Goal: Transaction & Acquisition: Purchase product/service

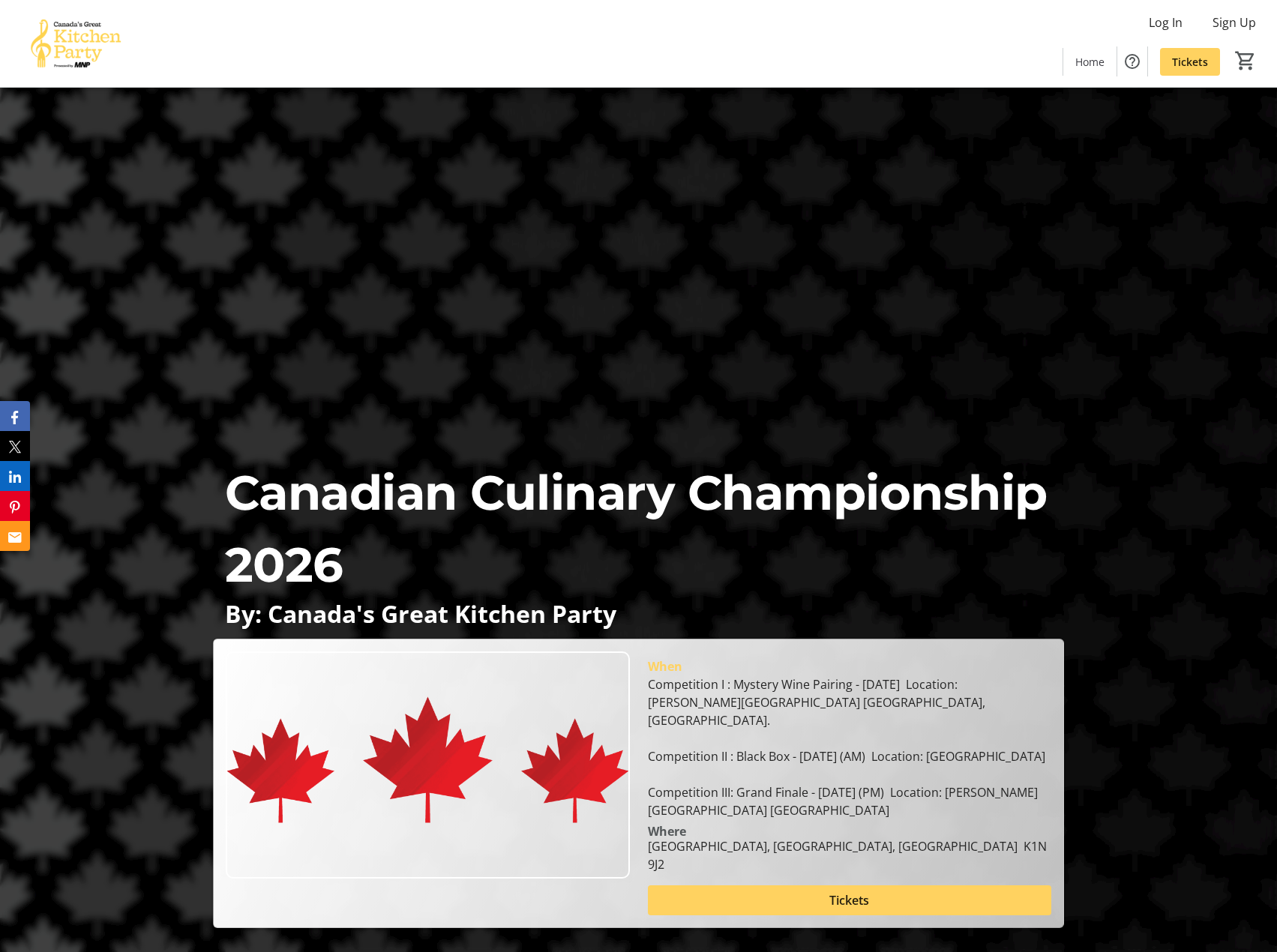
click at [914, 331] on div "Canadian Culinary Championship 2026 By: Canada's Great Kitchen Party Canadian C…" at bounding box center [638, 508] width 1277 height 841
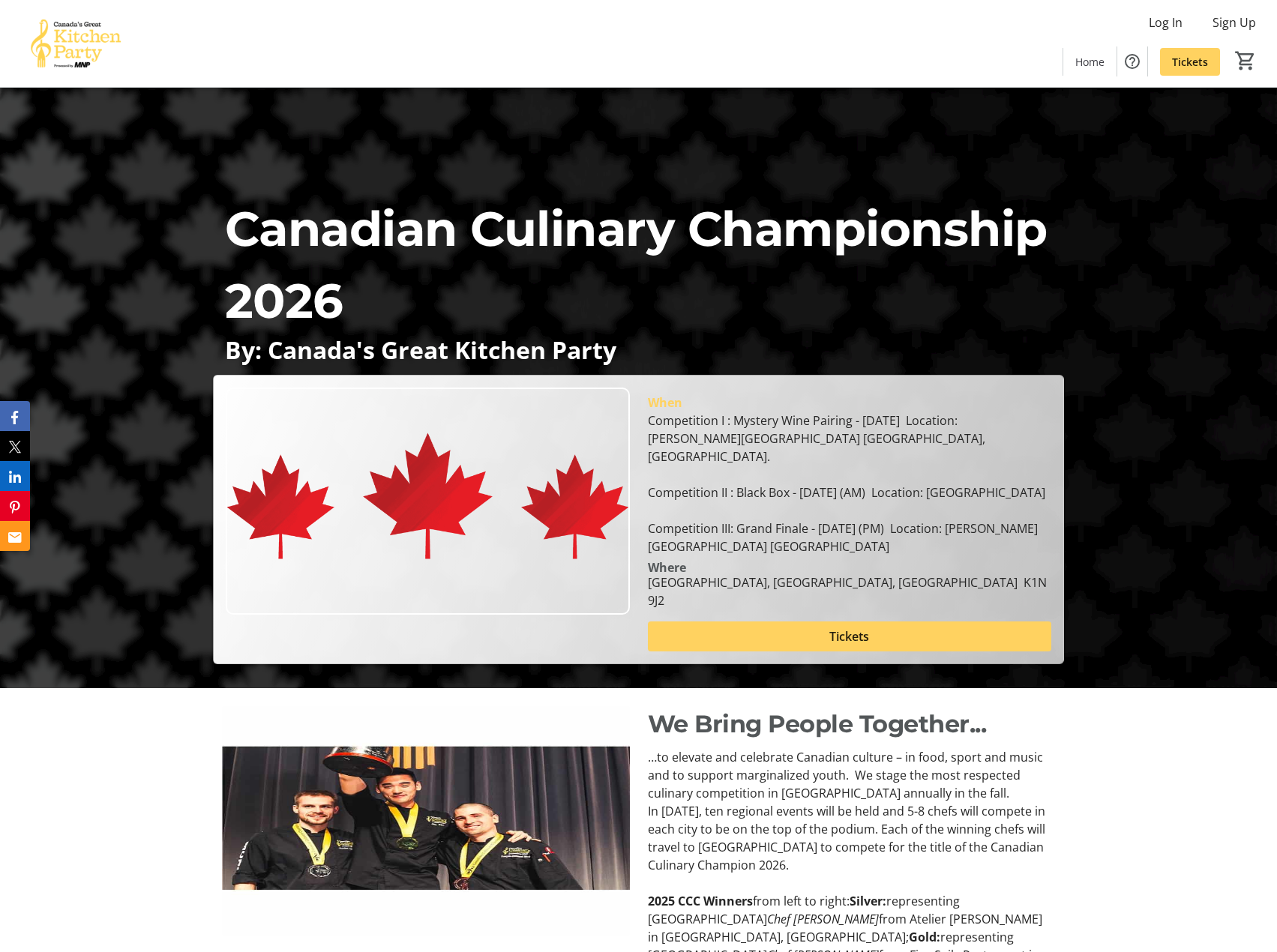
scroll to position [300, 0]
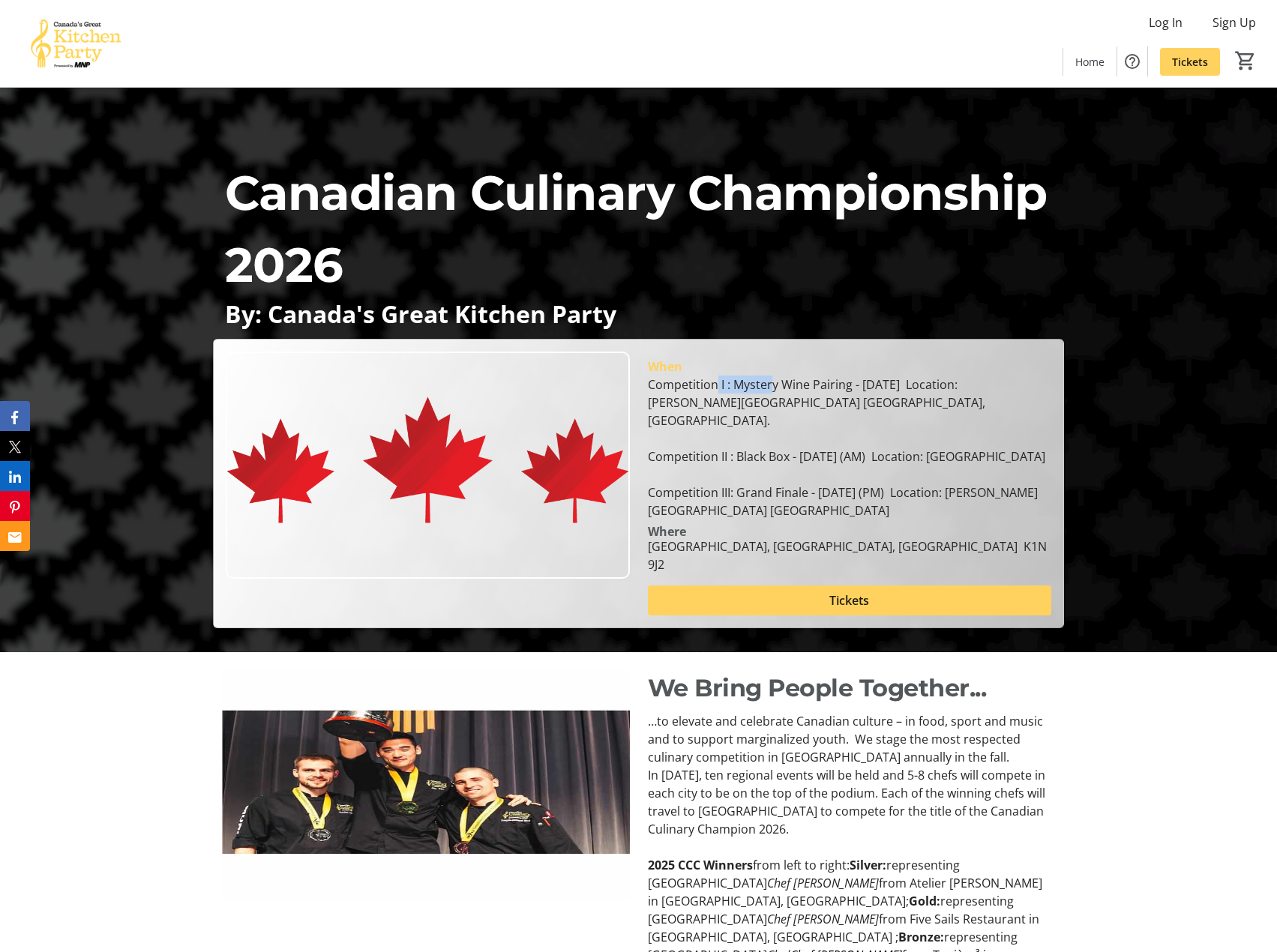
drag, startPoint x: 715, startPoint y: 403, endPoint x: 770, endPoint y: 401, distance: 55.0
click at [770, 401] on div "Competition I : Mystery Wine Pairing - [DATE] Location: [PERSON_NAME][GEOGRAPHI…" at bounding box center [850, 447] width 405 height 144
drag, startPoint x: 763, startPoint y: 401, endPoint x: 740, endPoint y: 403, distance: 23.1
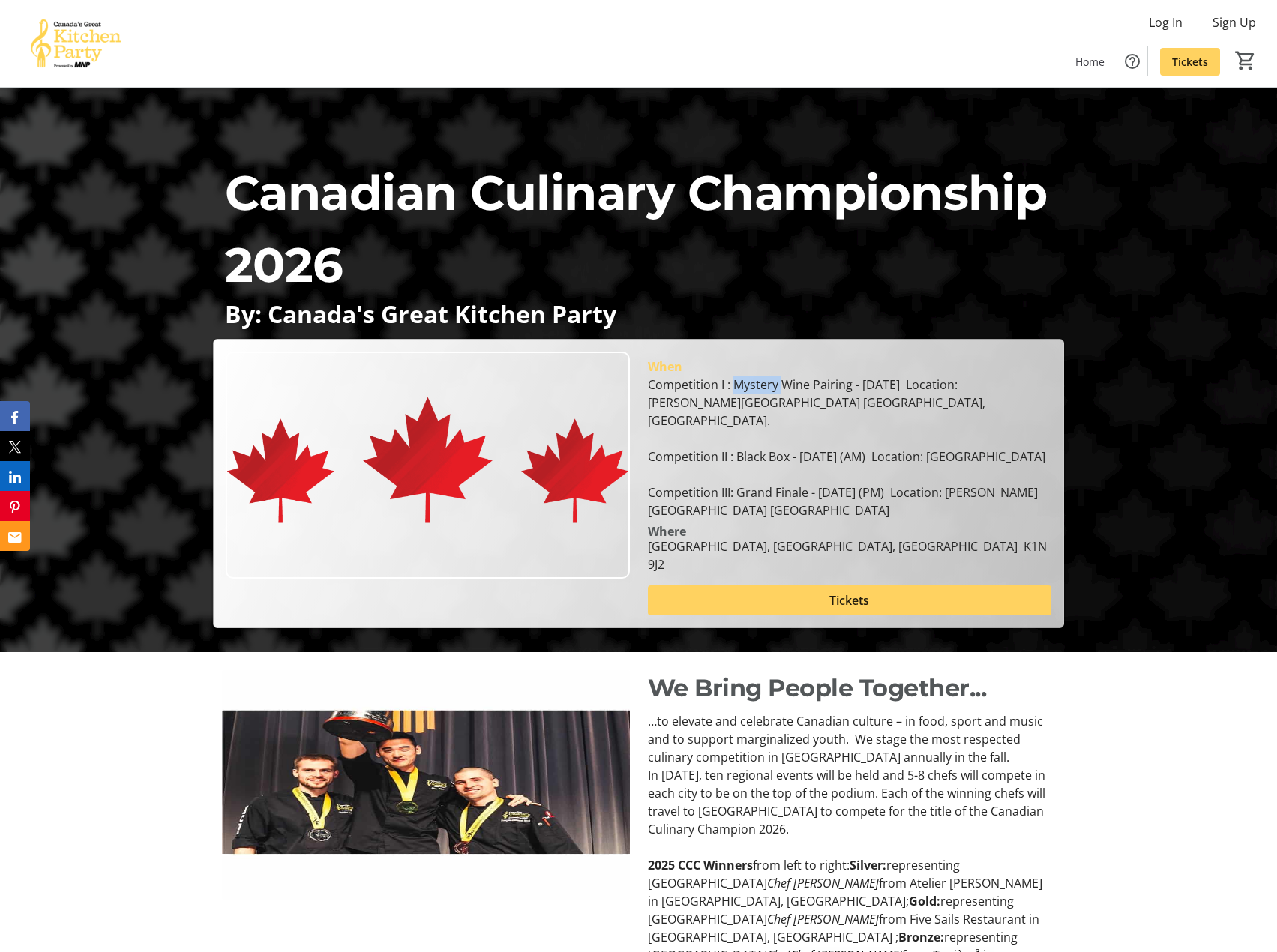
click at [740, 403] on div "Competition I : Mystery Wine Pairing - [DATE] Location: [PERSON_NAME][GEOGRAPHI…" at bounding box center [850, 447] width 405 height 144
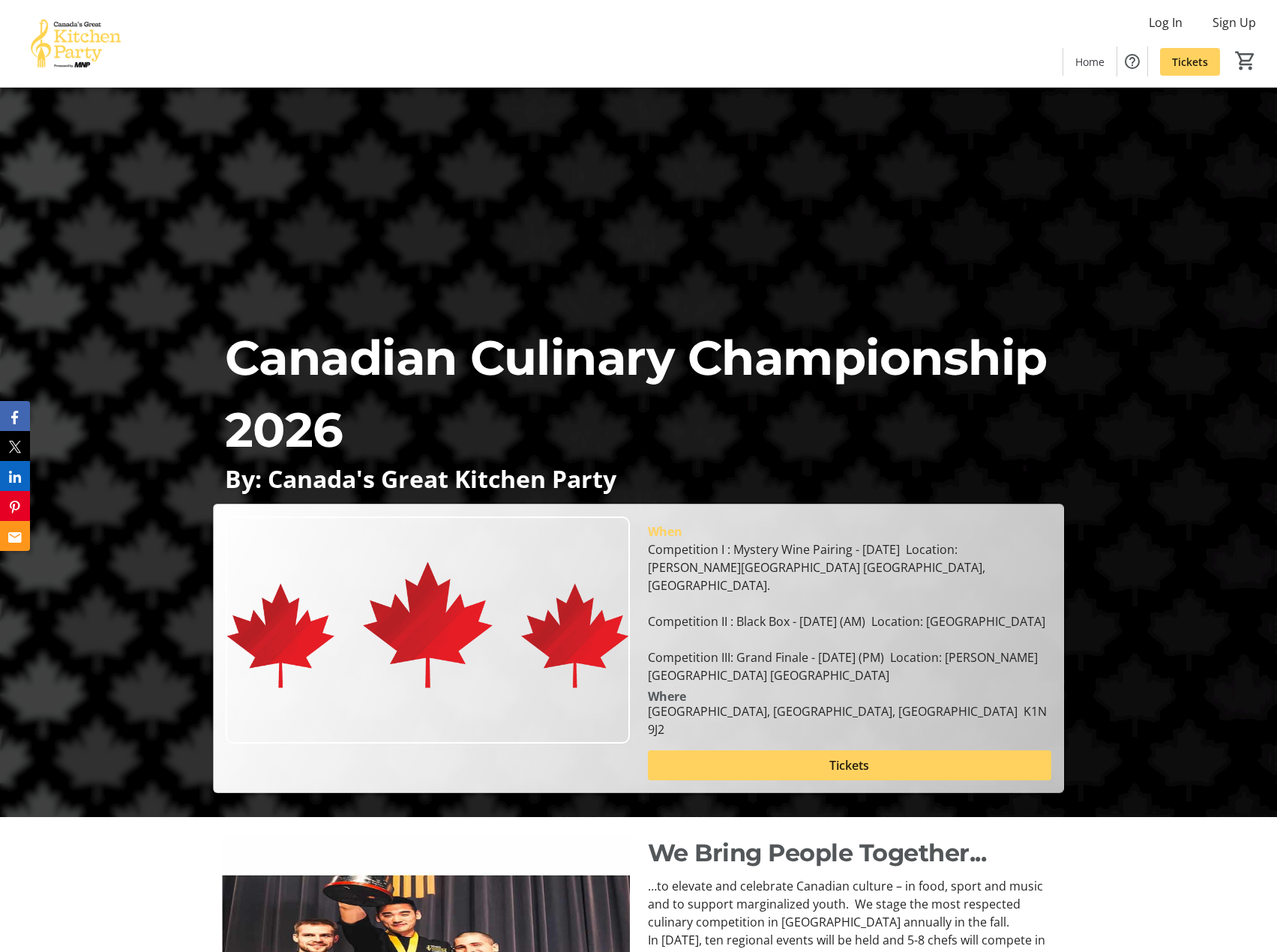
scroll to position [0, 0]
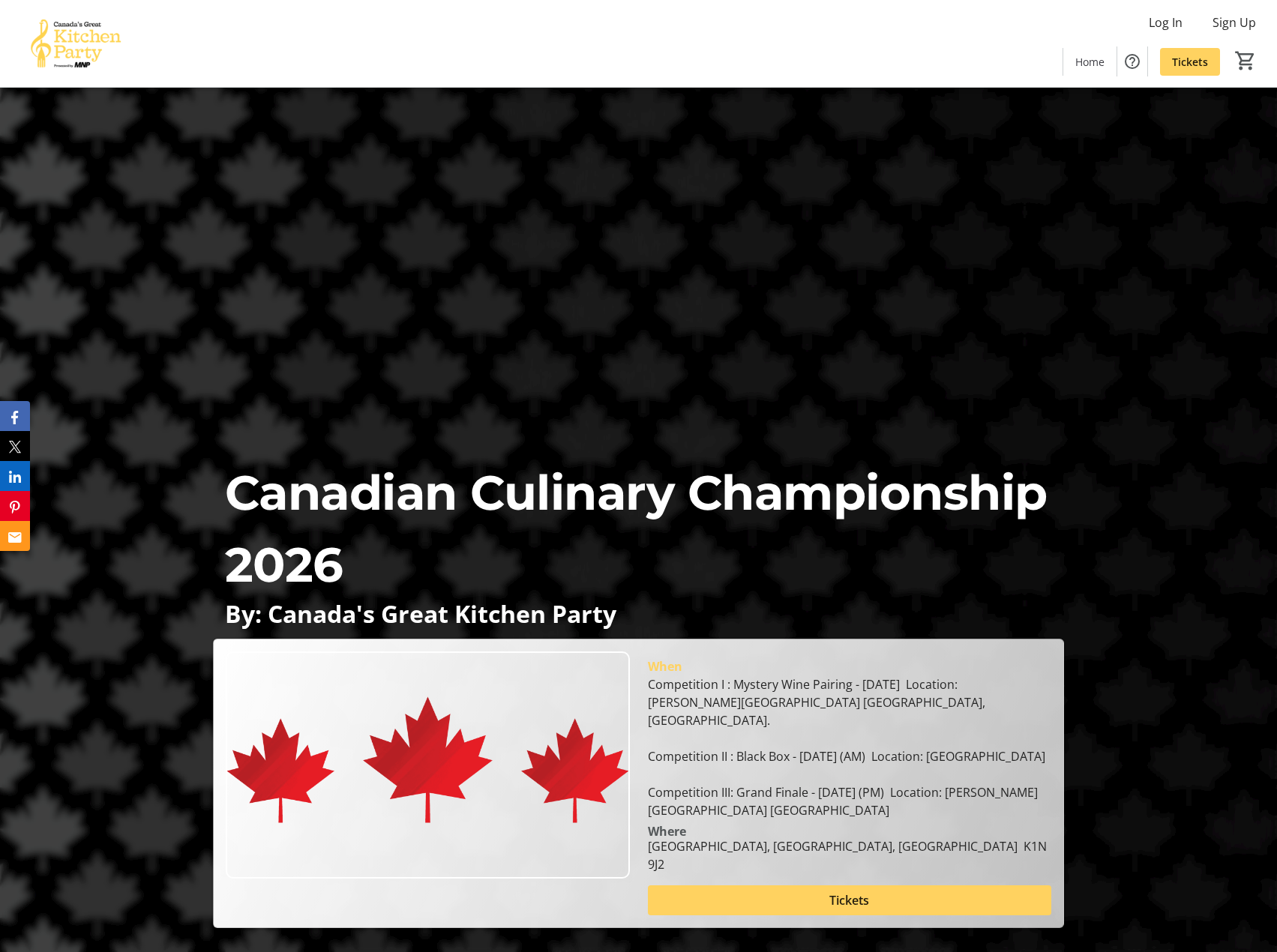
click at [938, 344] on div "Canadian Culinary Championship 2026 By: Canada's Great Kitchen Party Canadian C…" at bounding box center [638, 508] width 1277 height 841
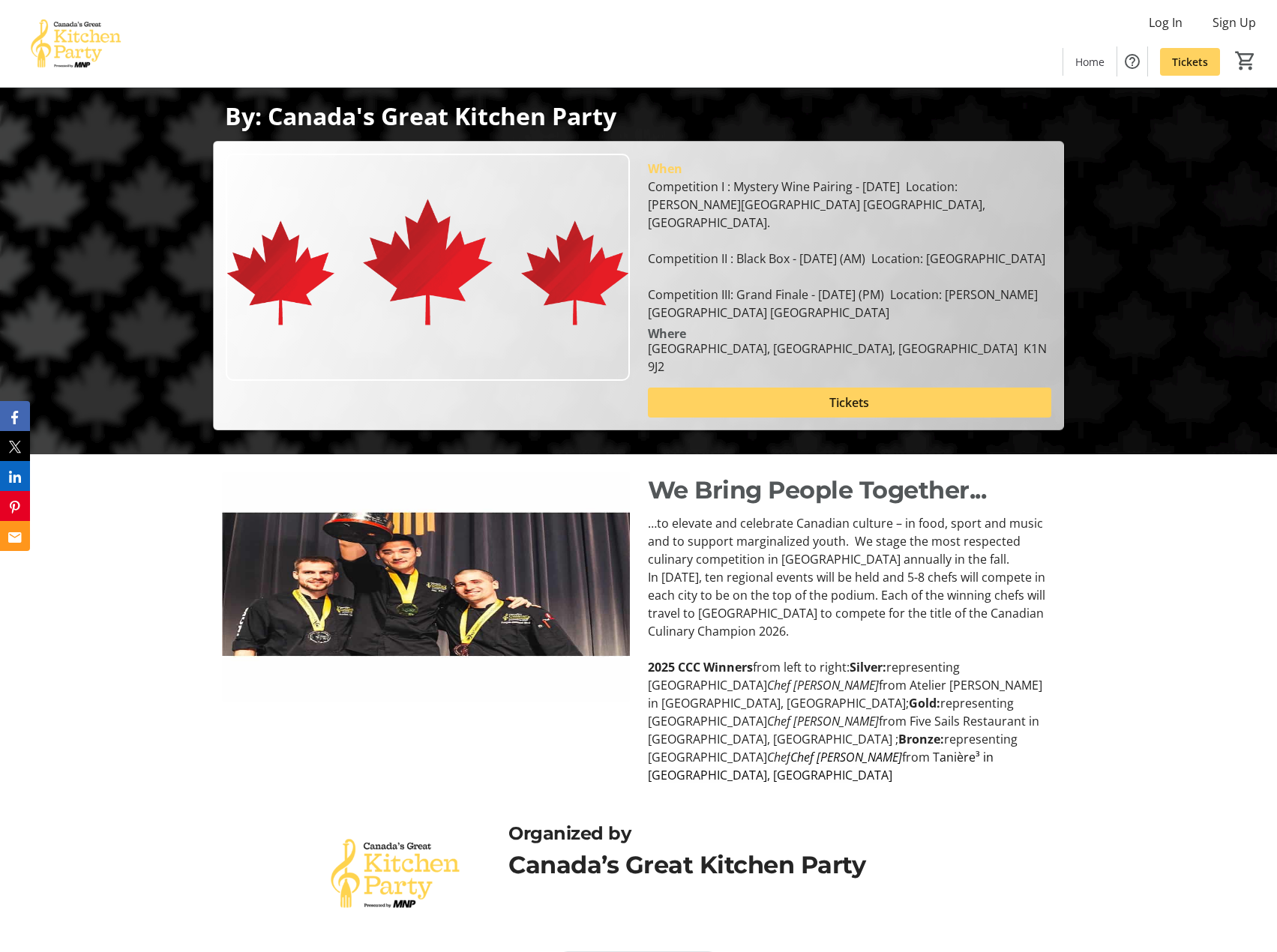
scroll to position [500, 0]
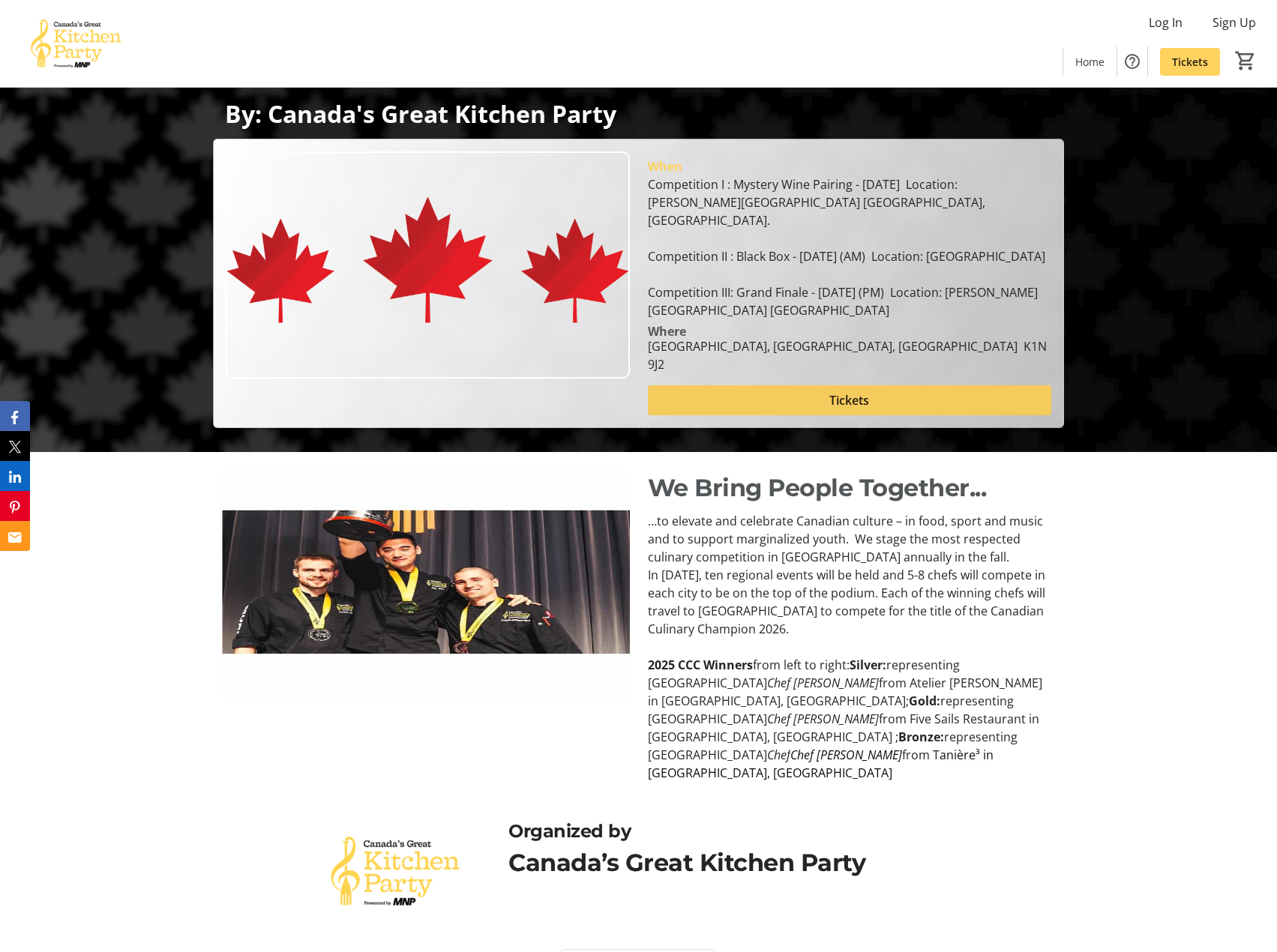
click at [844, 412] on span at bounding box center [850, 401] width 405 height 36
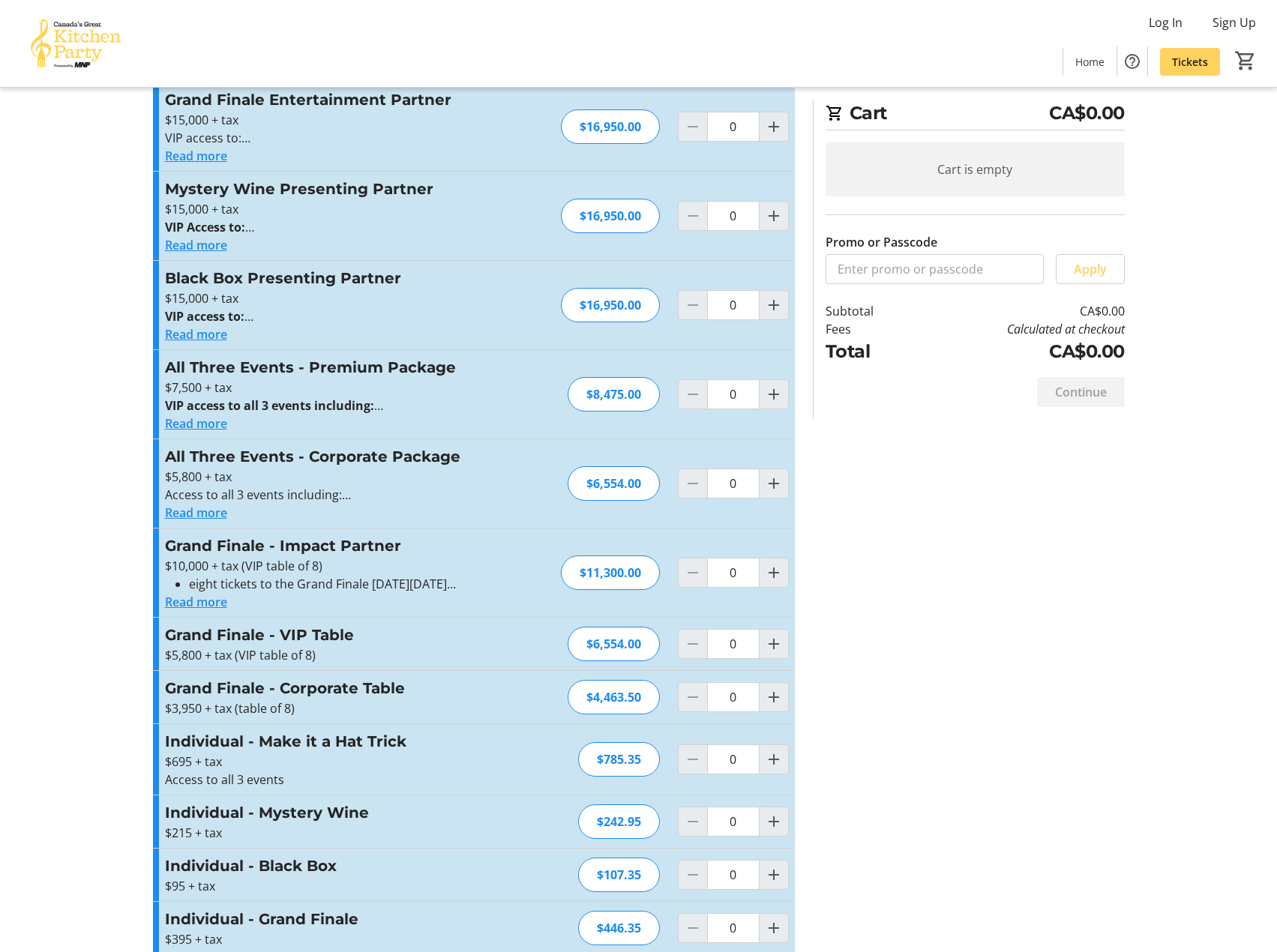
scroll to position [152, 0]
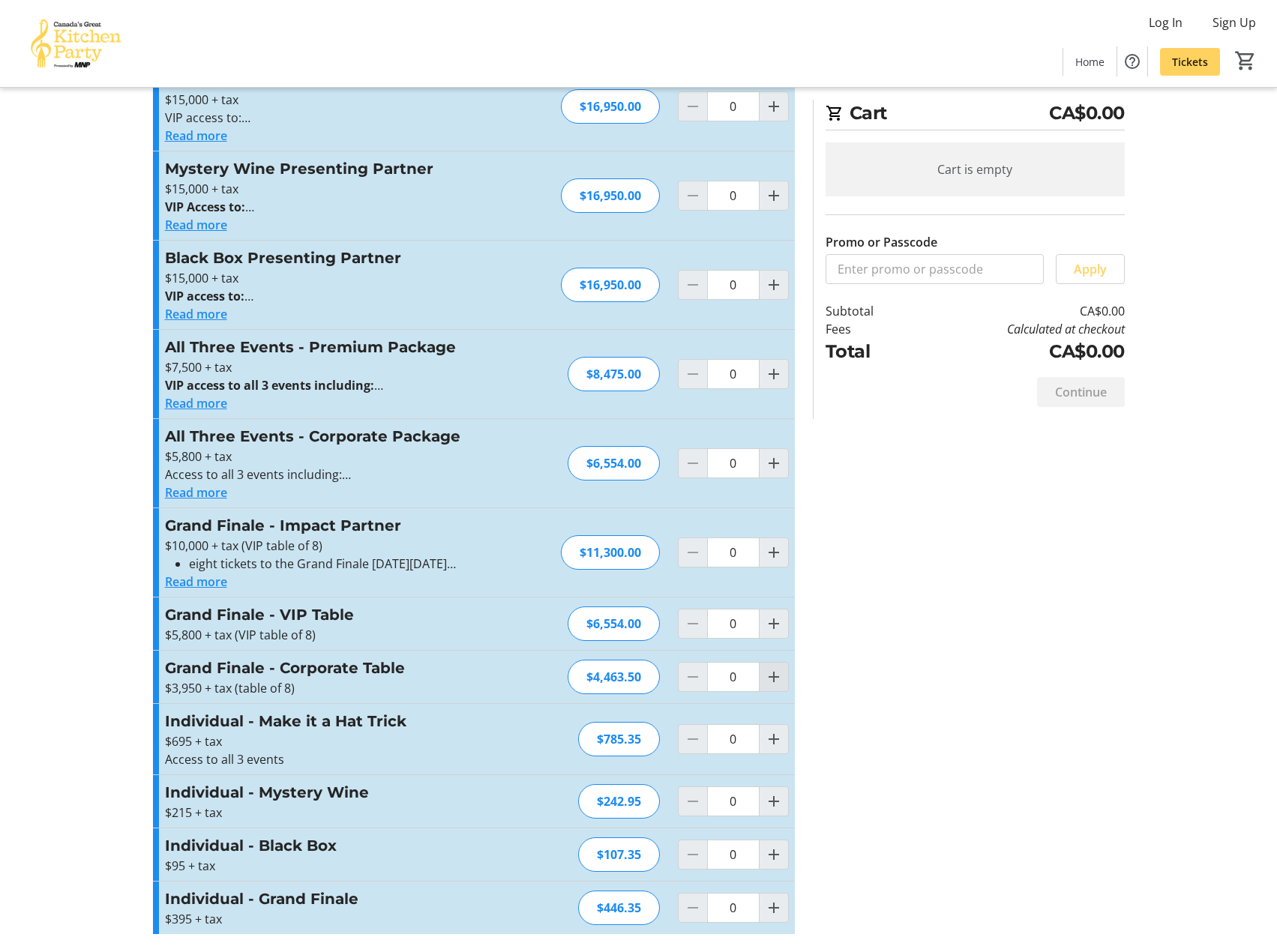
click at [770, 674] on mat-icon "Increment by one" at bounding box center [774, 677] width 18 height 18
type input "1"
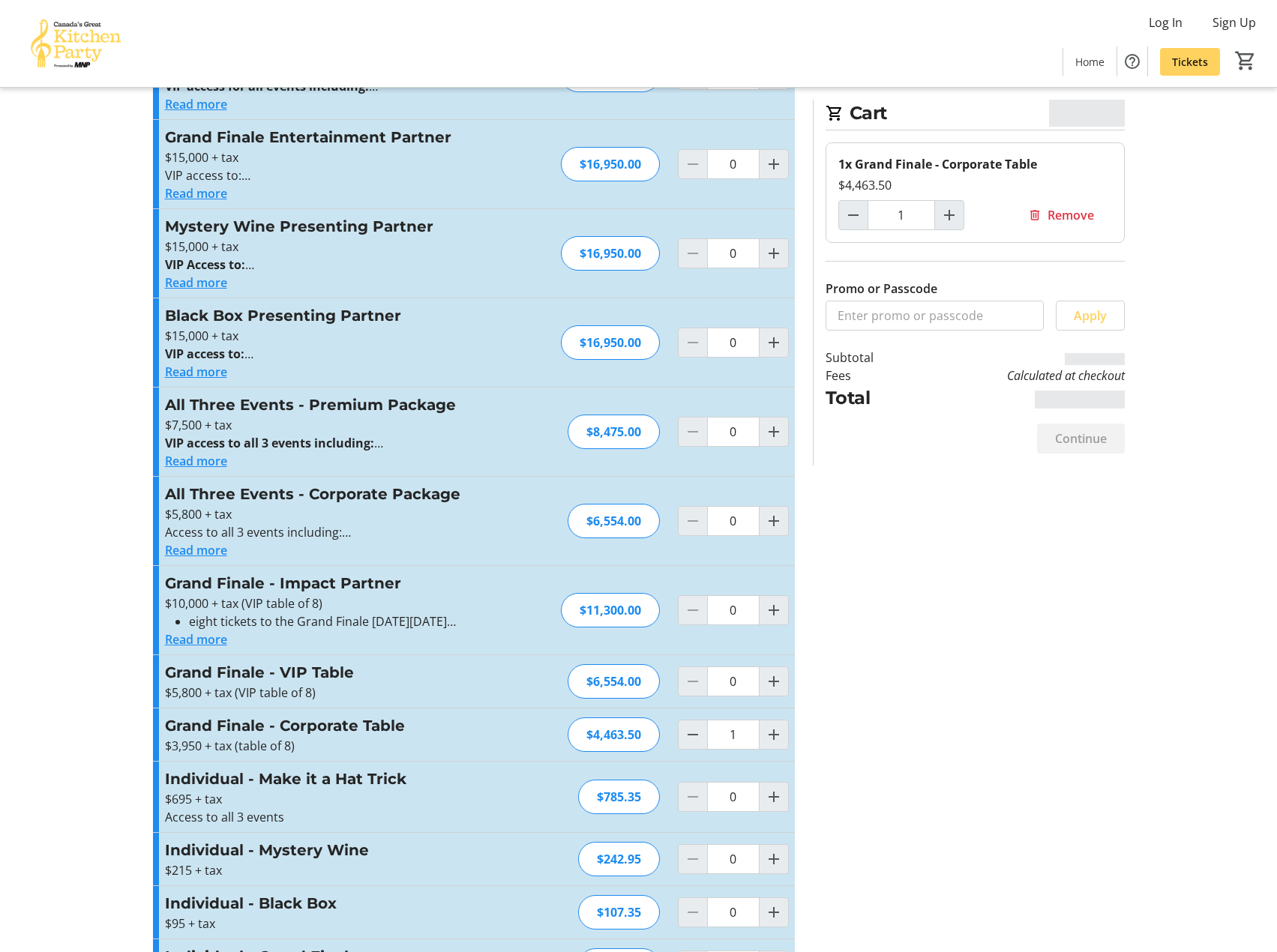
scroll to position [0, 0]
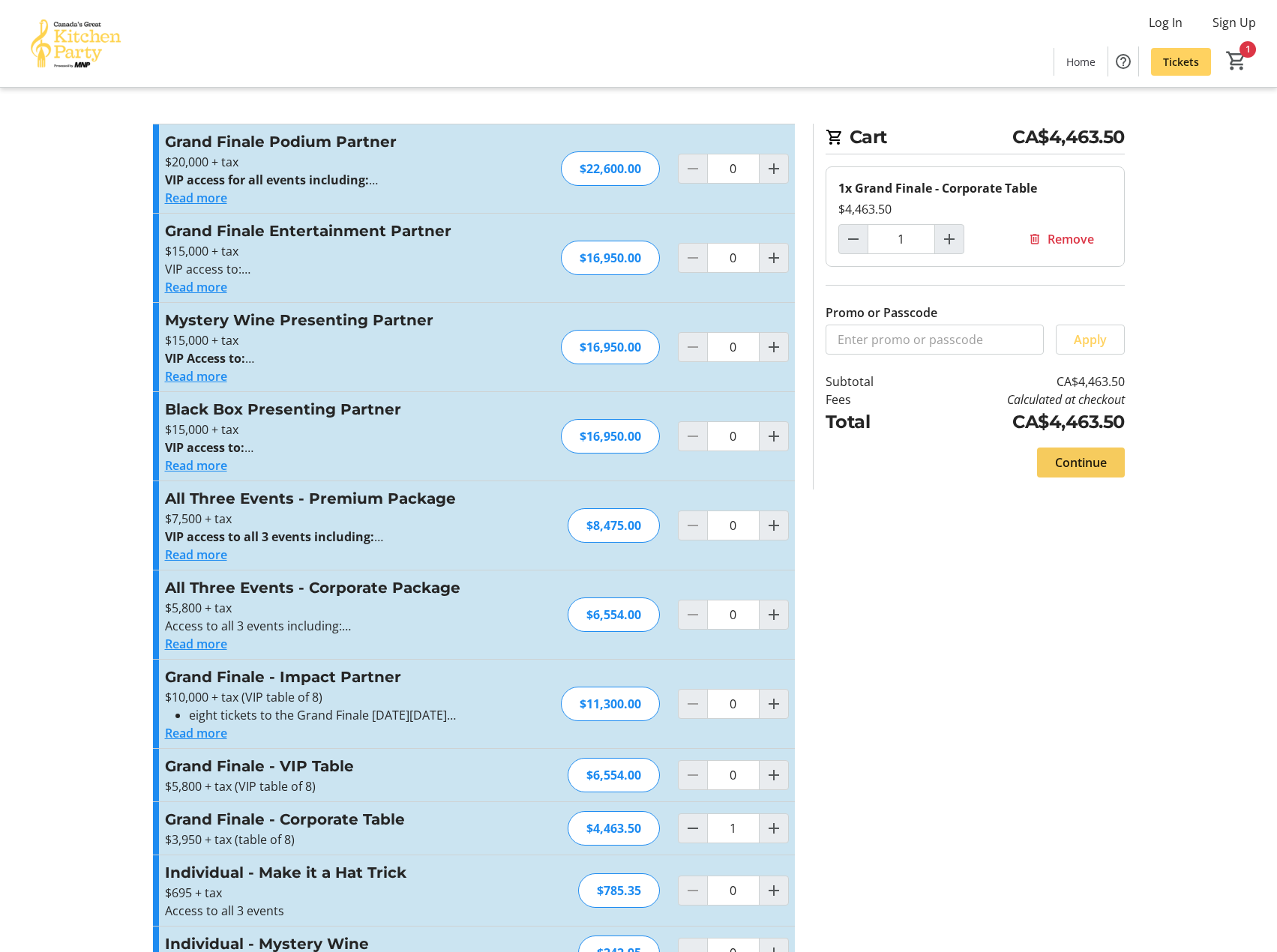
click at [1107, 450] on span at bounding box center [1081, 463] width 88 height 36
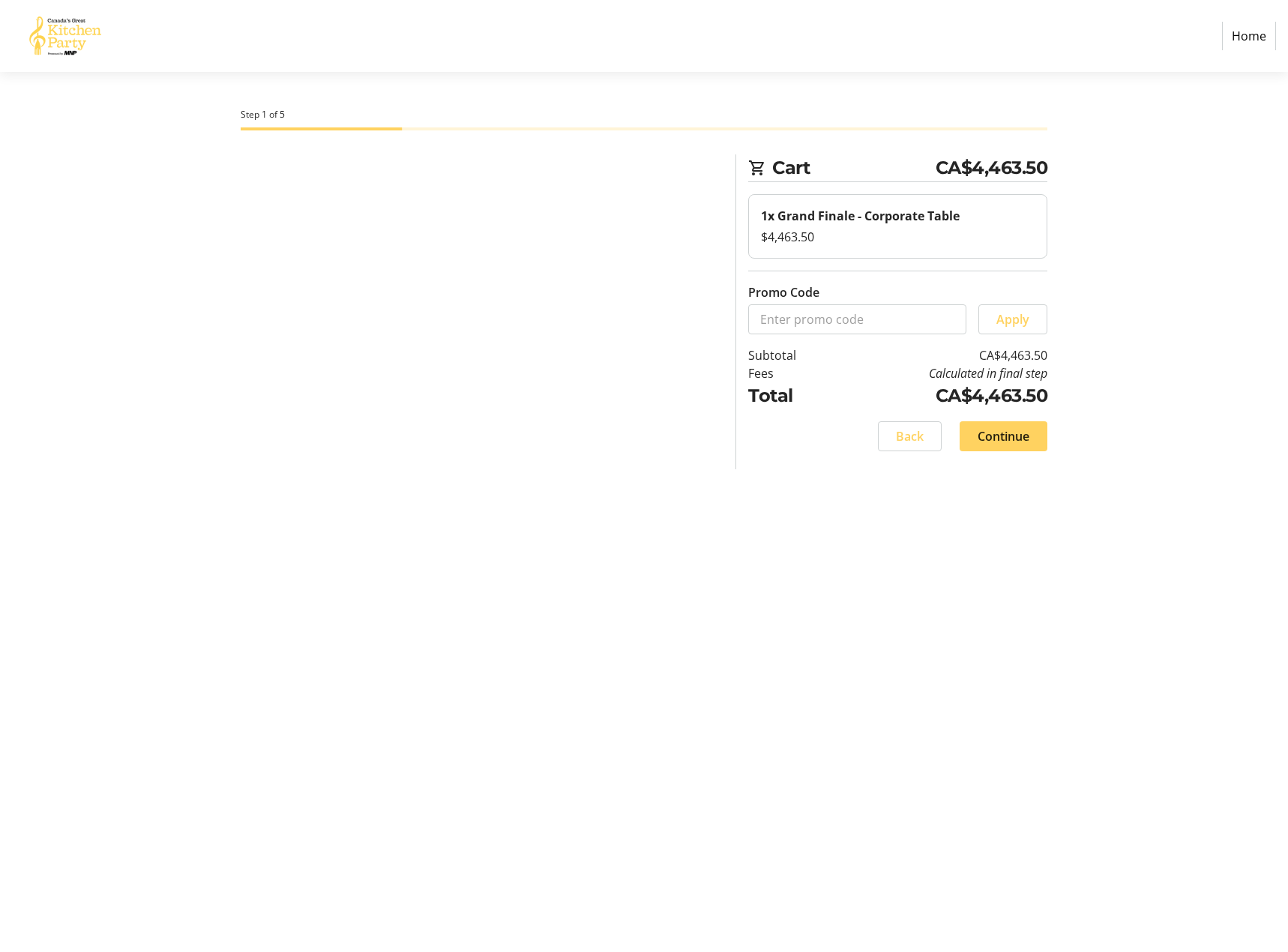
select select "CA"
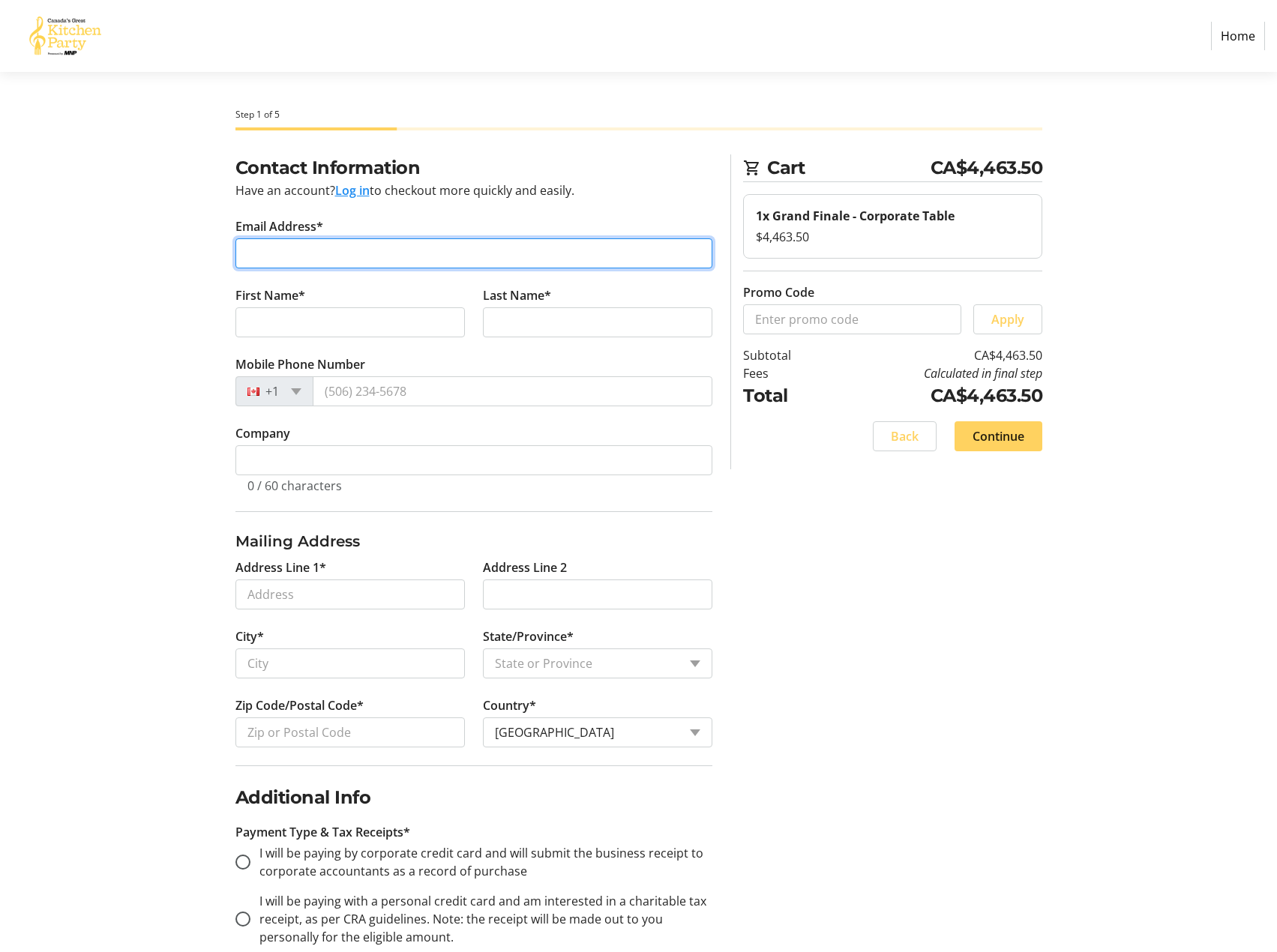
click at [295, 252] on input "Email Address*" at bounding box center [474, 254] width 477 height 30
type input "[PERSON_NAME][EMAIL_ADDRESS][DOMAIN_NAME]"
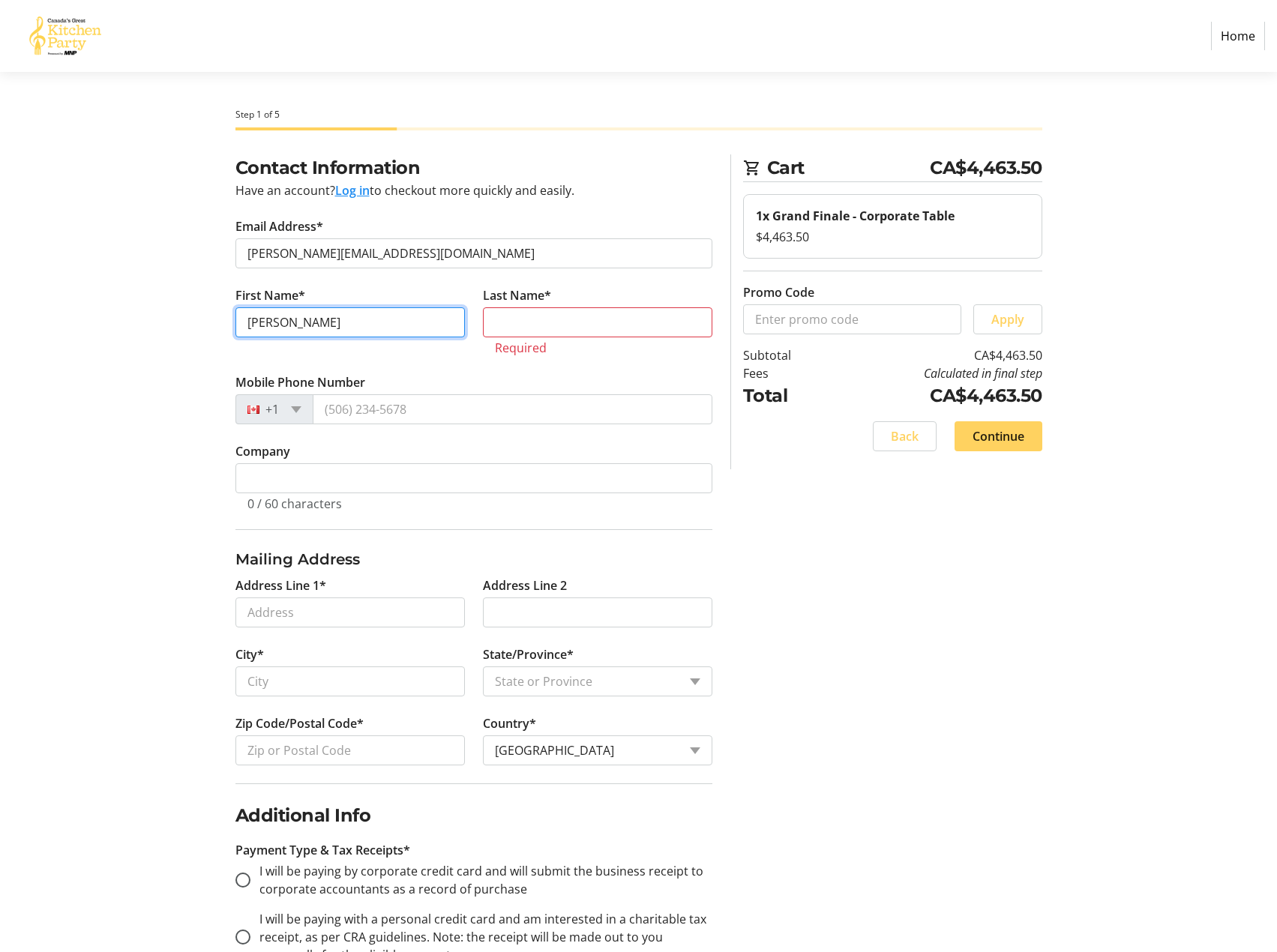
type input "[PERSON_NAME]"
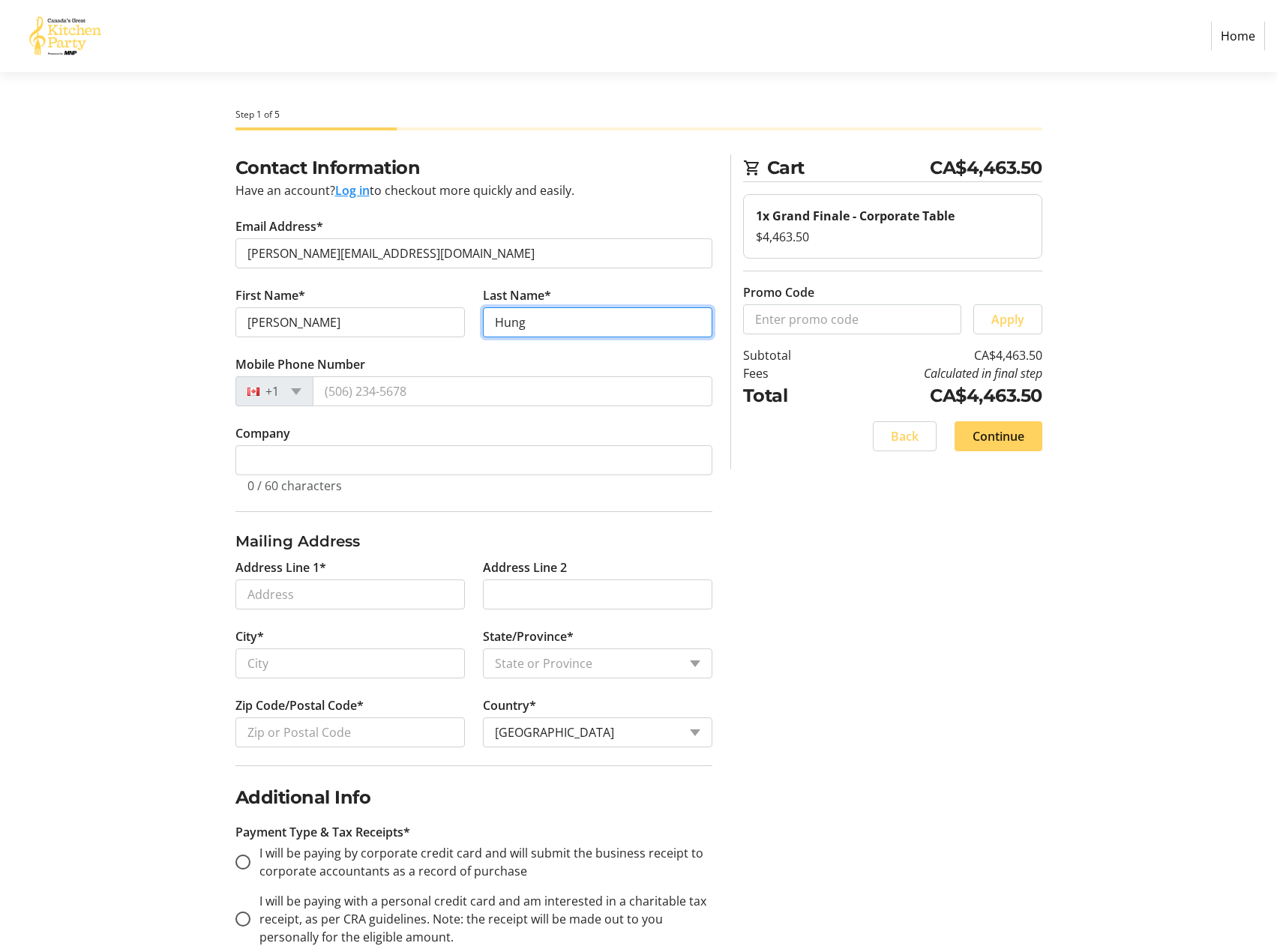
type input "Hung"
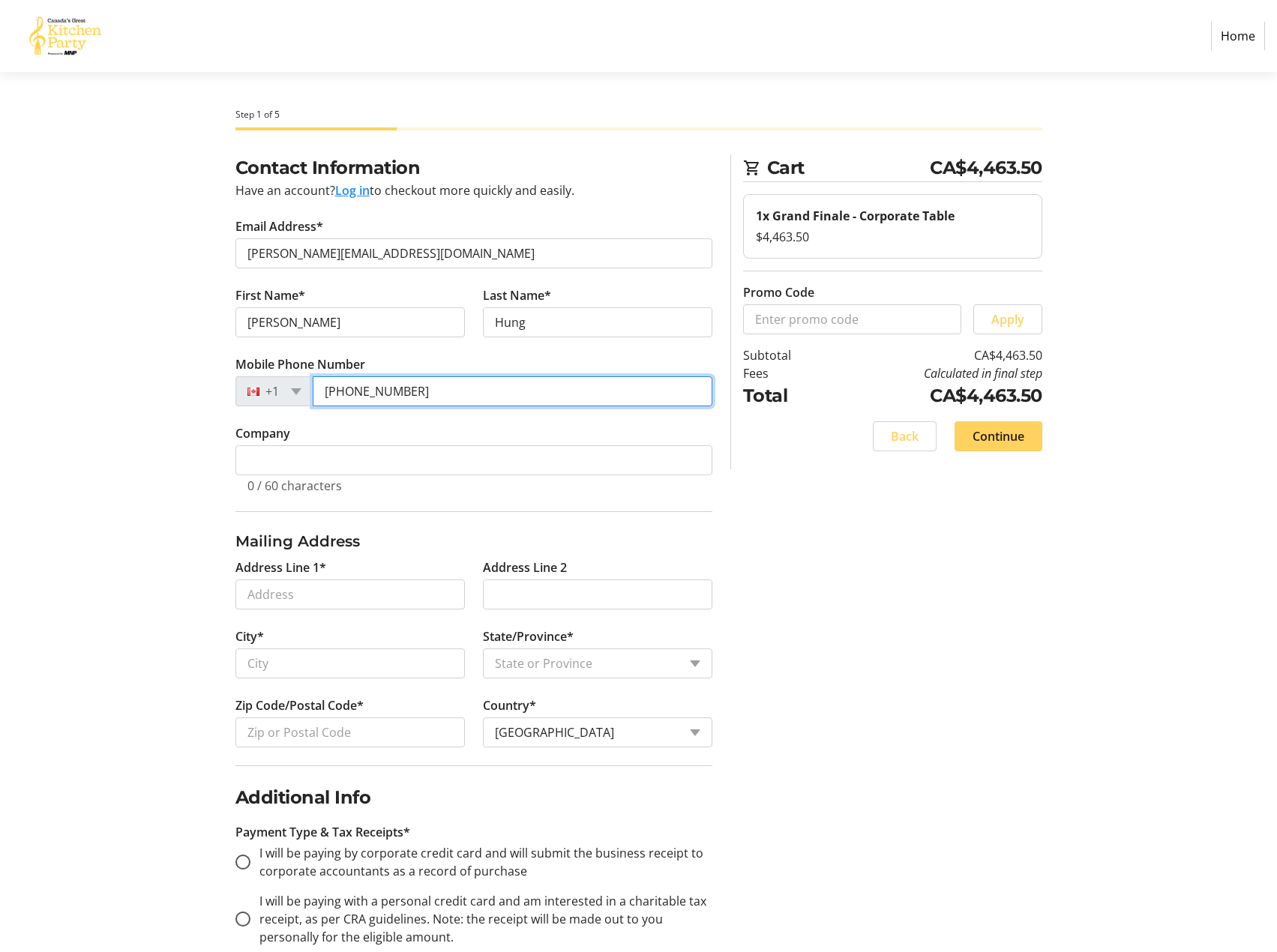
type input "[PHONE_NUMBER]"
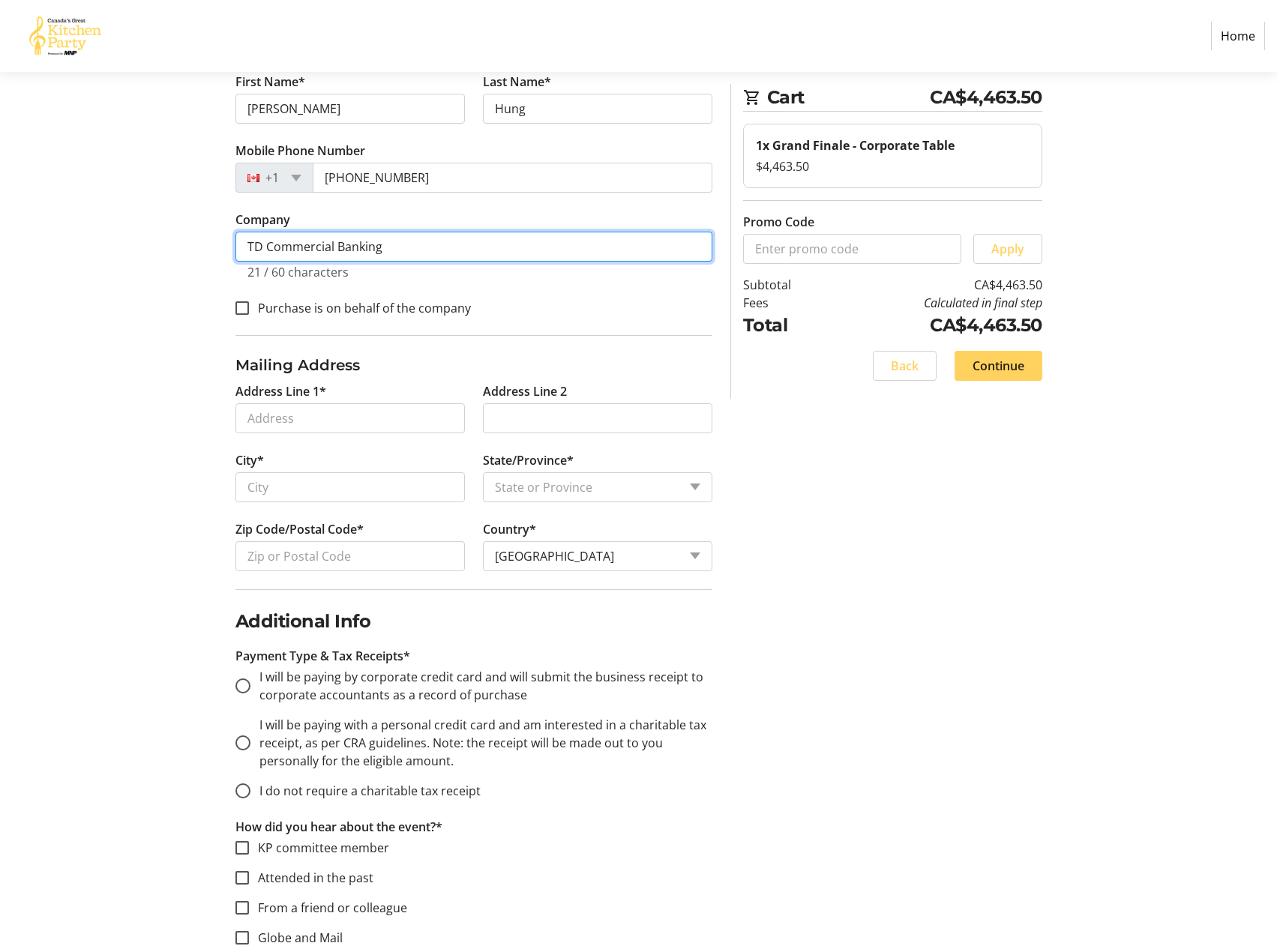
scroll to position [225, 0]
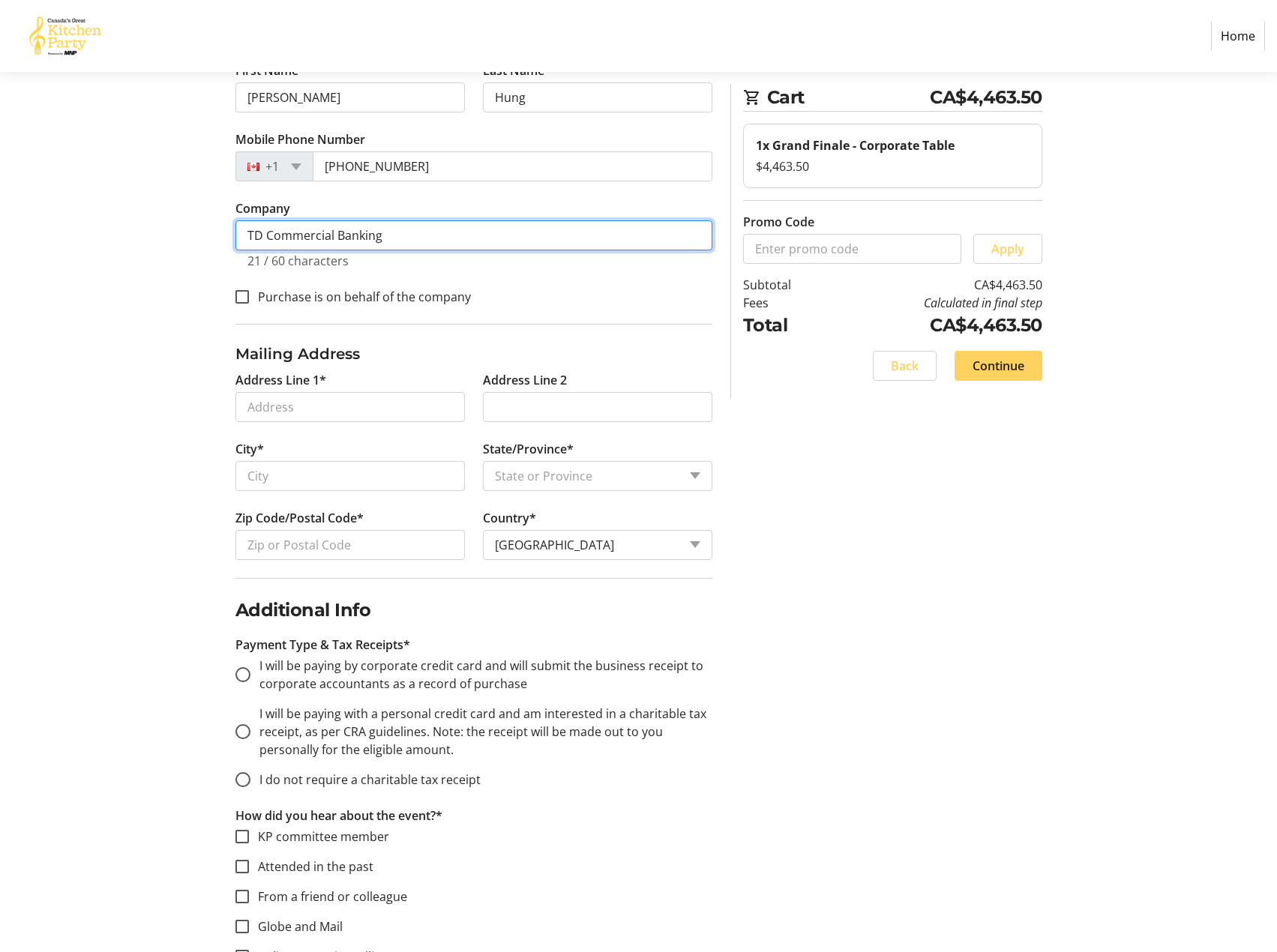
type input "TD Commercial Banking"
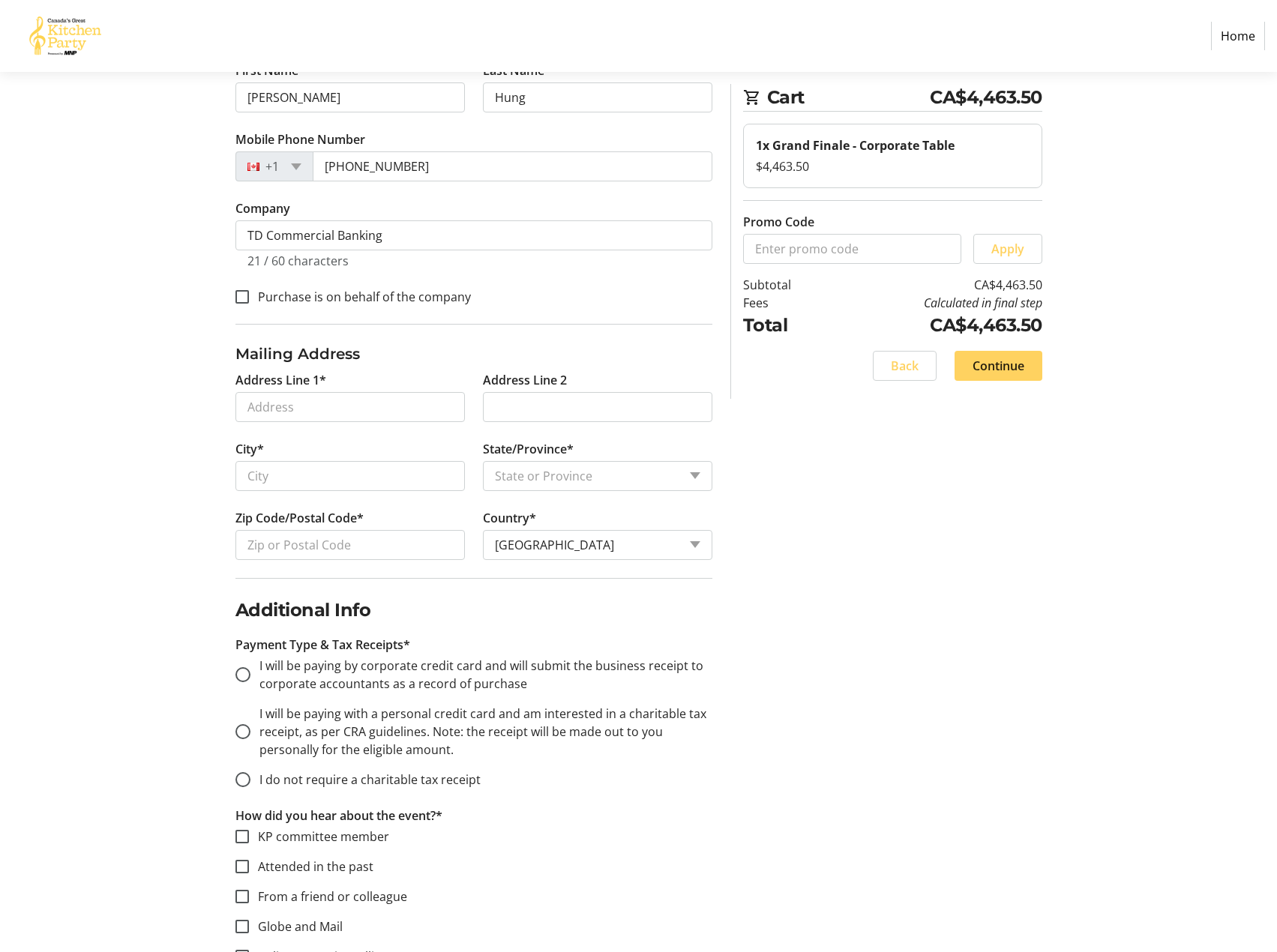
click at [328, 303] on label "Purchase is on behalf of the company" at bounding box center [360, 296] width 222 height 18
click at [249, 303] on input "Purchase is on behalf of the company" at bounding box center [242, 296] width 13 height 13
checkbox input "true"
click at [287, 401] on input "Address Line 1*" at bounding box center [350, 407] width 229 height 30
type input "[STREET_ADDRESS][PERSON_NAME]"
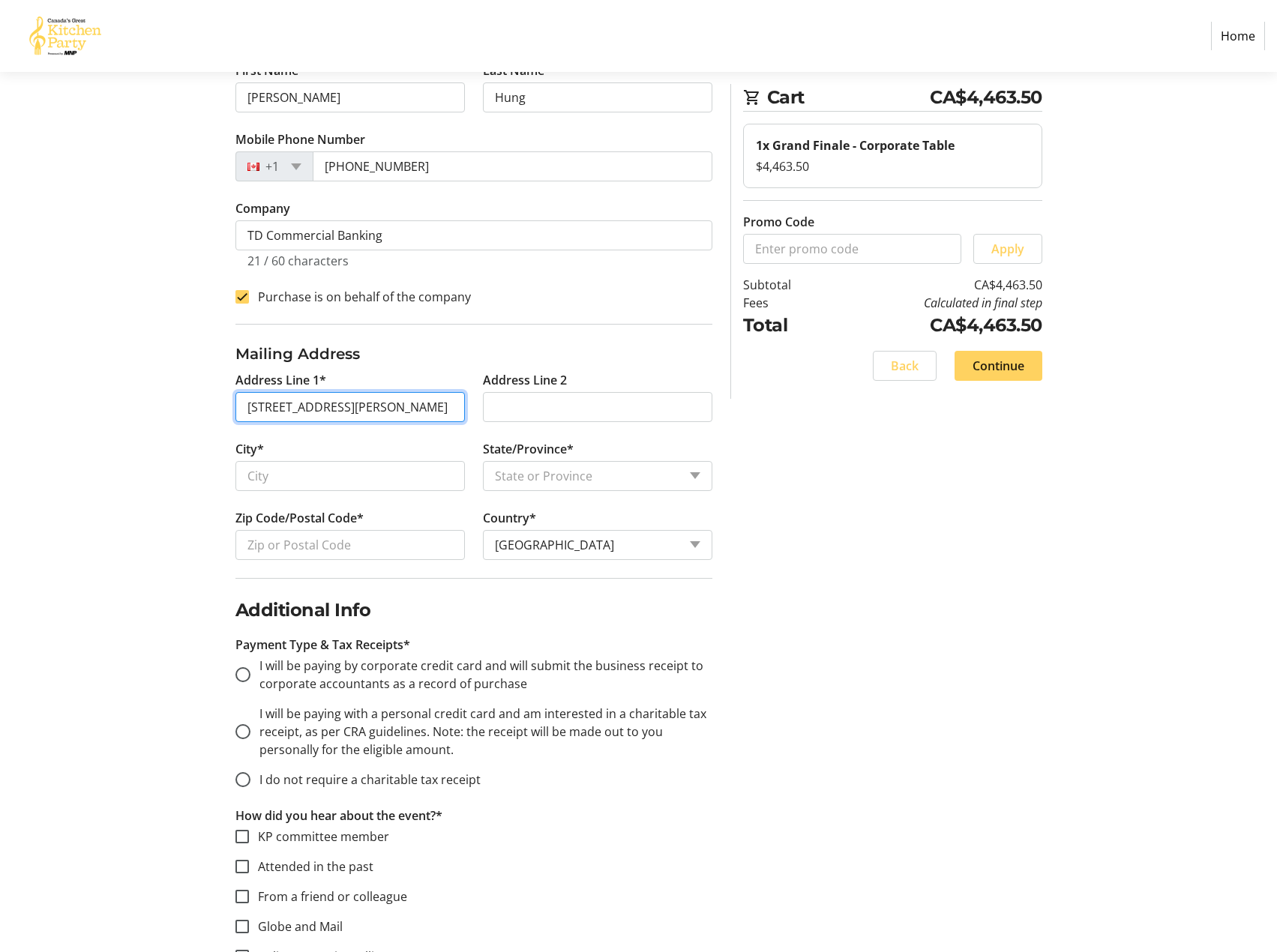
type input "[GEOGRAPHIC_DATA]"
select select "ON"
type input "K1P 1A4"
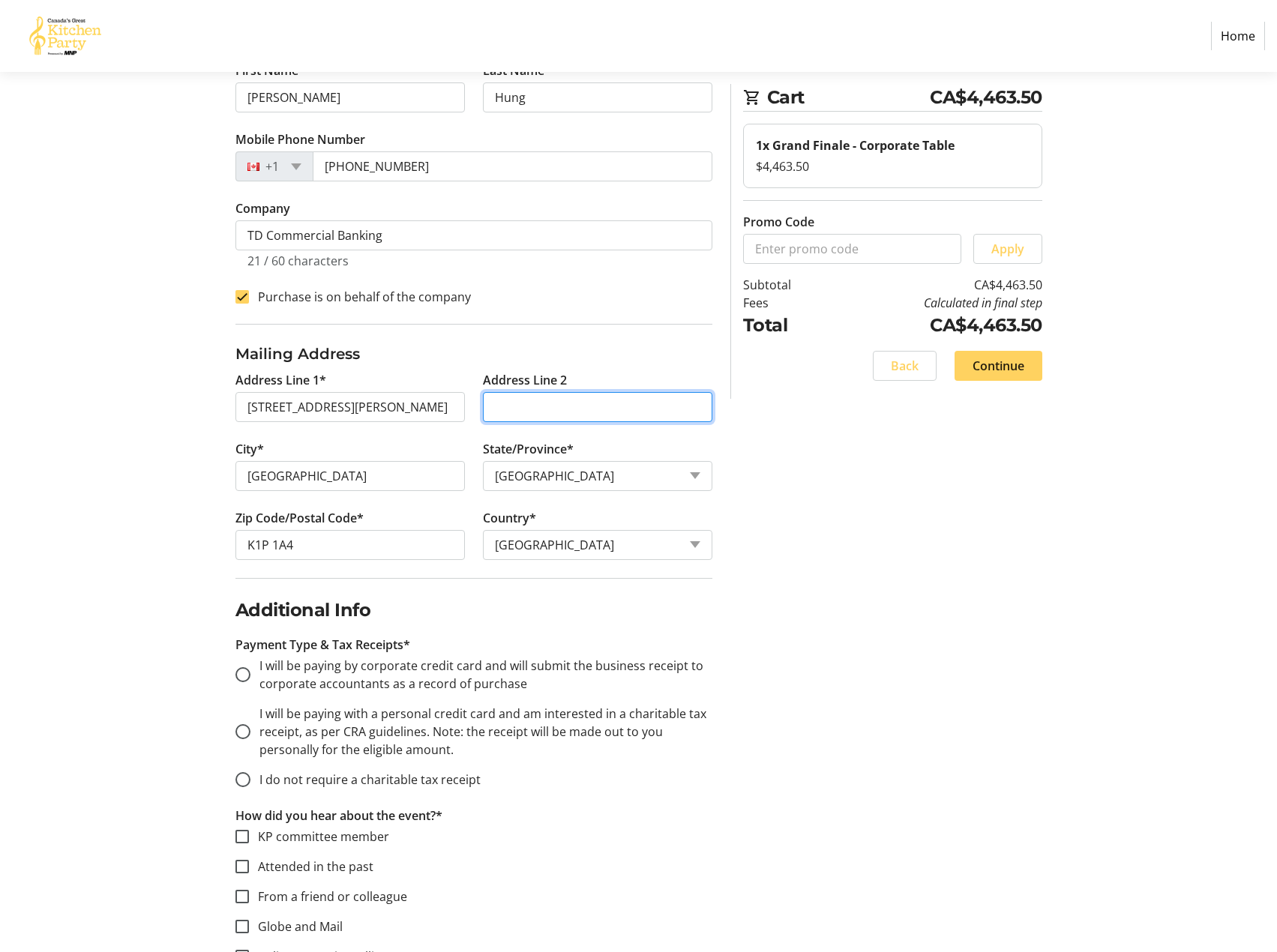
click at [593, 414] on input "Address Line 2" at bounding box center [597, 407] width 229 height 30
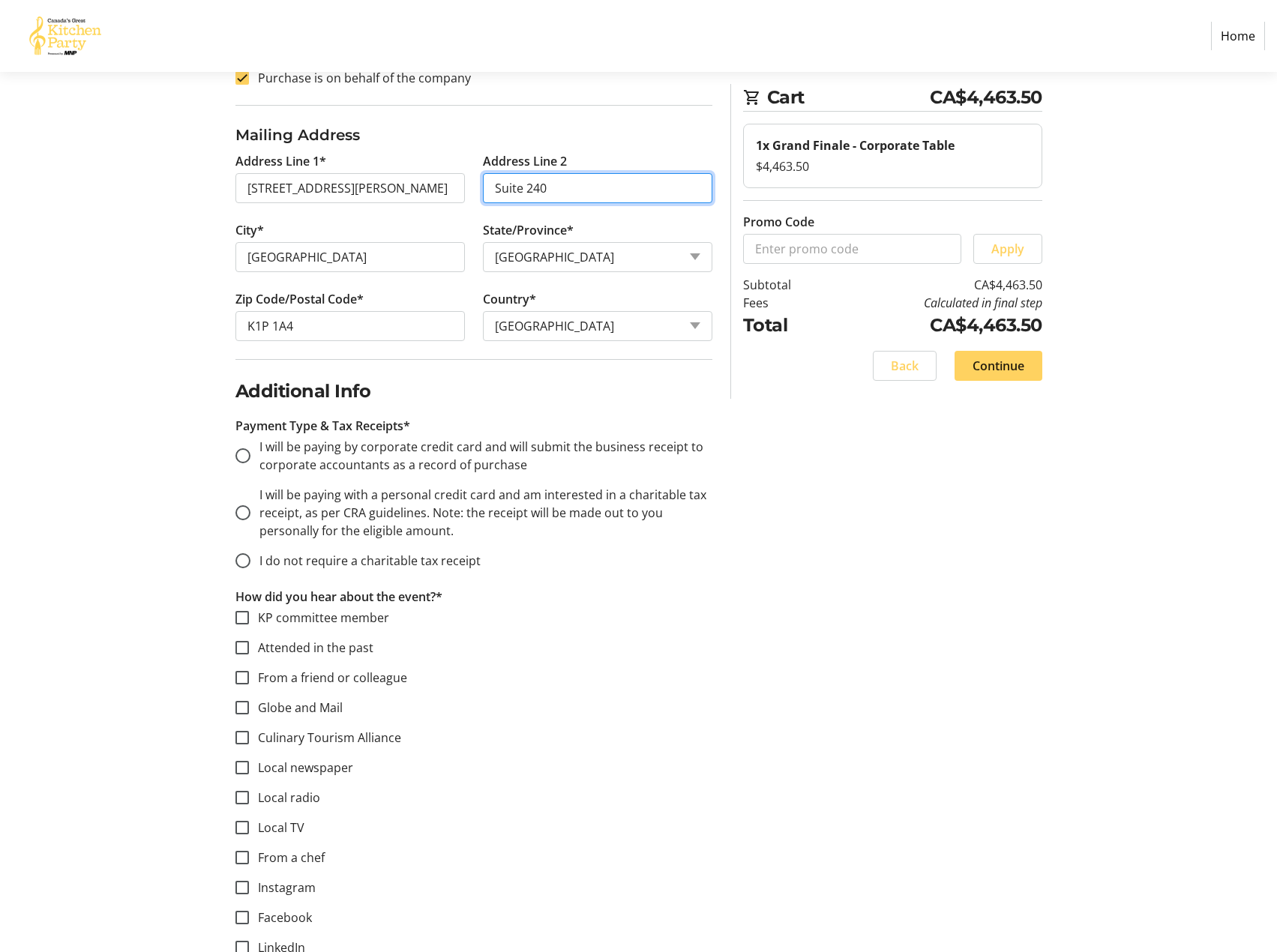
scroll to position [450, 0]
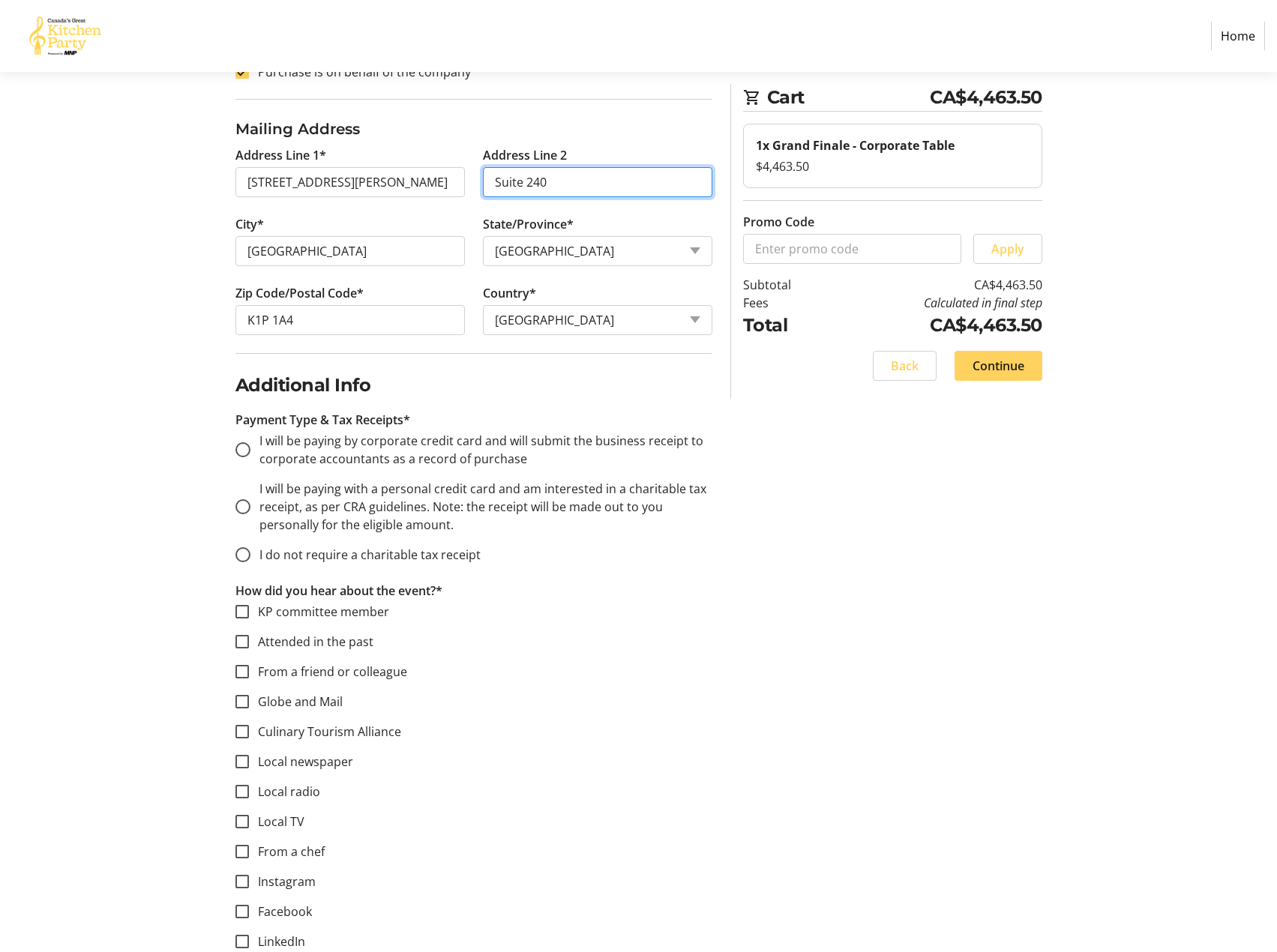
type input "Suite 240"
click at [526, 442] on span "I will be paying by corporate credit card and will submit the business receipt …" at bounding box center [483, 450] width 447 height 35
click at [251, 442] on input "I will be paying by corporate credit card and will submit the business receipt …" at bounding box center [243, 450] width 15 height 15
radio input "true"
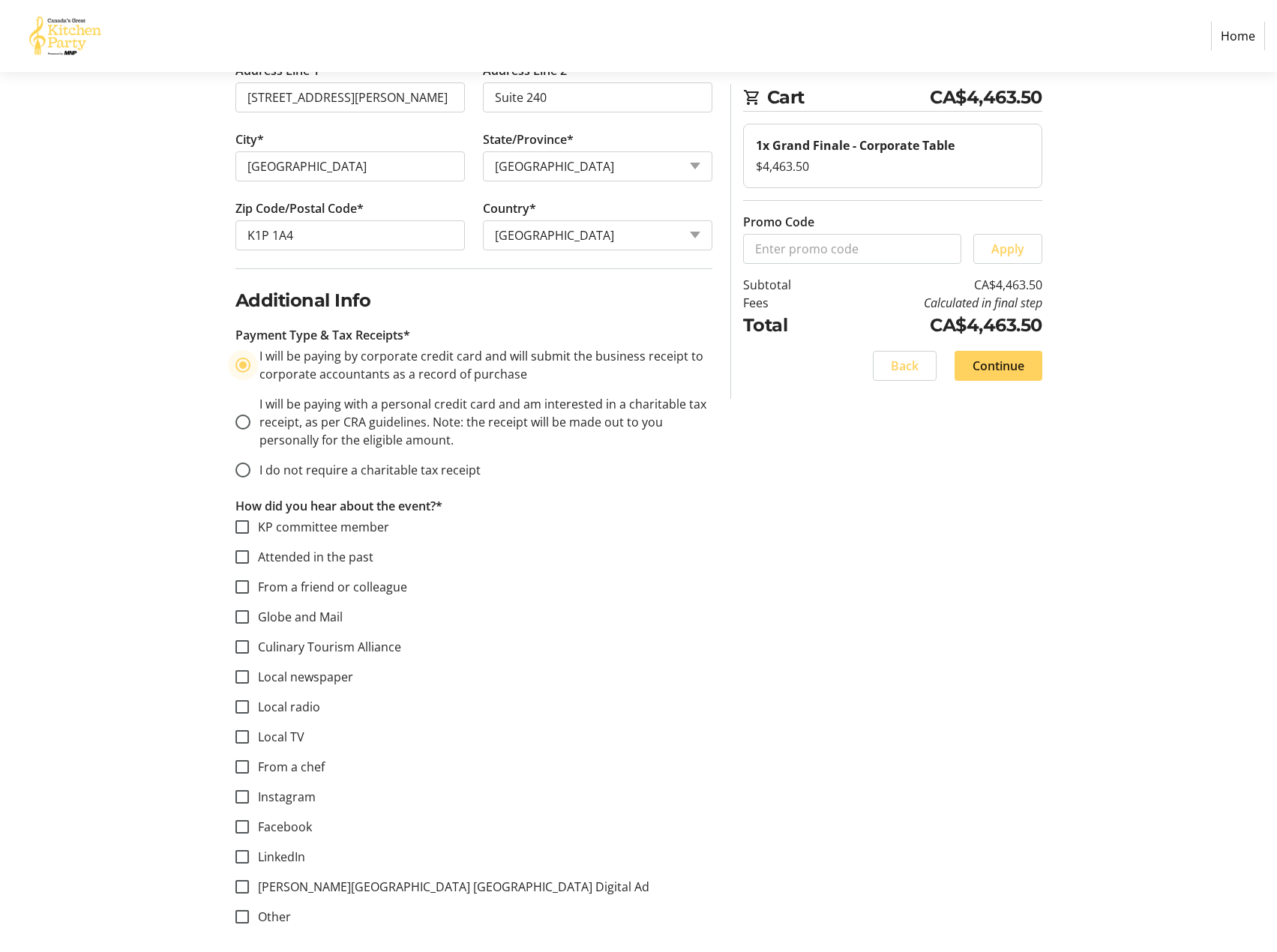
scroll to position [544, 0]
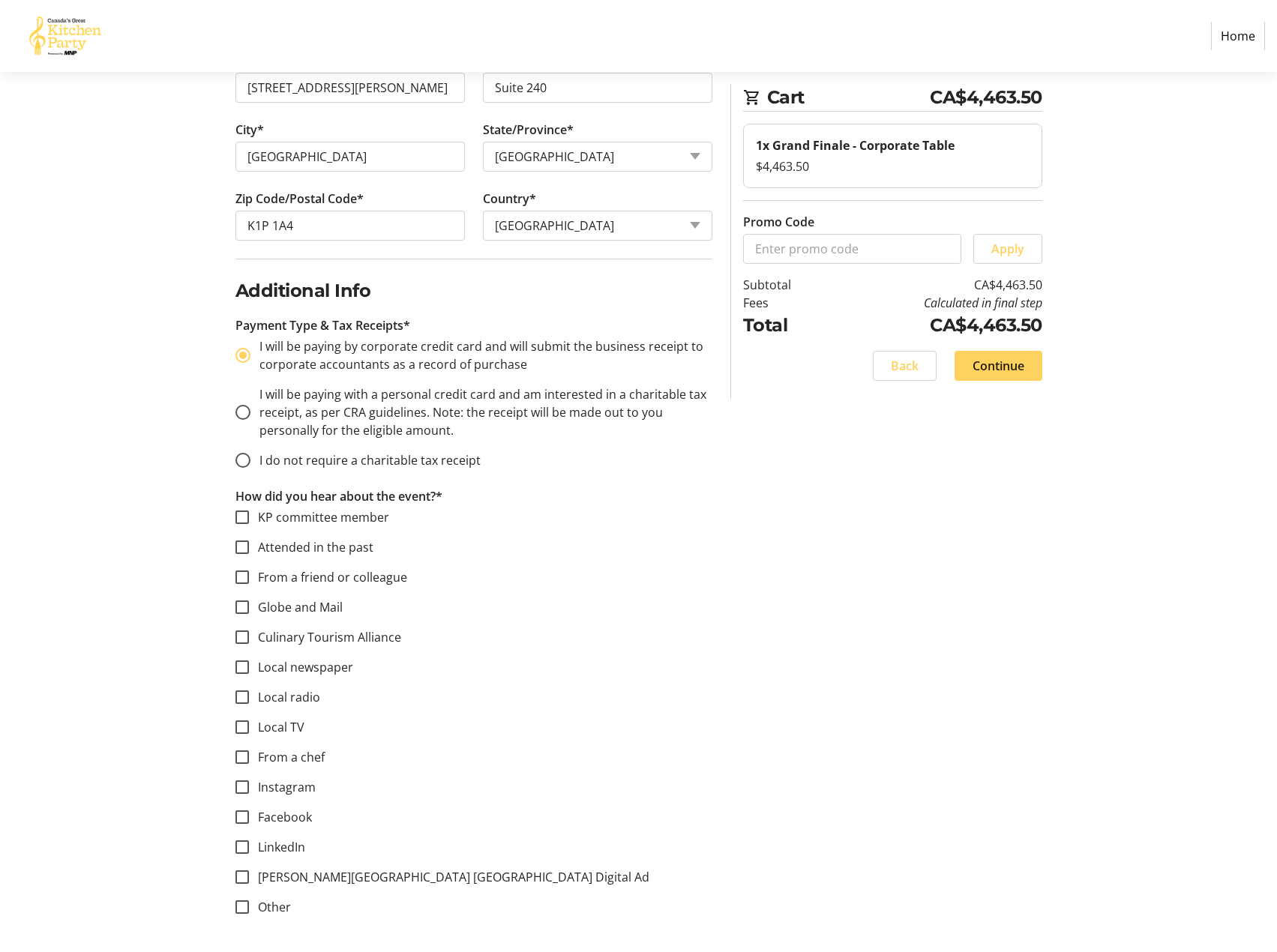
click at [302, 514] on label "KP committee member" at bounding box center [318, 517] width 140 height 18
click at [249, 514] on input "KP committee member" at bounding box center [242, 517] width 13 height 13
checkbox input "true"
click at [308, 552] on label "Attended in the past" at bounding box center [311, 547] width 125 height 18
click at [249, 552] on input "Attended in the past" at bounding box center [242, 547] width 13 height 13
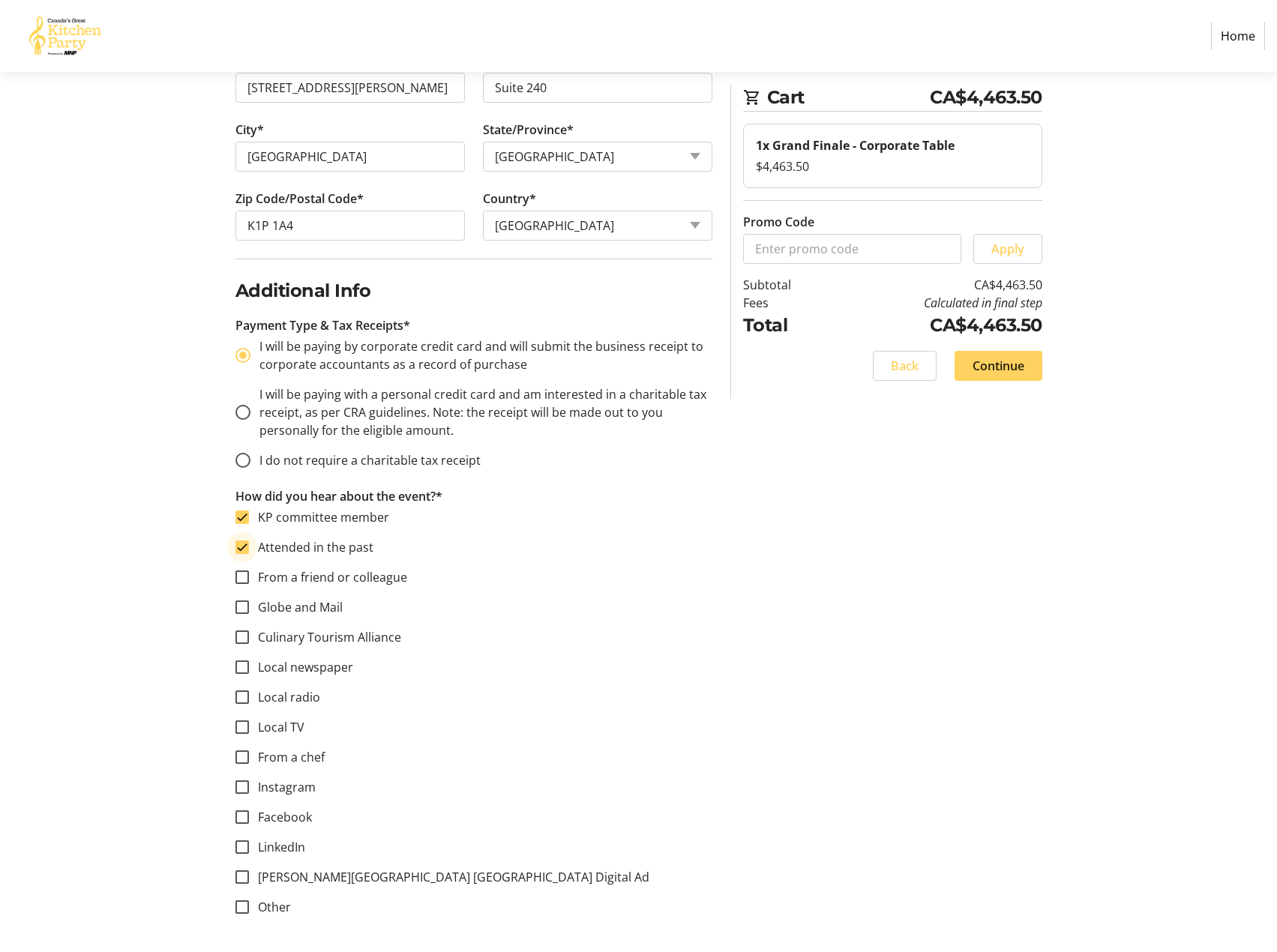
checkbox input "true"
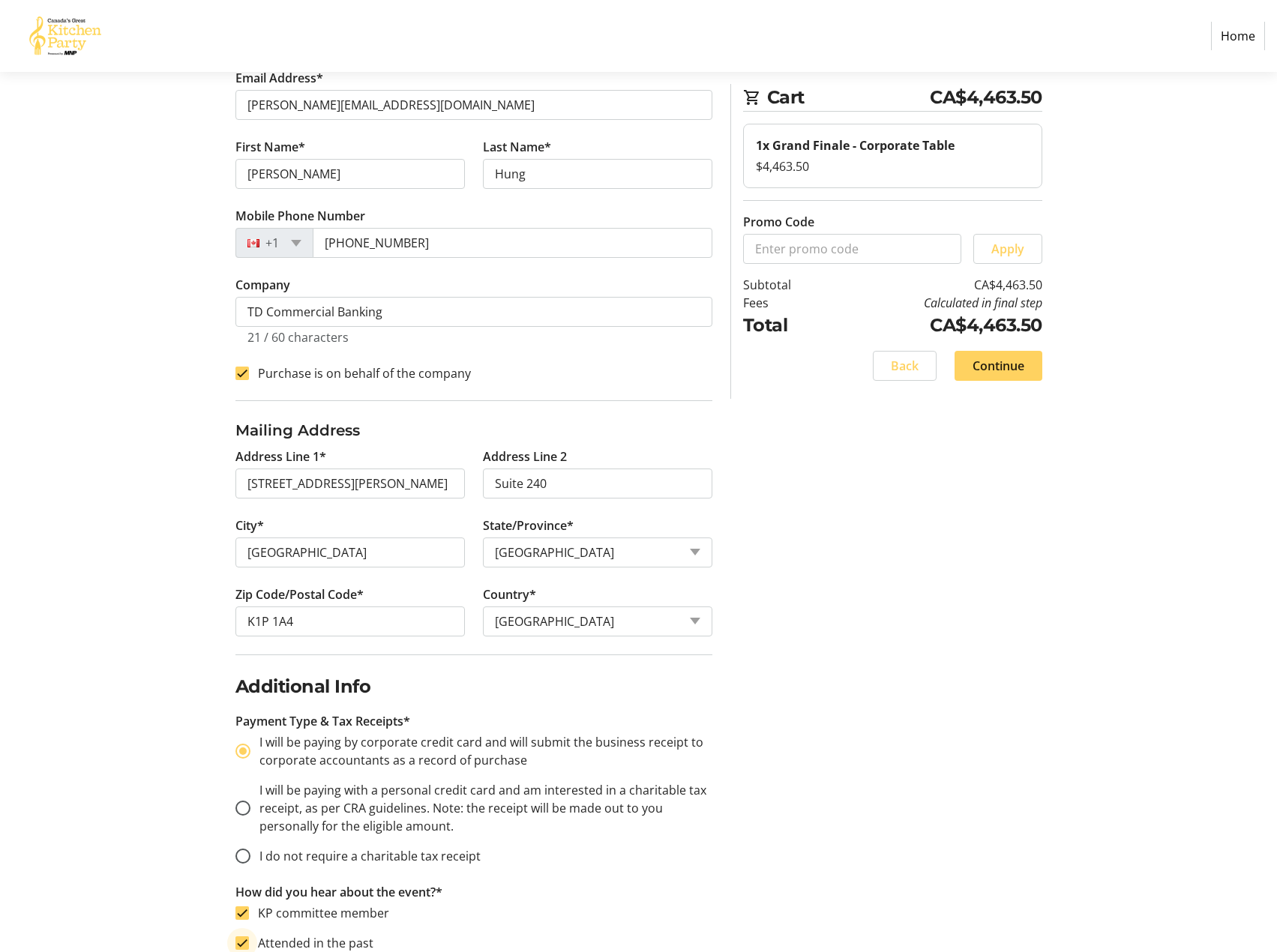
scroll to position [0, 0]
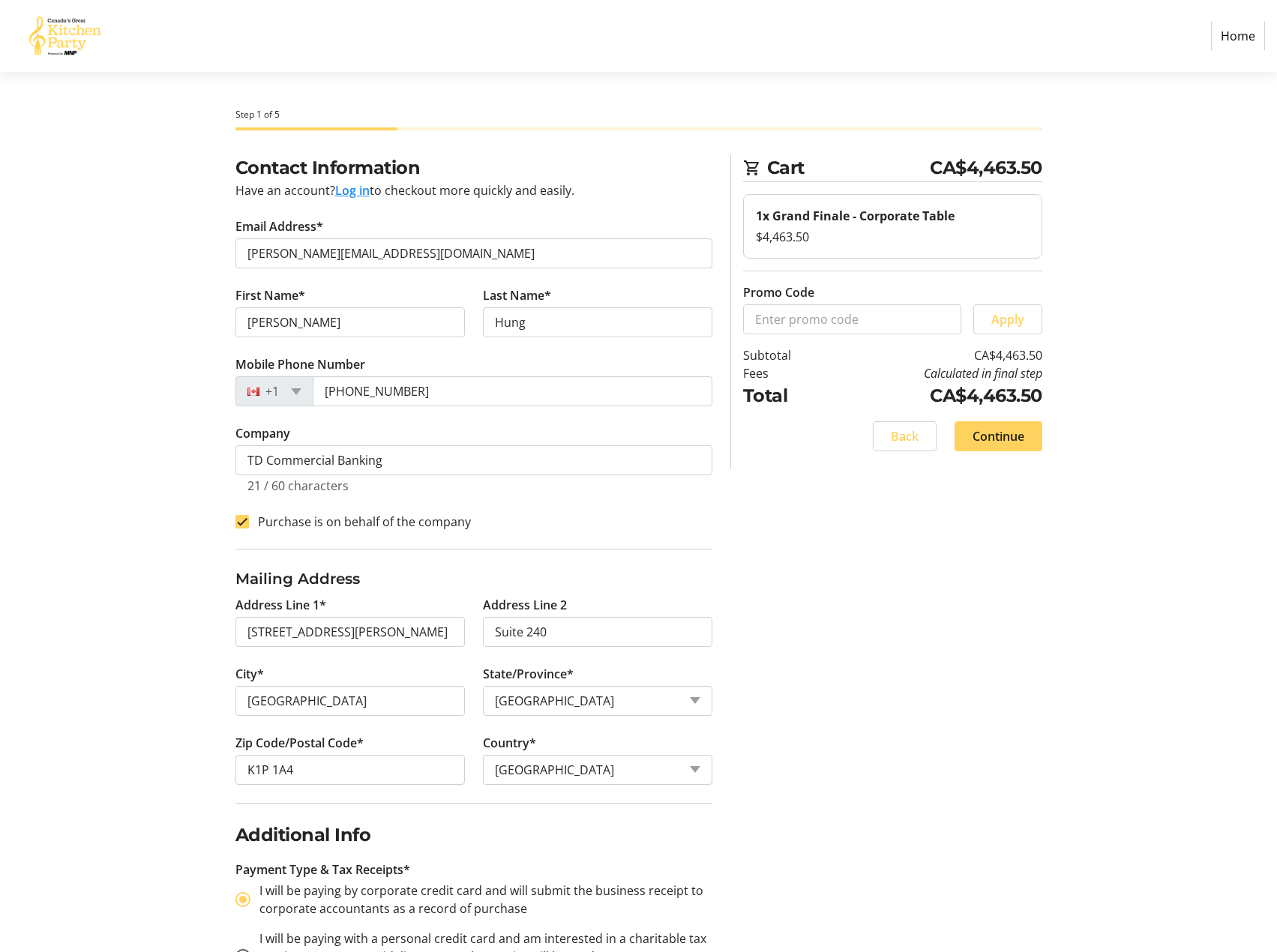
click at [880, 525] on div "Contact Information Have an account? Log in to checkout more quickly and easily…" at bounding box center [638, 826] width 990 height 1342
click at [840, 547] on div "Contact Information Have an account? Log in to checkout more quickly and easily…" at bounding box center [638, 826] width 990 height 1342
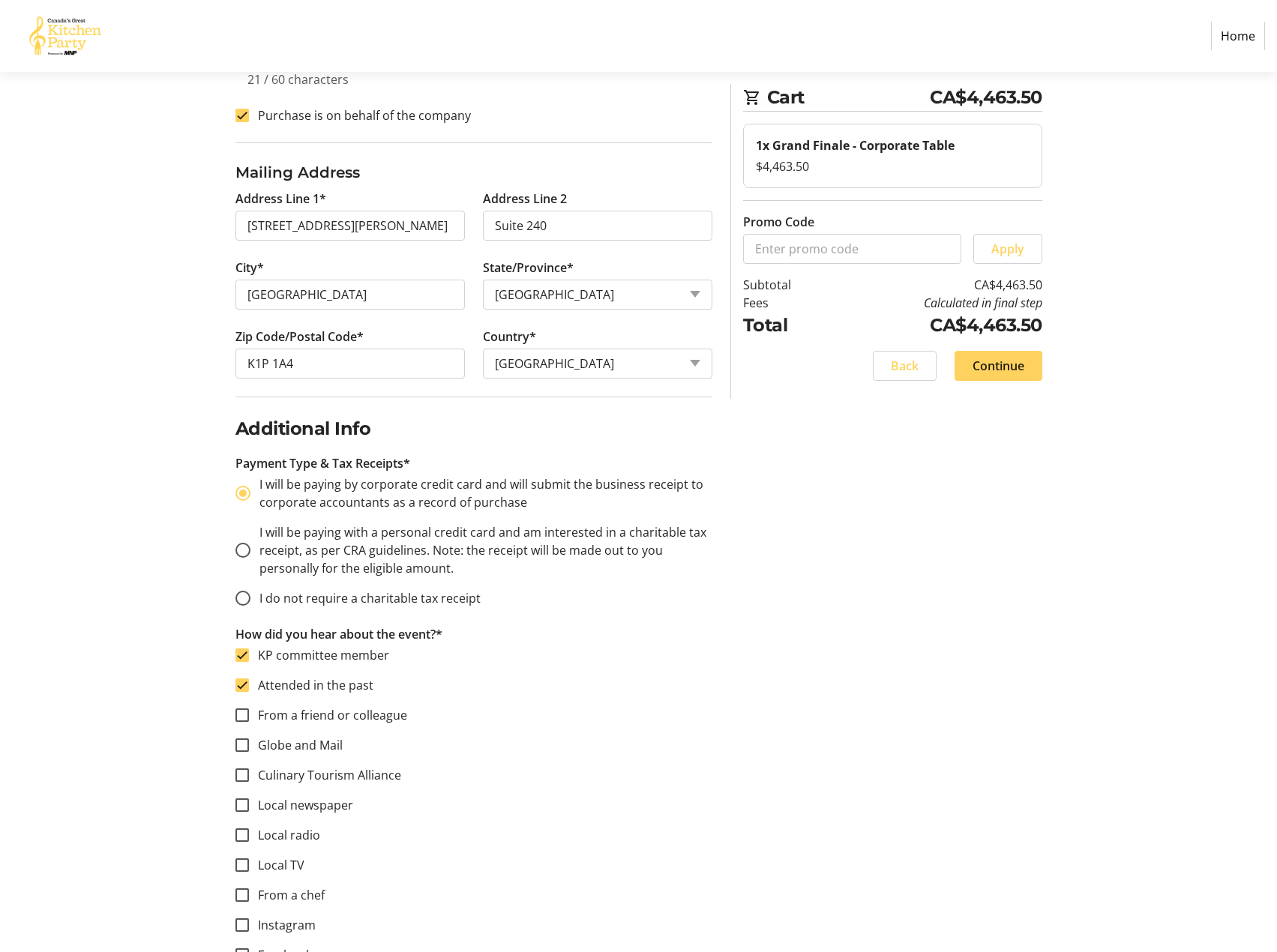
scroll to position [394, 0]
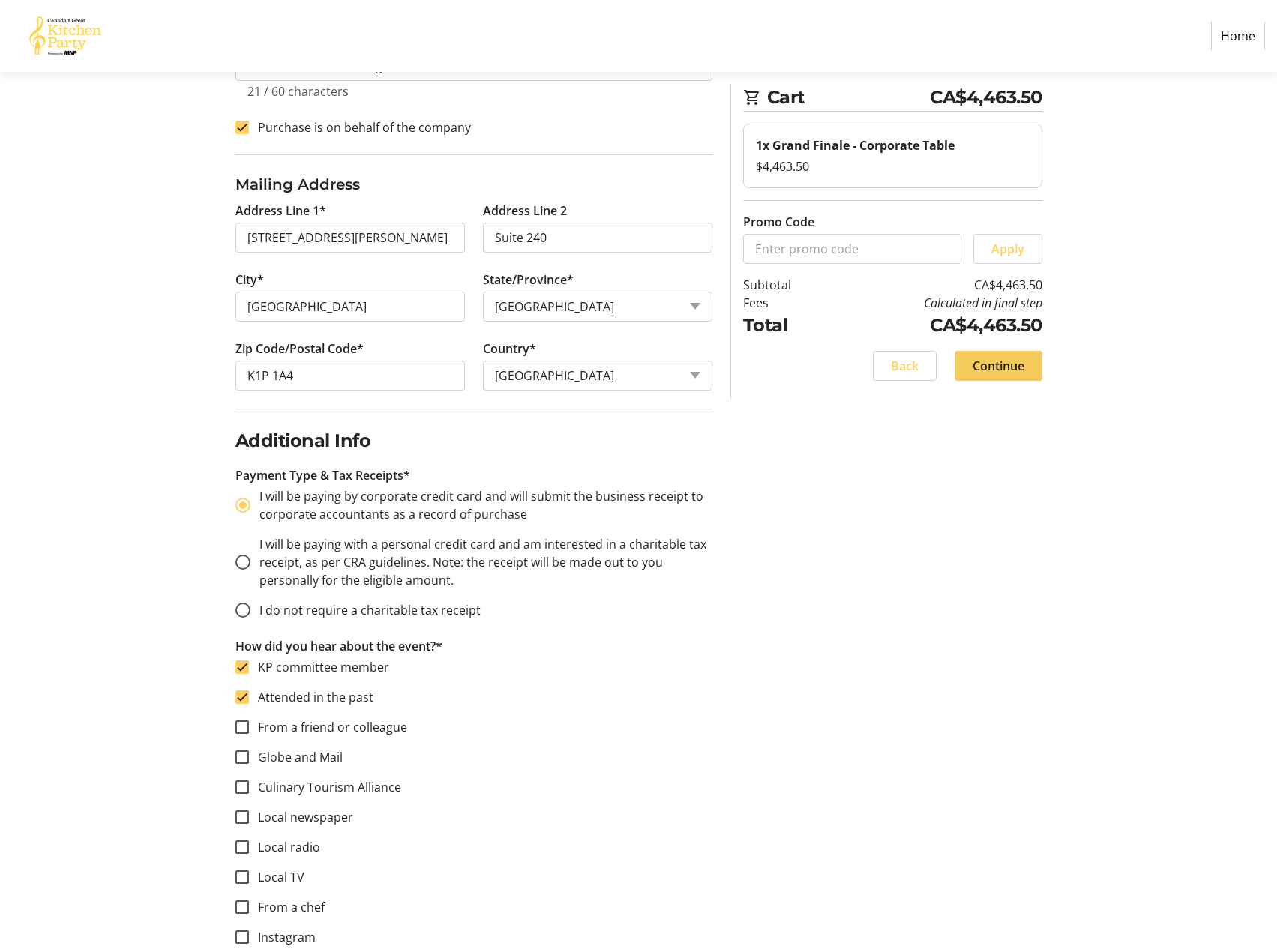
click at [1015, 370] on span "Continue" at bounding box center [998, 366] width 51 height 18
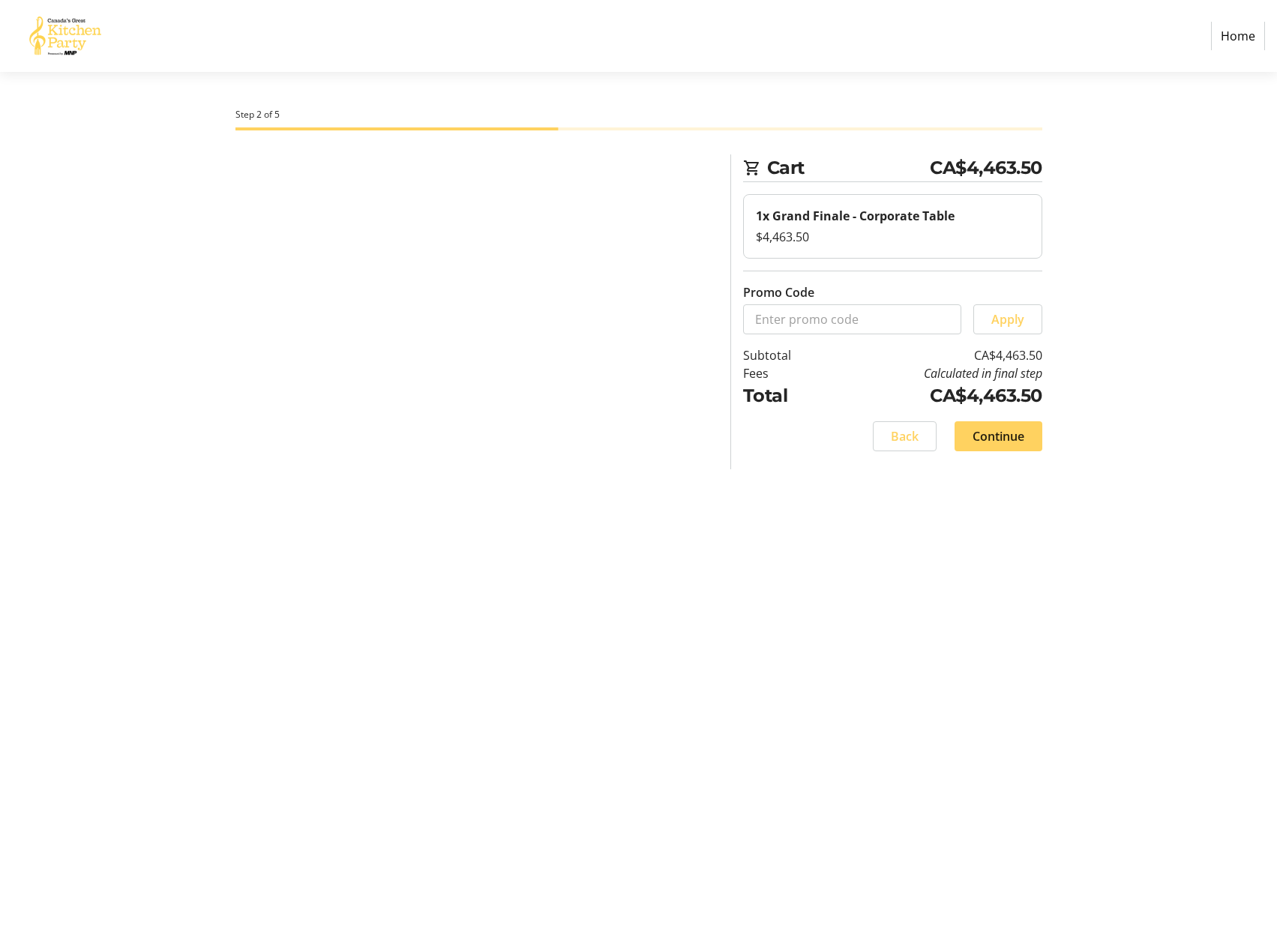
scroll to position [0, 0]
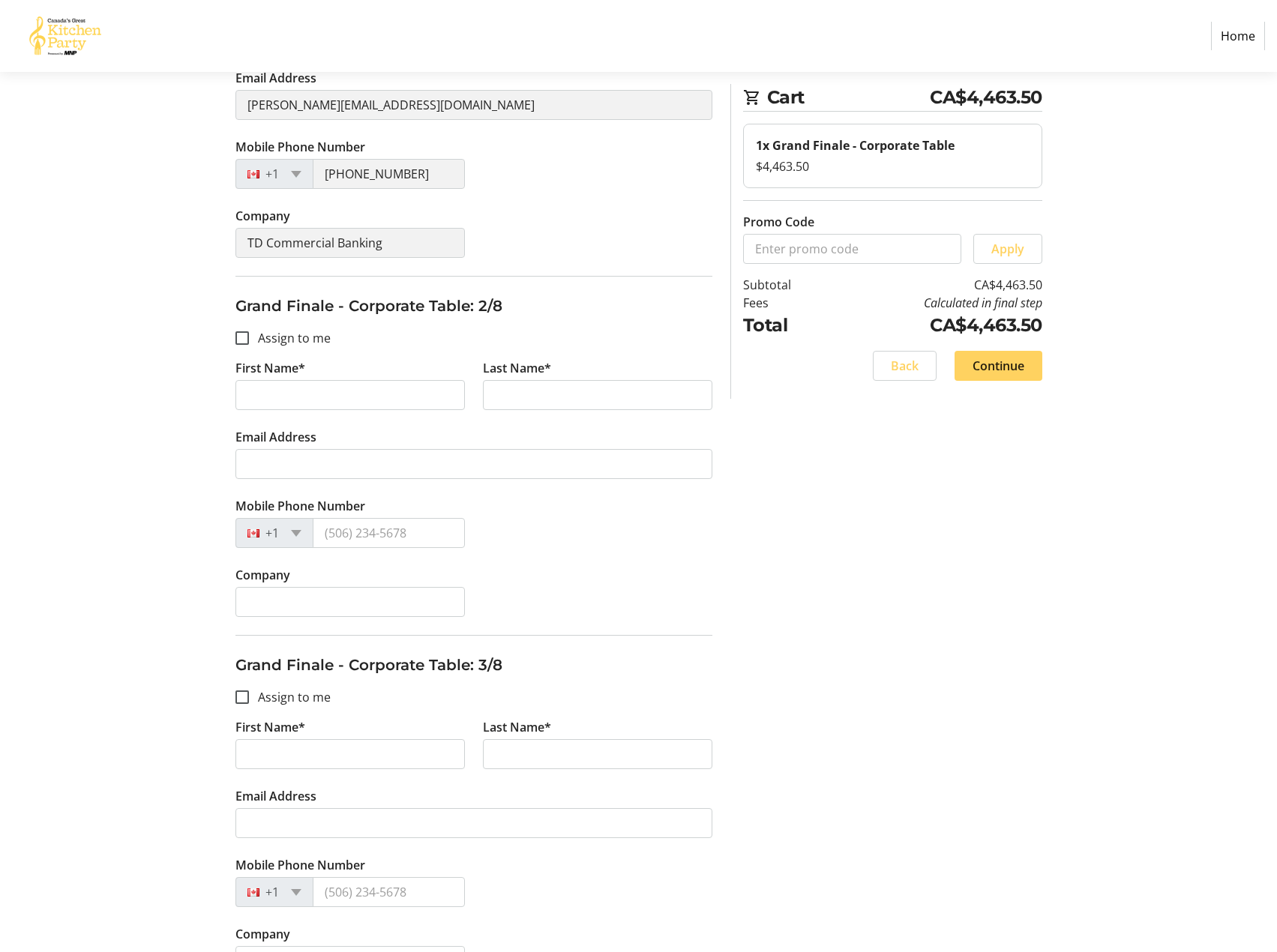
scroll to position [375, 0]
click at [256, 343] on div at bounding box center [243, 336] width 36 height 36
checkbox input "true"
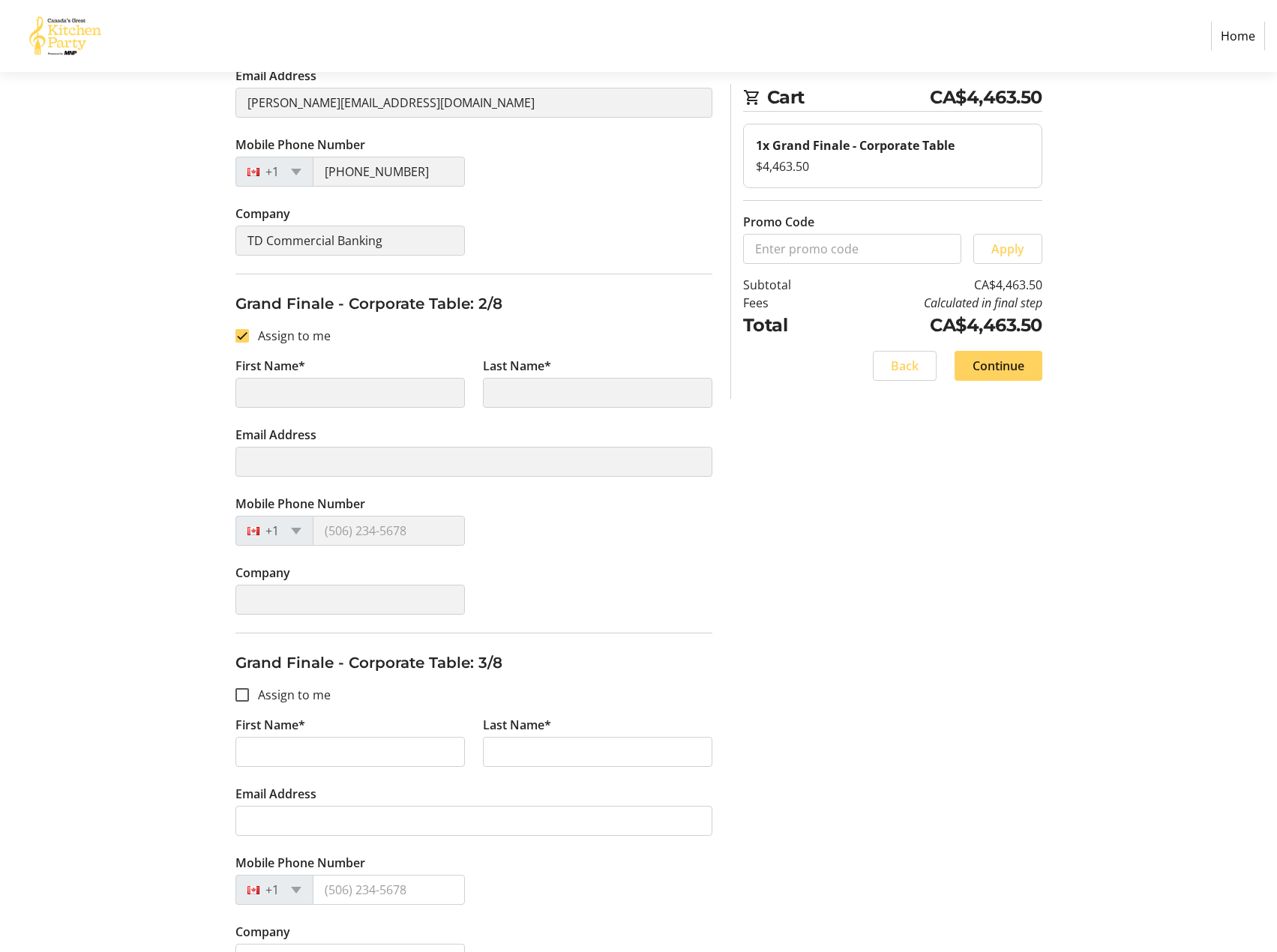
type input "[PERSON_NAME]"
type input "Hung"
type input "[PERSON_NAME][EMAIL_ADDRESS][DOMAIN_NAME]"
type input "[PHONE_NUMBER]"
type input "TD Commercial Banking"
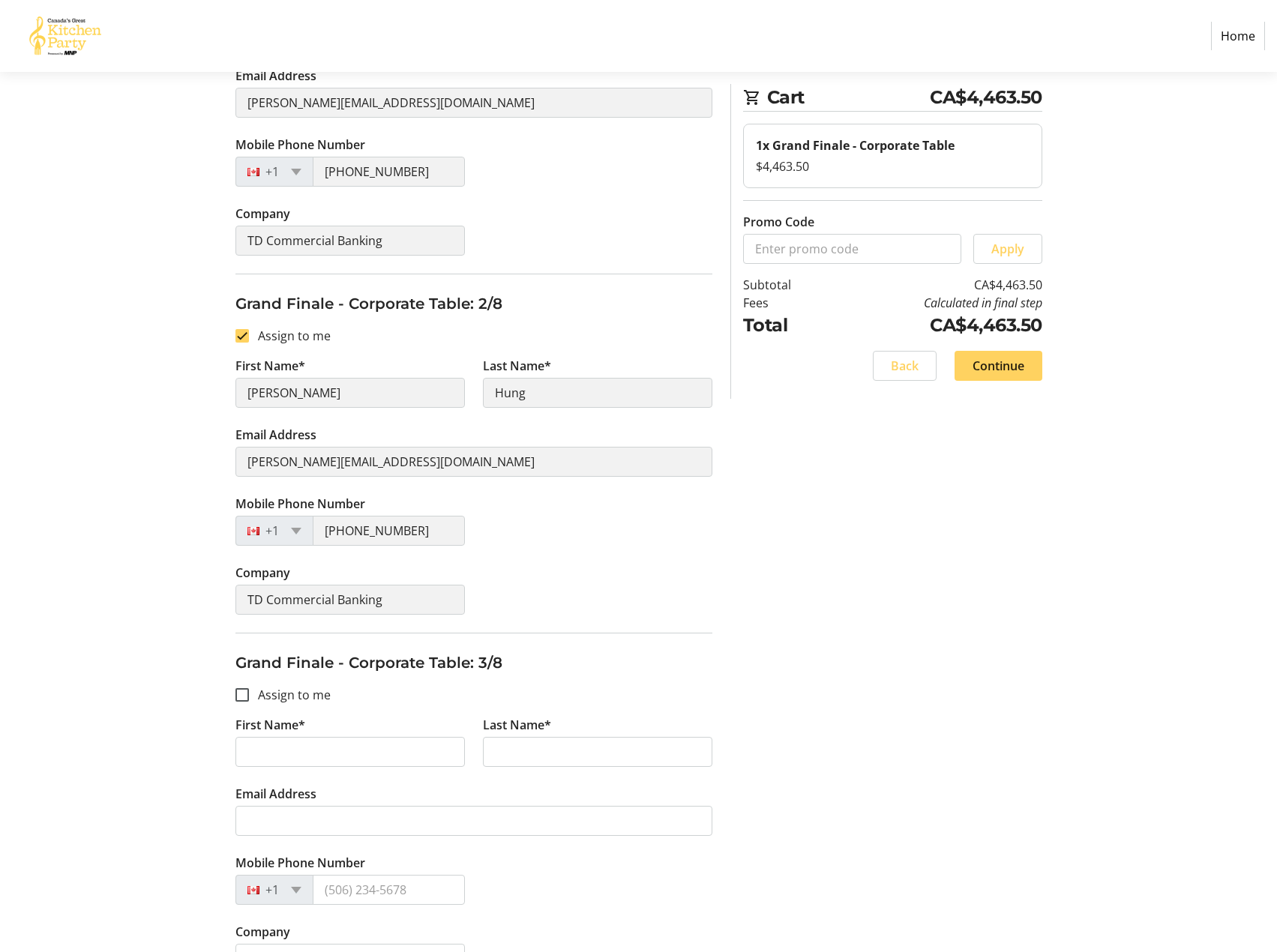
click at [295, 698] on label "Assign to me" at bounding box center [289, 694] width 81 height 18
click at [249, 698] on input "Assign to me" at bounding box center [242, 694] width 13 height 13
checkbox input "true"
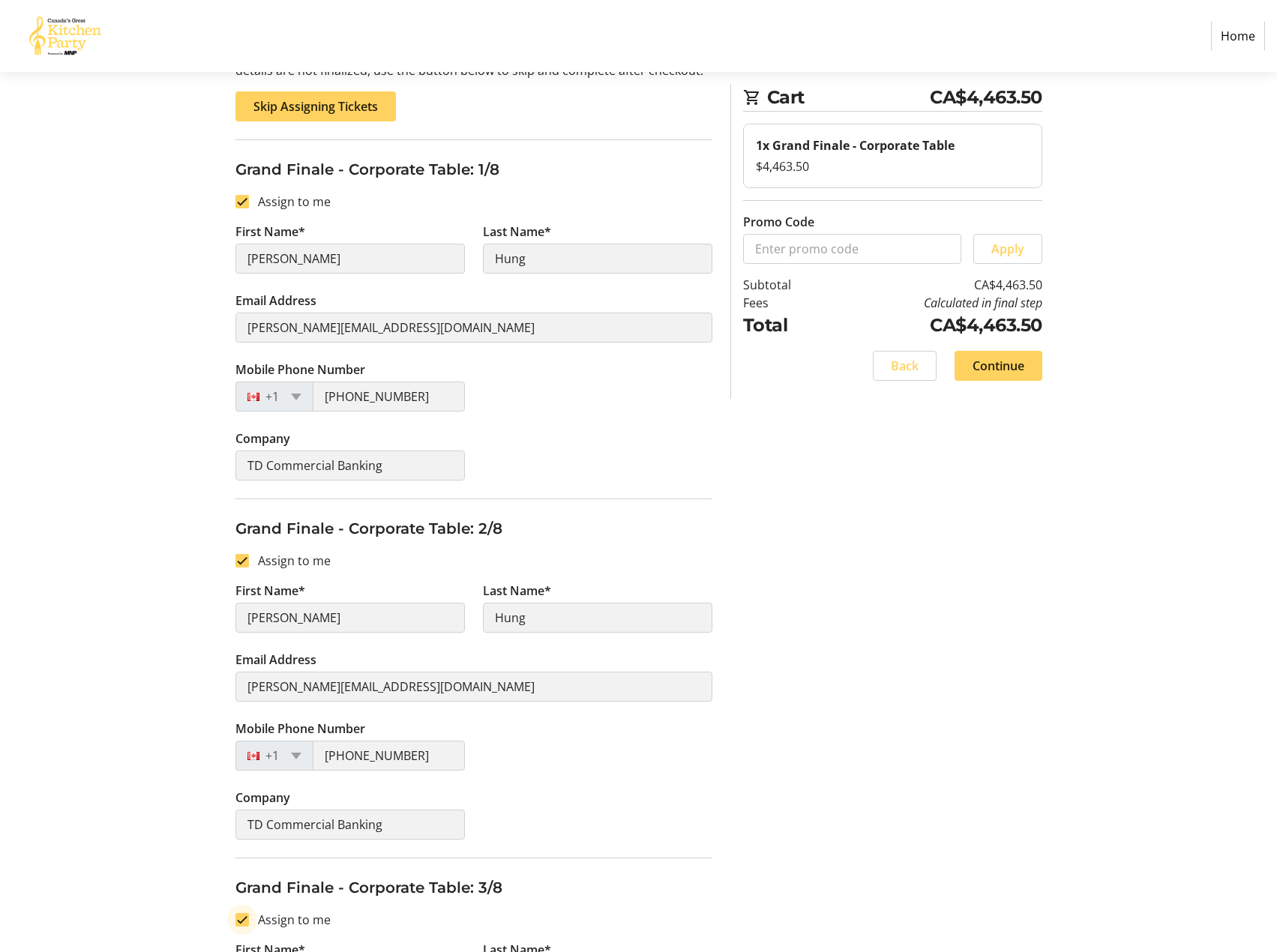
type input "[PERSON_NAME]"
type input "Hung"
type input "[PERSON_NAME][EMAIL_ADDRESS][DOMAIN_NAME]"
type input "[PHONE_NUMBER]"
type input "TD Commercial Banking"
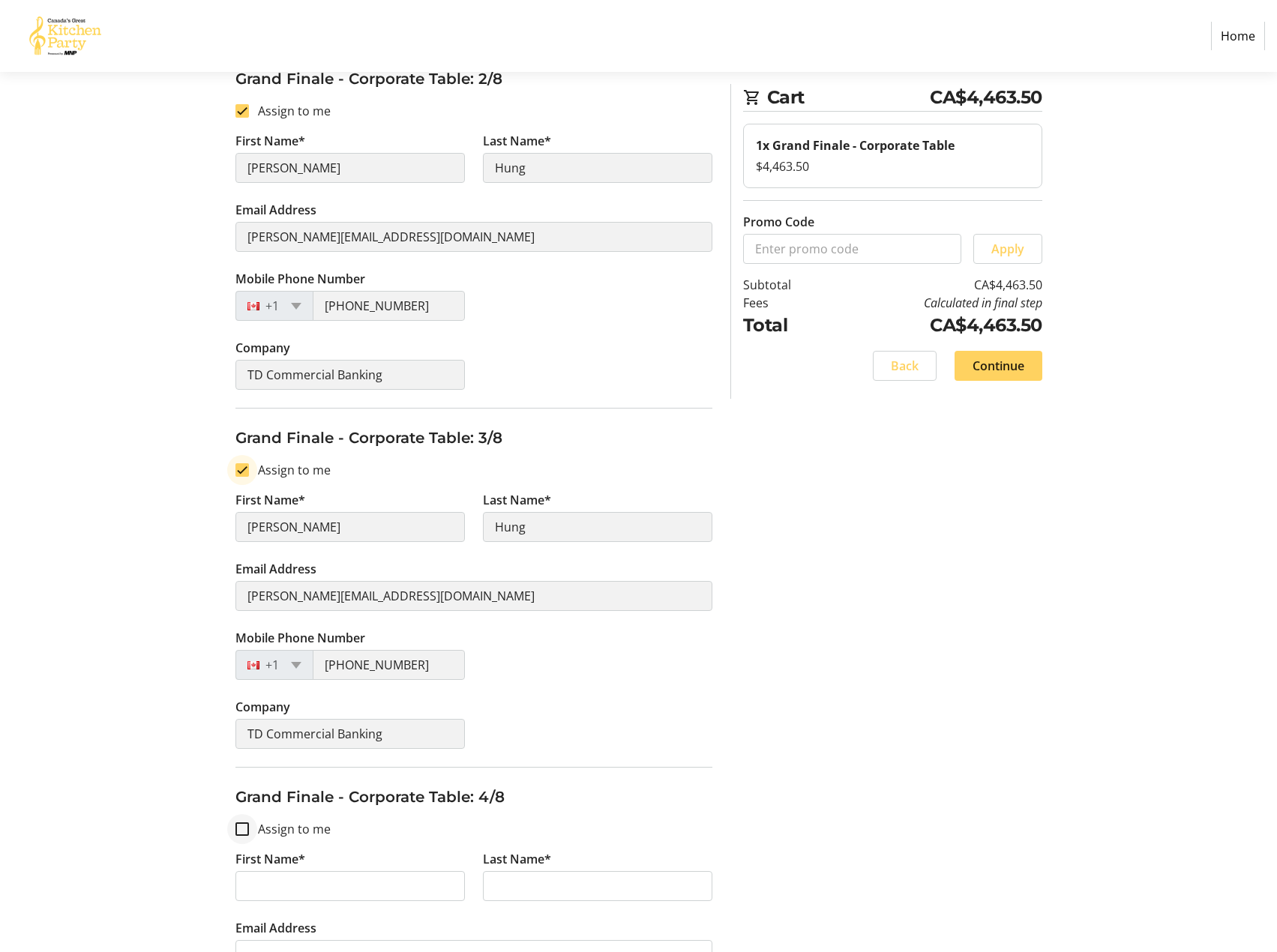
scroll to position [525, 0]
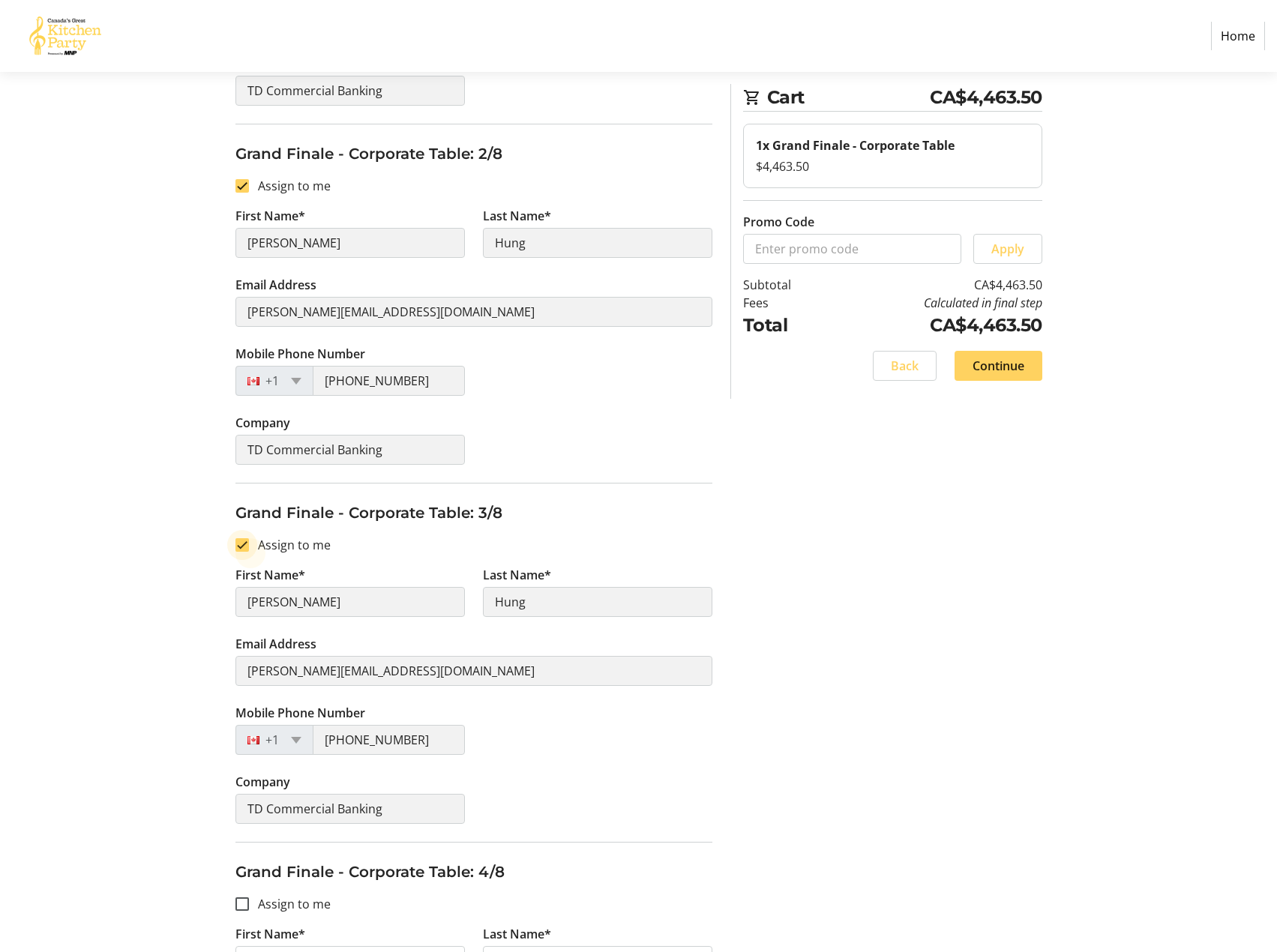
click at [247, 547] on input "Assign to me" at bounding box center [242, 544] width 13 height 13
checkbox input "false"
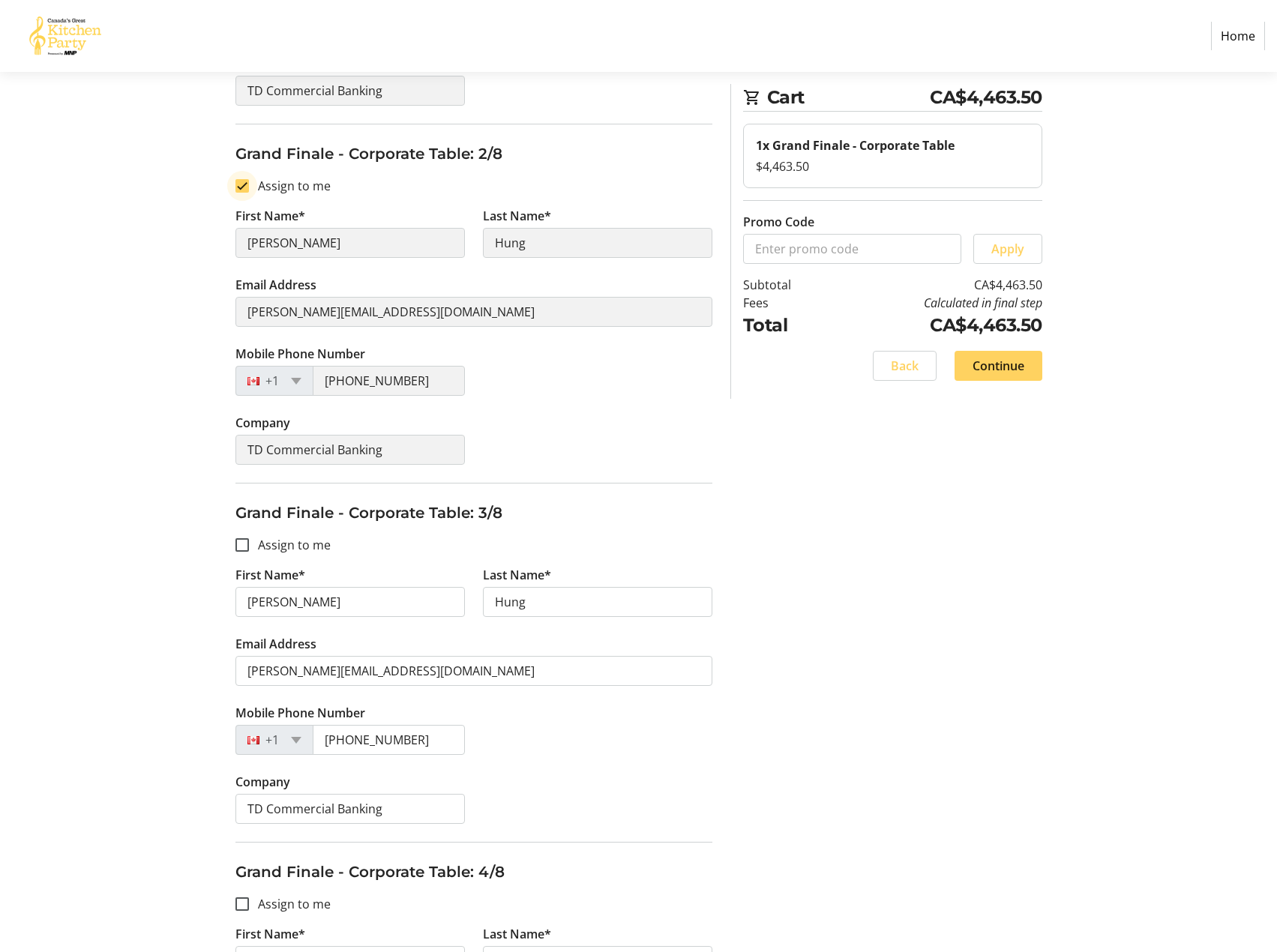
click at [241, 184] on input "Assign to me" at bounding box center [242, 186] width 13 height 13
checkbox input "false"
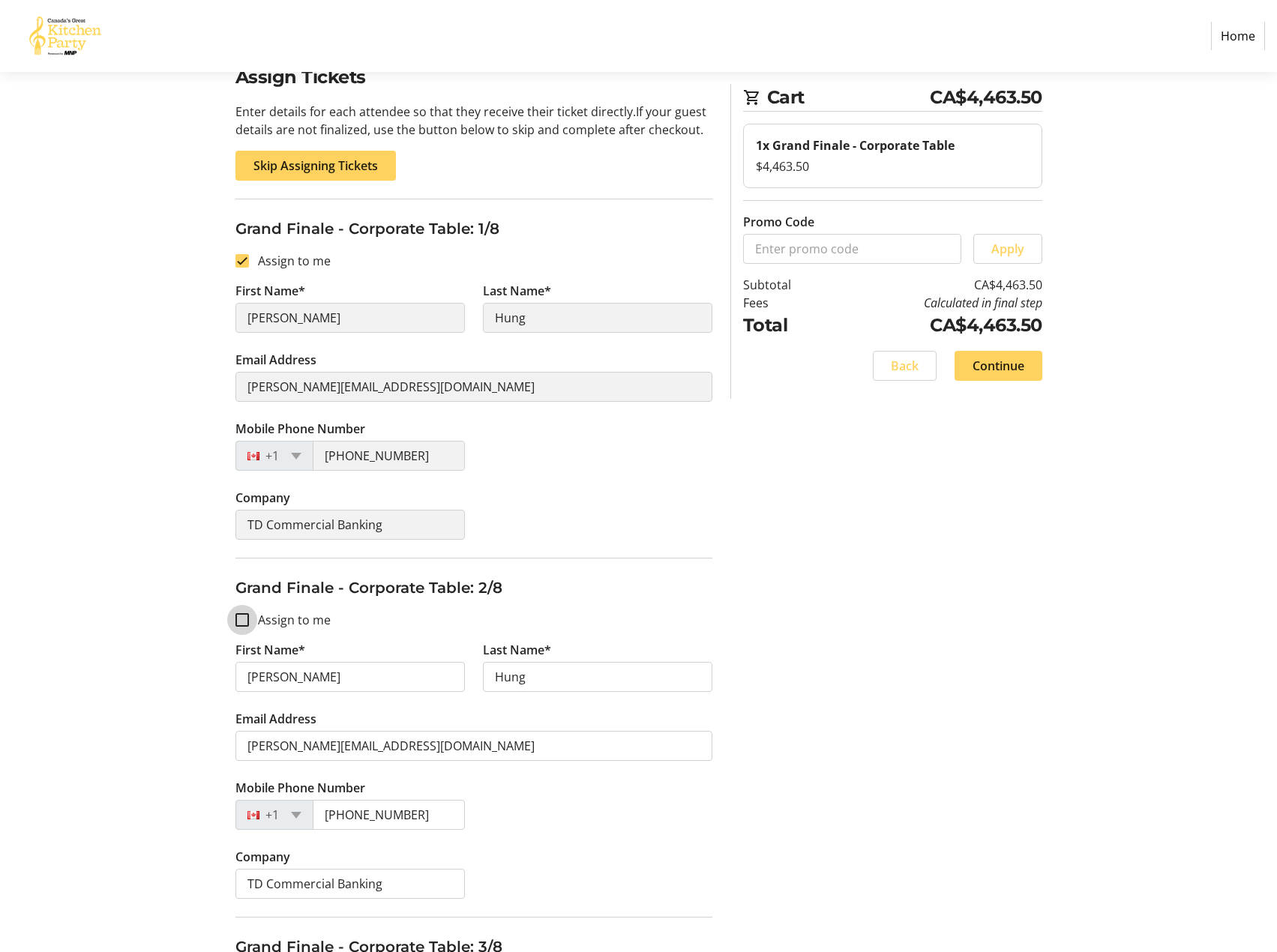
scroll to position [0, 0]
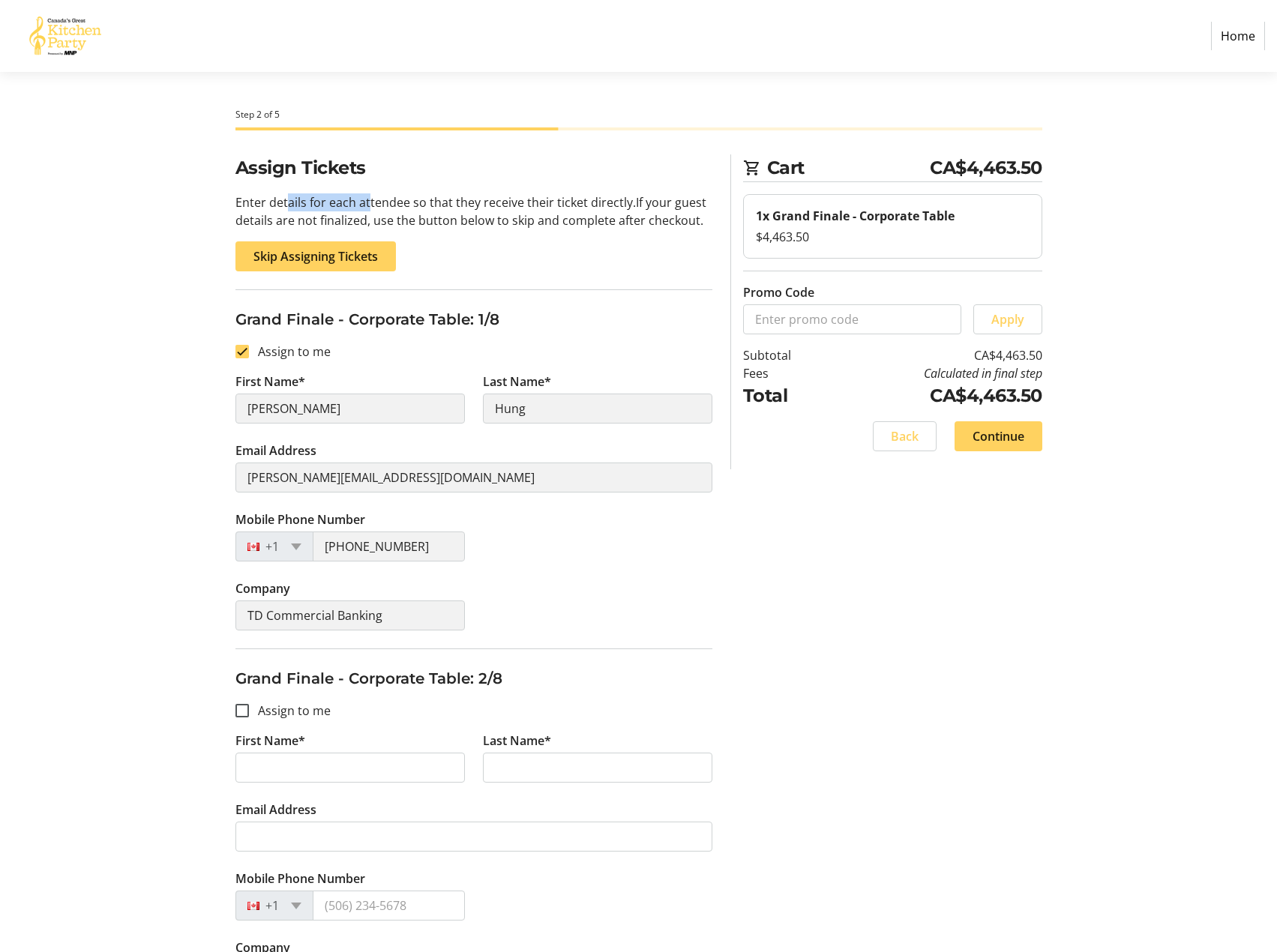
drag, startPoint x: 283, startPoint y: 199, endPoint x: 367, endPoint y: 203, distance: 84.1
click at [367, 203] on p "Enter details for each attendee so that they receive their ticket directly. If …" at bounding box center [474, 212] width 477 height 36
click at [345, 216] on p "Enter details for each attendee so that they receive their ticket directly. If …" at bounding box center [474, 212] width 477 height 36
drag, startPoint x: 322, startPoint y: 206, endPoint x: 507, endPoint y: 205, distance: 185.0
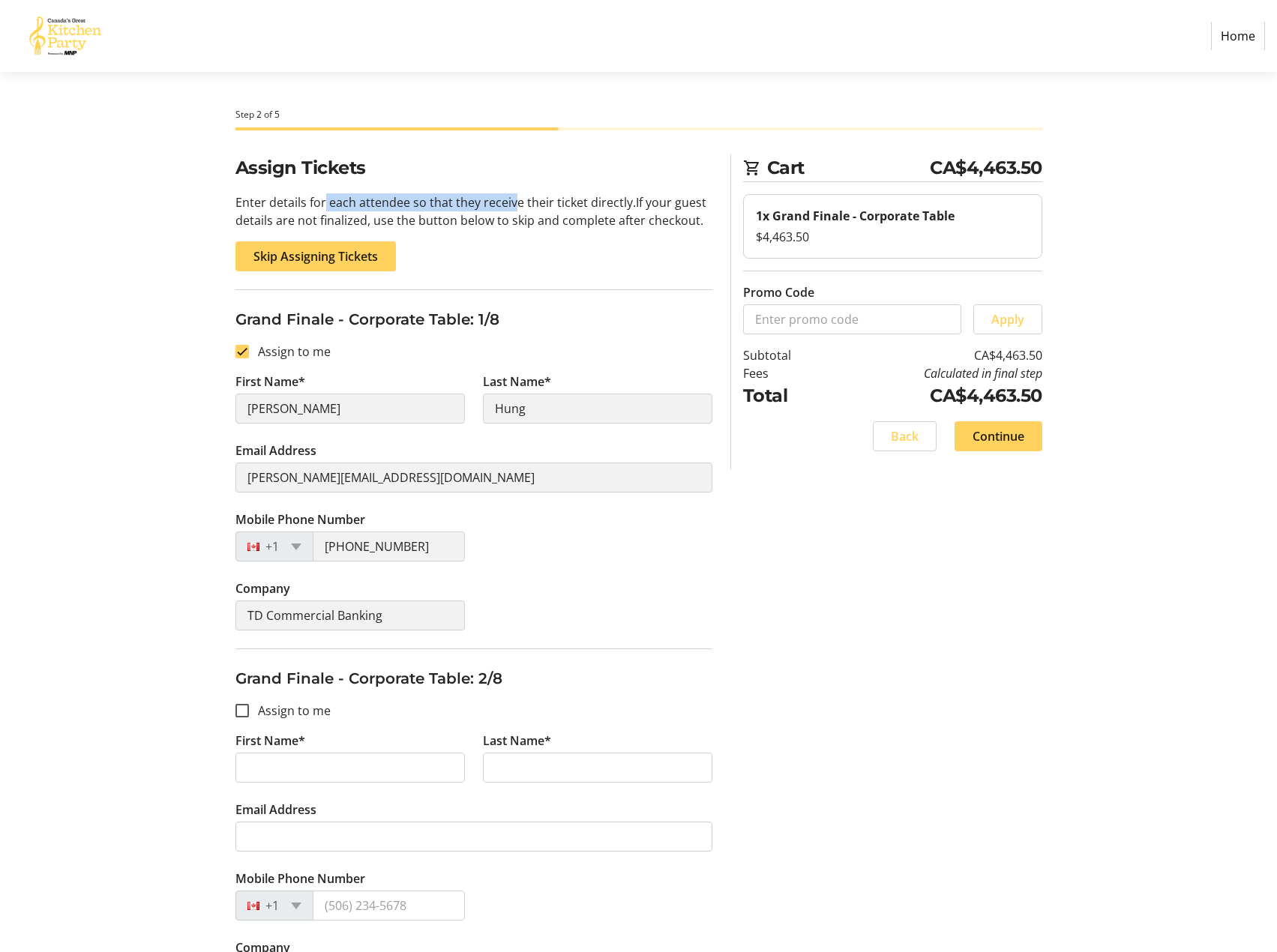
click at [507, 205] on p "Enter details for each attendee so that they receive their ticket directly. If …" at bounding box center [474, 212] width 477 height 36
drag, startPoint x: 507, startPoint y: 205, endPoint x: 499, endPoint y: 203, distance: 8.2
click at [495, 201] on p "Enter details for each attendee so that they receive their ticket directly. If …" at bounding box center [474, 212] width 477 height 36
drag, startPoint x: 273, startPoint y: 216, endPoint x: 489, endPoint y: 220, distance: 216.0
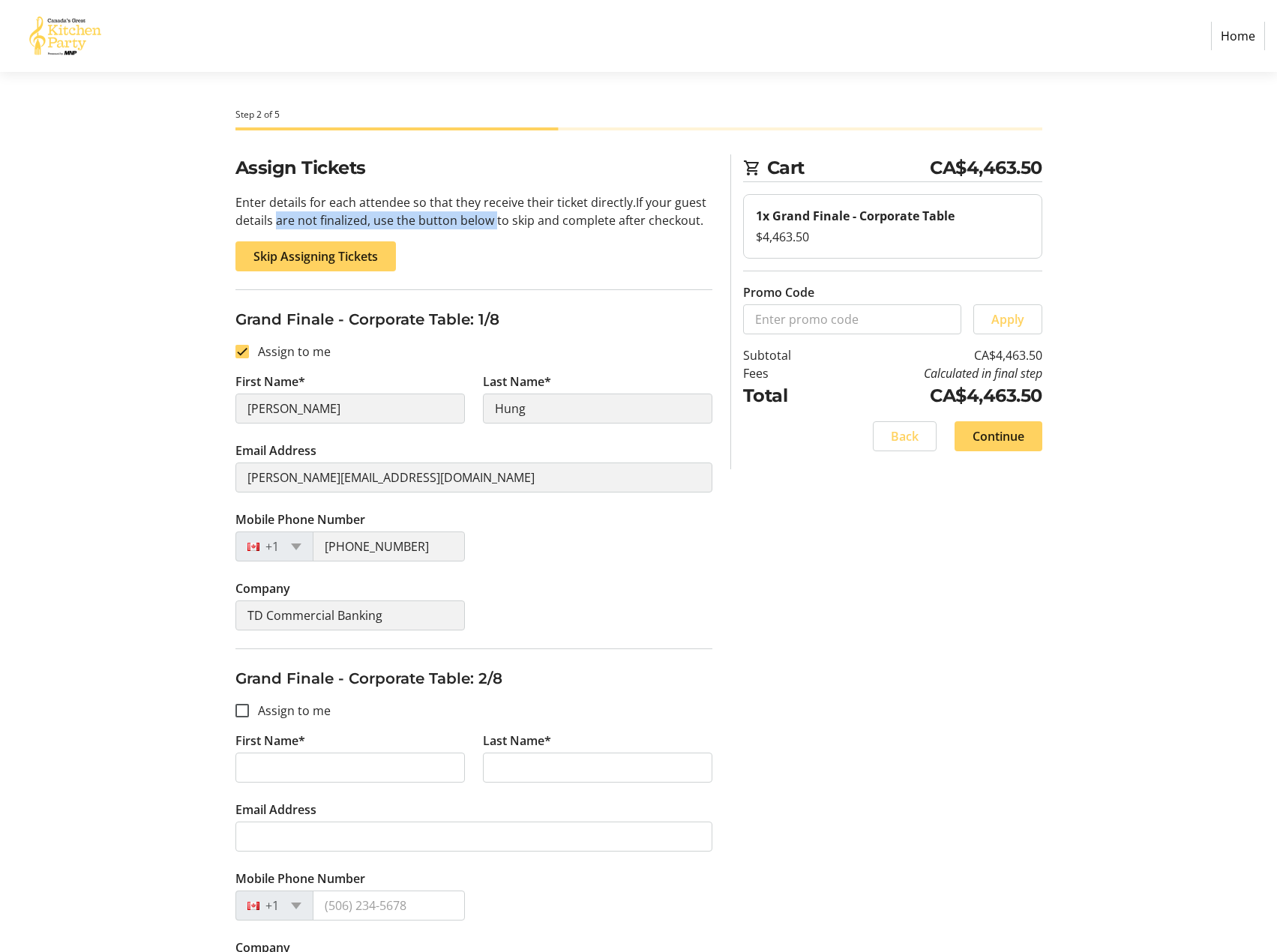
click at [489, 220] on p "Enter details for each attendee so that they receive their ticket directly. If …" at bounding box center [474, 212] width 477 height 36
drag, startPoint x: 416, startPoint y: 220, endPoint x: 522, endPoint y: 220, distance: 106.0
click at [522, 220] on p "Enter details for each attendee so that they receive their ticket directly. If …" at bounding box center [474, 212] width 477 height 36
click at [522, 220] on p "Enter details for each attendee so that they receive their ticket directly. If …" at bounding box center [474, 212] width 477 height 36
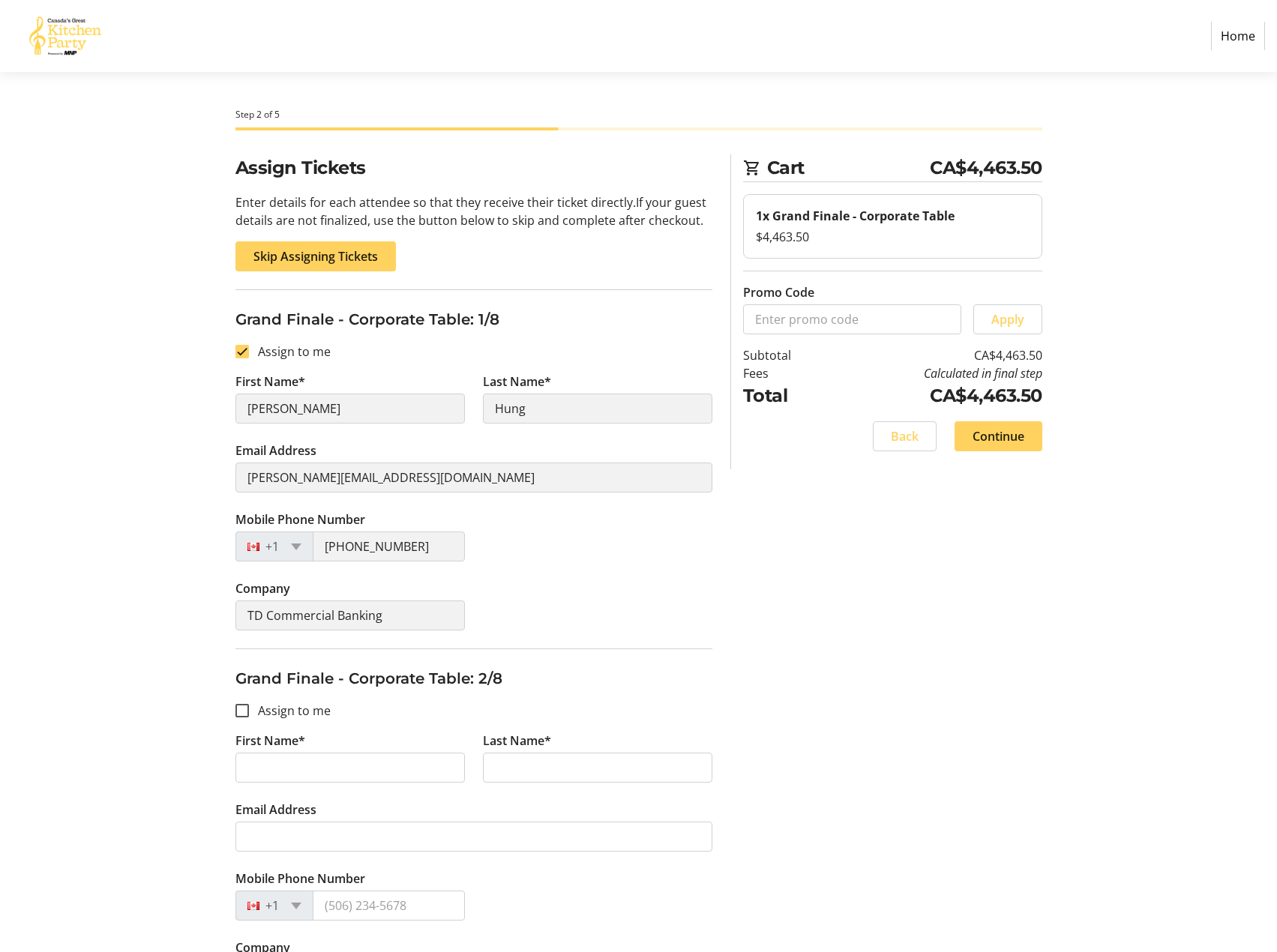
drag, startPoint x: 585, startPoint y: 218, endPoint x: 574, endPoint y: 216, distance: 11.2
click at [574, 216] on p "Enter details for each attendee so that they receive their ticket directly. If …" at bounding box center [474, 212] width 477 height 36
click at [314, 254] on span "Skip Assigning Tickets" at bounding box center [316, 256] width 125 height 18
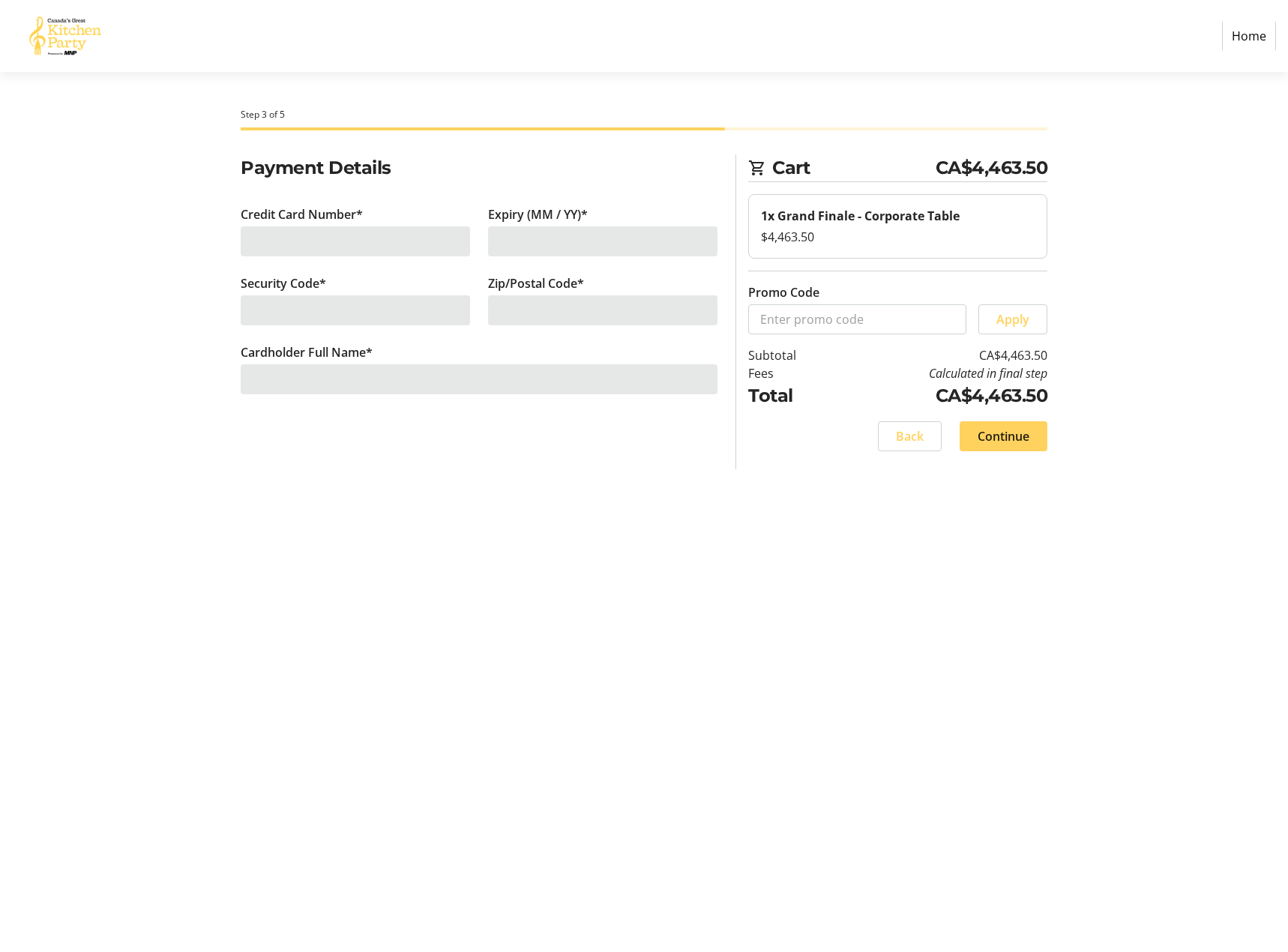
click at [283, 225] on div "Credit Card Number*" at bounding box center [355, 239] width 247 height 69
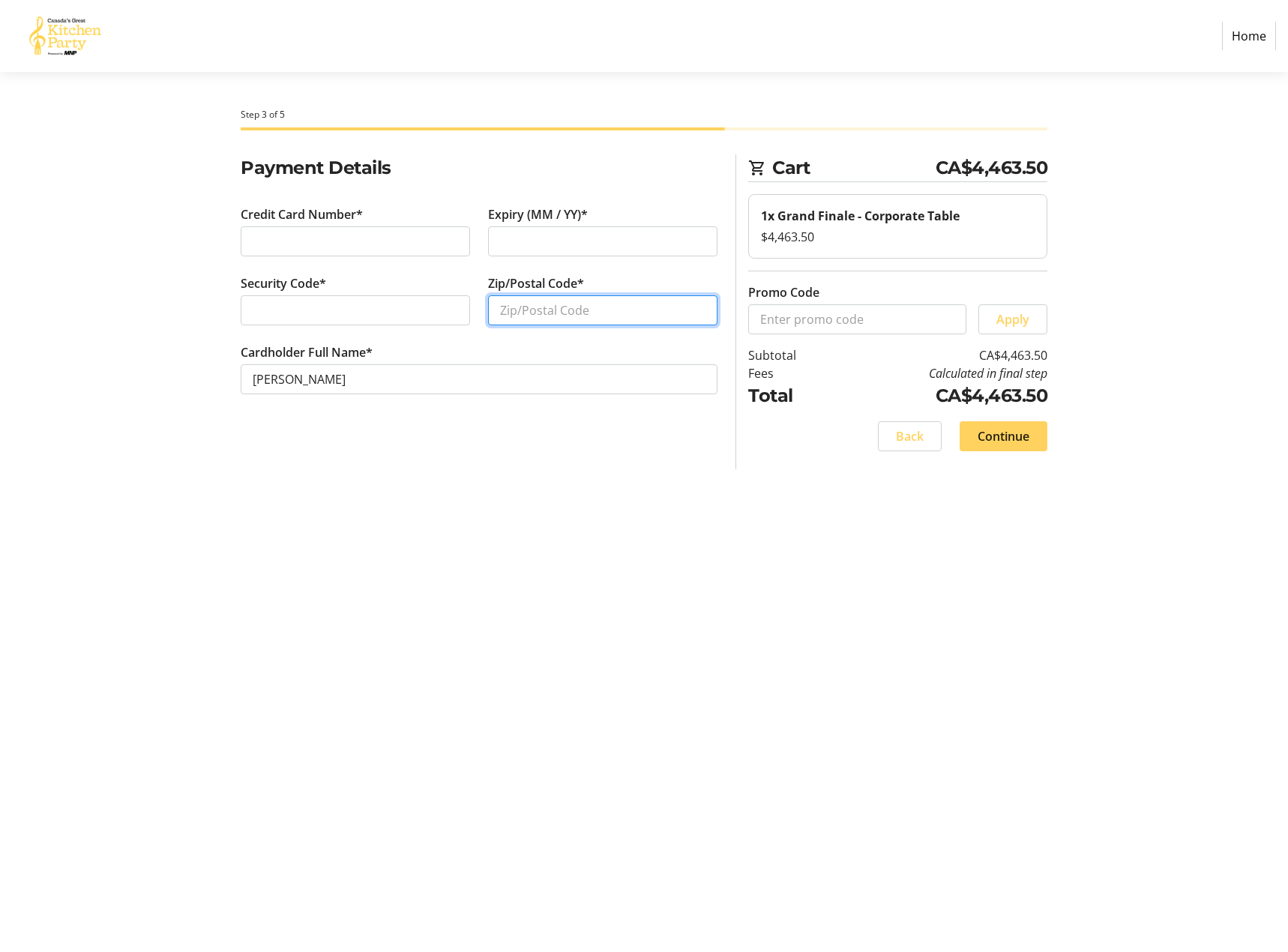
type input "a"
type input "K1P1A4"
click at [1010, 435] on span "Continue" at bounding box center [1003, 436] width 51 height 18
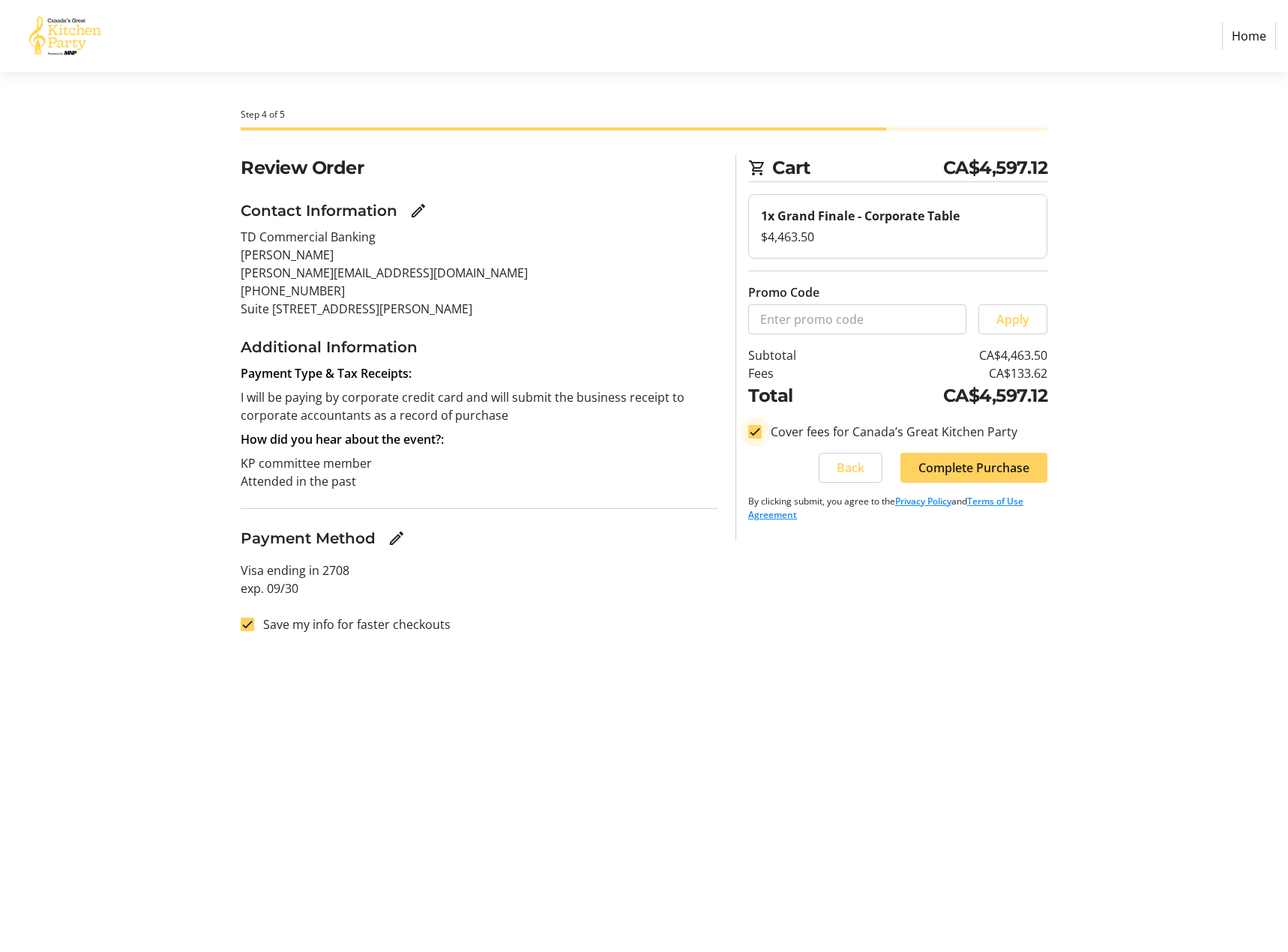
click at [756, 432] on input "Cover fees for Canada’s Great Kitchen Party" at bounding box center [754, 431] width 13 height 13
checkbox input "false"
click at [962, 466] on span "Complete Purchase" at bounding box center [974, 468] width 111 height 18
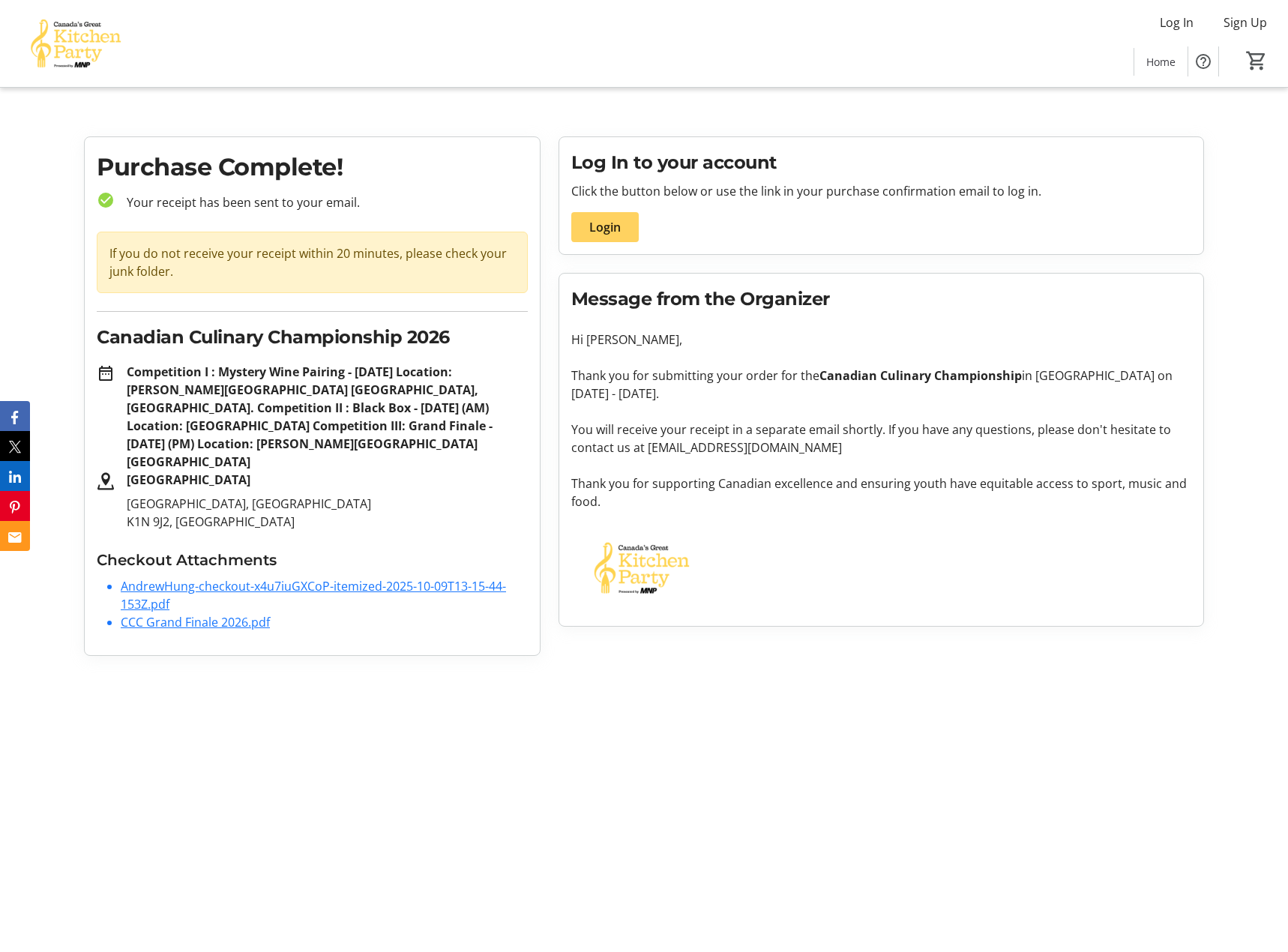
click at [669, 202] on div "Log In to your account Click the button below or use the link in your purchase …" at bounding box center [881, 196] width 644 height 117
click at [264, 578] on link "AndrewHung-checkout-x4u7iuGXCoP-itemized-2025-10-09T13-15-44-153Z.pdf" at bounding box center [314, 596] width 385 height 35
click at [207, 614] on link "CCC Grand Finale 2026.pdf" at bounding box center [195, 622] width 149 height 17
click at [790, 186] on p "Click the button below or use the link in your purchase confirmation email to l…" at bounding box center [881, 191] width 621 height 18
click at [1053, 114] on tr-root "Log In Sign Up Home 0 Home Purchase Complete! check_circle Your receipt has bee…" at bounding box center [644, 334] width 1288 height 668
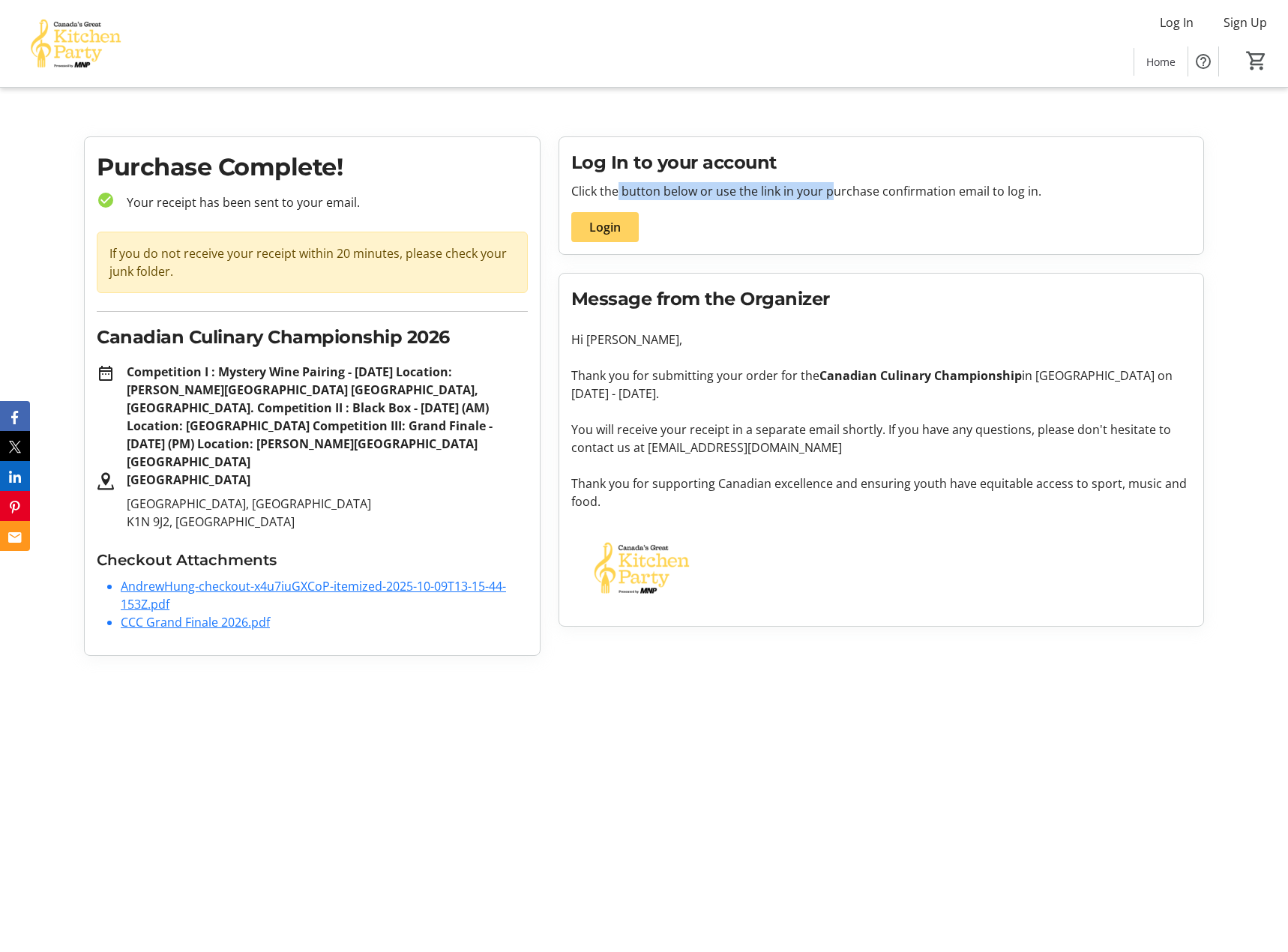
drag, startPoint x: 610, startPoint y: 190, endPoint x: 823, endPoint y: 189, distance: 213.0
click at [823, 189] on p "Click the button below or use the link in your purchase confirmation email to l…" at bounding box center [881, 191] width 621 height 18
drag, startPoint x: 823, startPoint y: 189, endPoint x: 802, endPoint y: 191, distance: 21.1
click at [798, 192] on p "Click the button below or use the link in your purchase confirmation email to l…" at bounding box center [881, 191] width 621 height 18
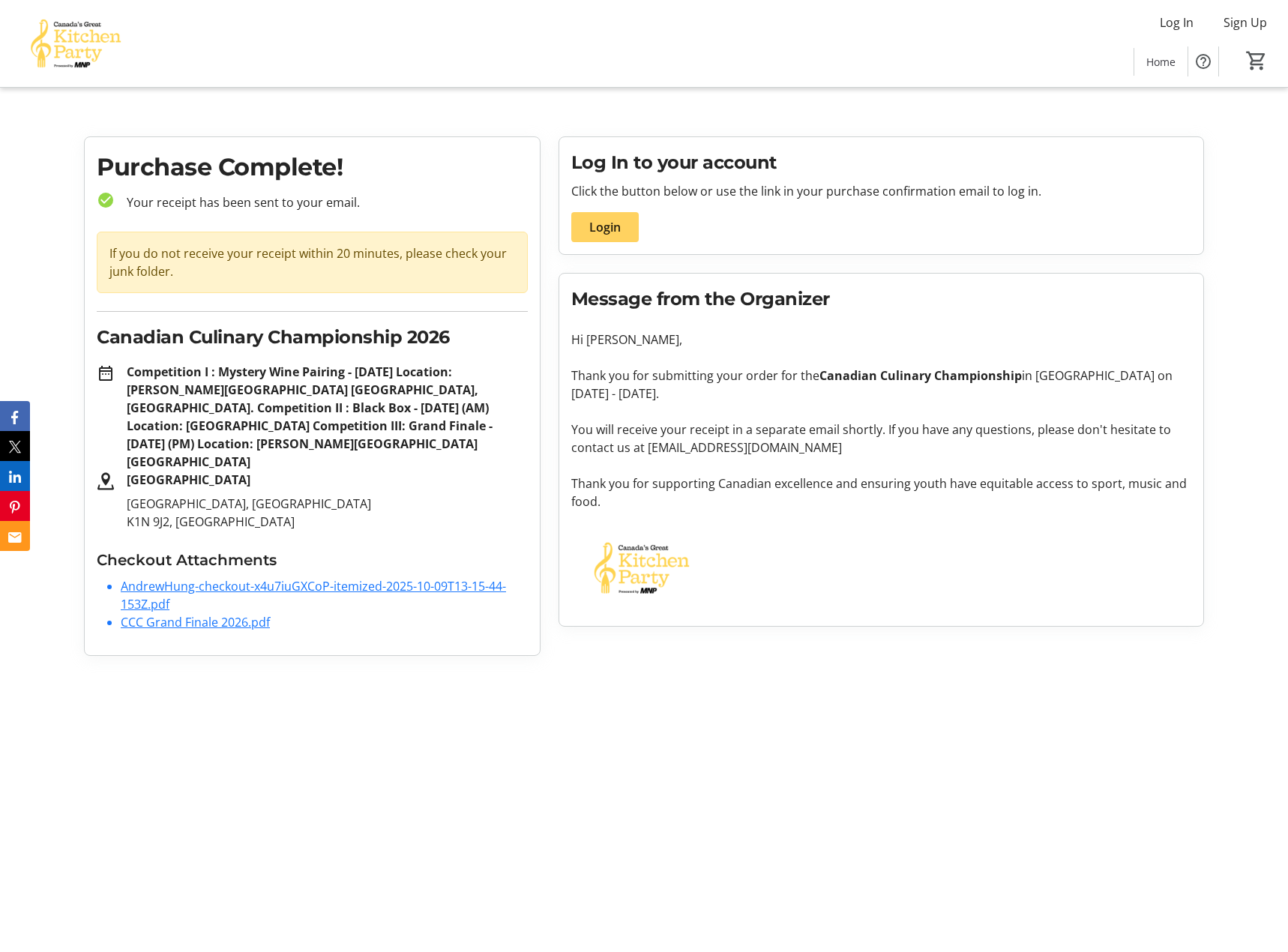
click at [251, 197] on p "Your receipt has been sent to your email." at bounding box center [321, 202] width 413 height 18
click at [261, 197] on p "Your receipt has been sent to your email." at bounding box center [321, 202] width 413 height 18
click at [666, 359] on tr-organization-message "Message from the Organizer Hi [PERSON_NAME], Thank you for submitting your orde…" at bounding box center [881, 450] width 621 height 329
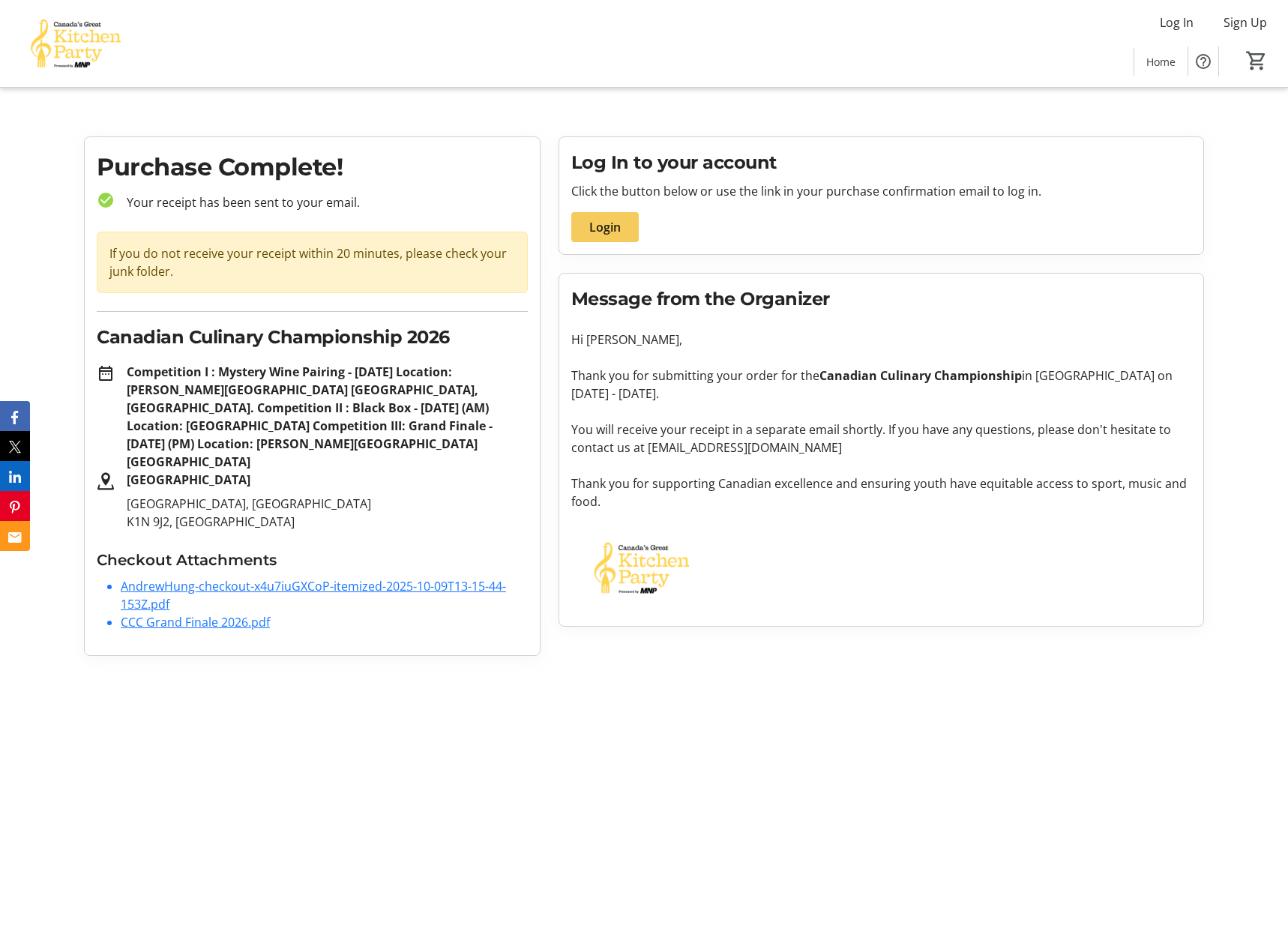
click at [615, 230] on span "Login" at bounding box center [605, 227] width 32 height 18
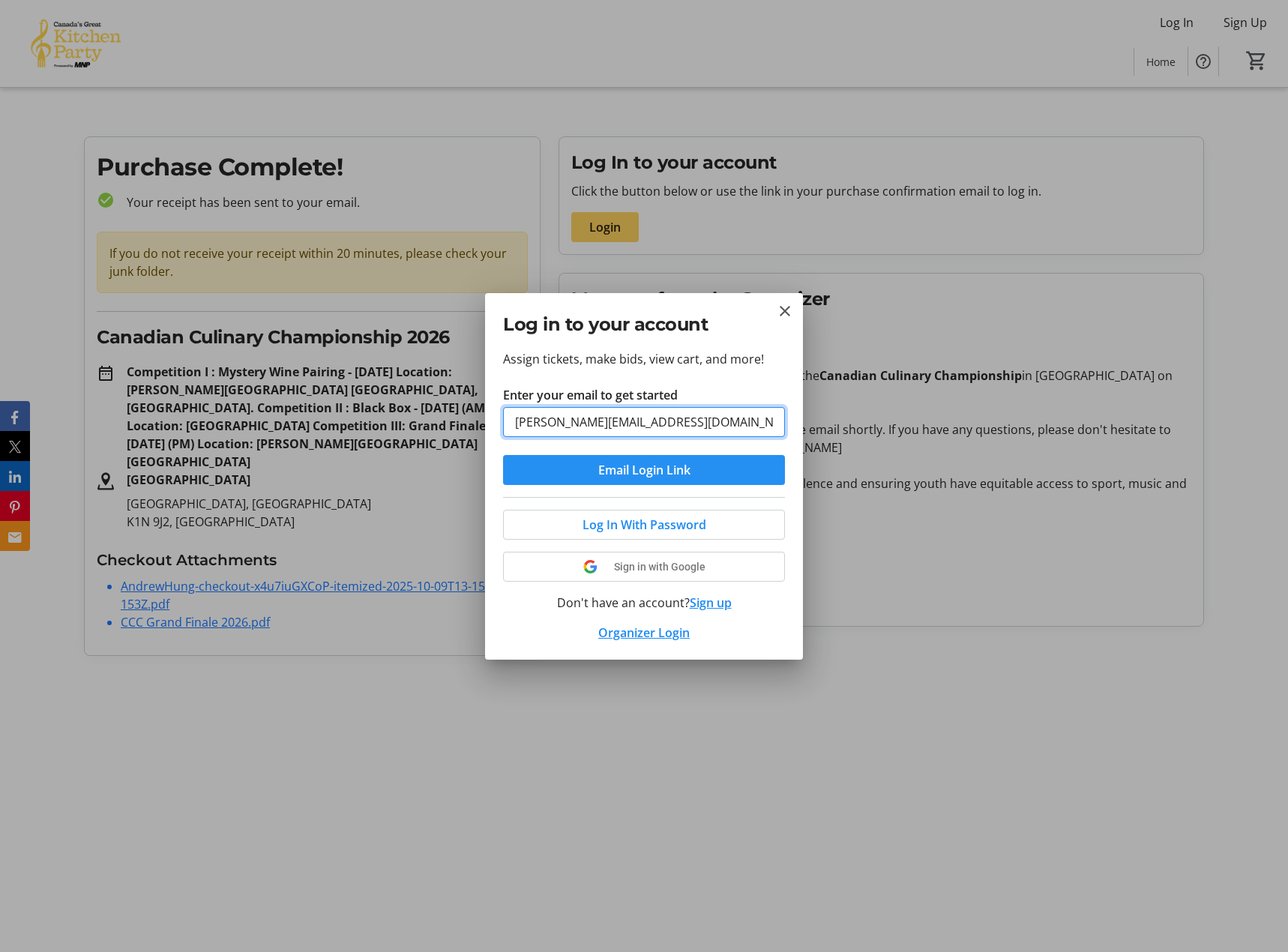
type input "[PERSON_NAME][EMAIL_ADDRESS][DOMAIN_NAME]"
click at [660, 468] on span "Email Login Link" at bounding box center [644, 470] width 92 height 18
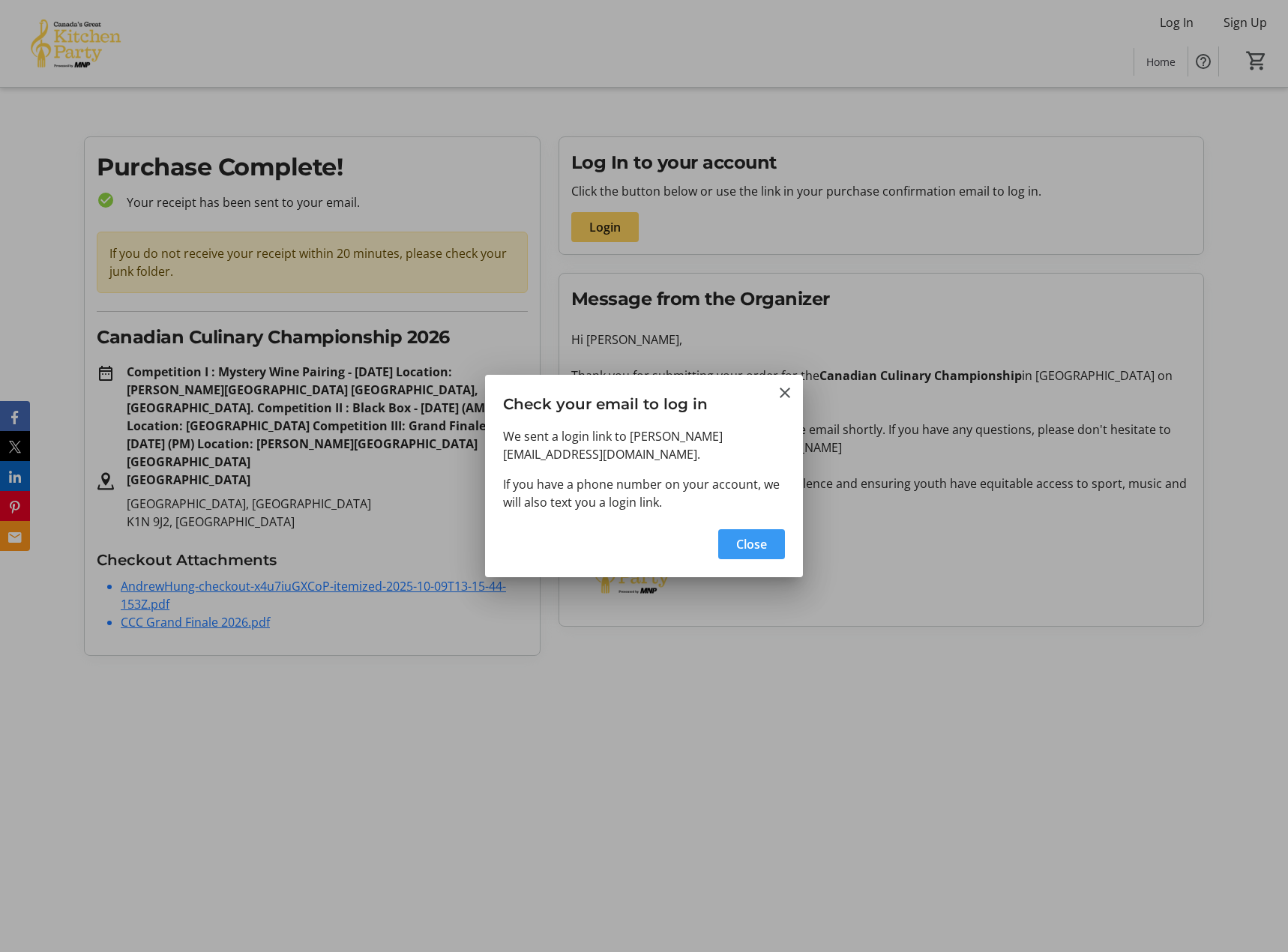
click at [760, 536] on span "Close" at bounding box center [751, 544] width 31 height 18
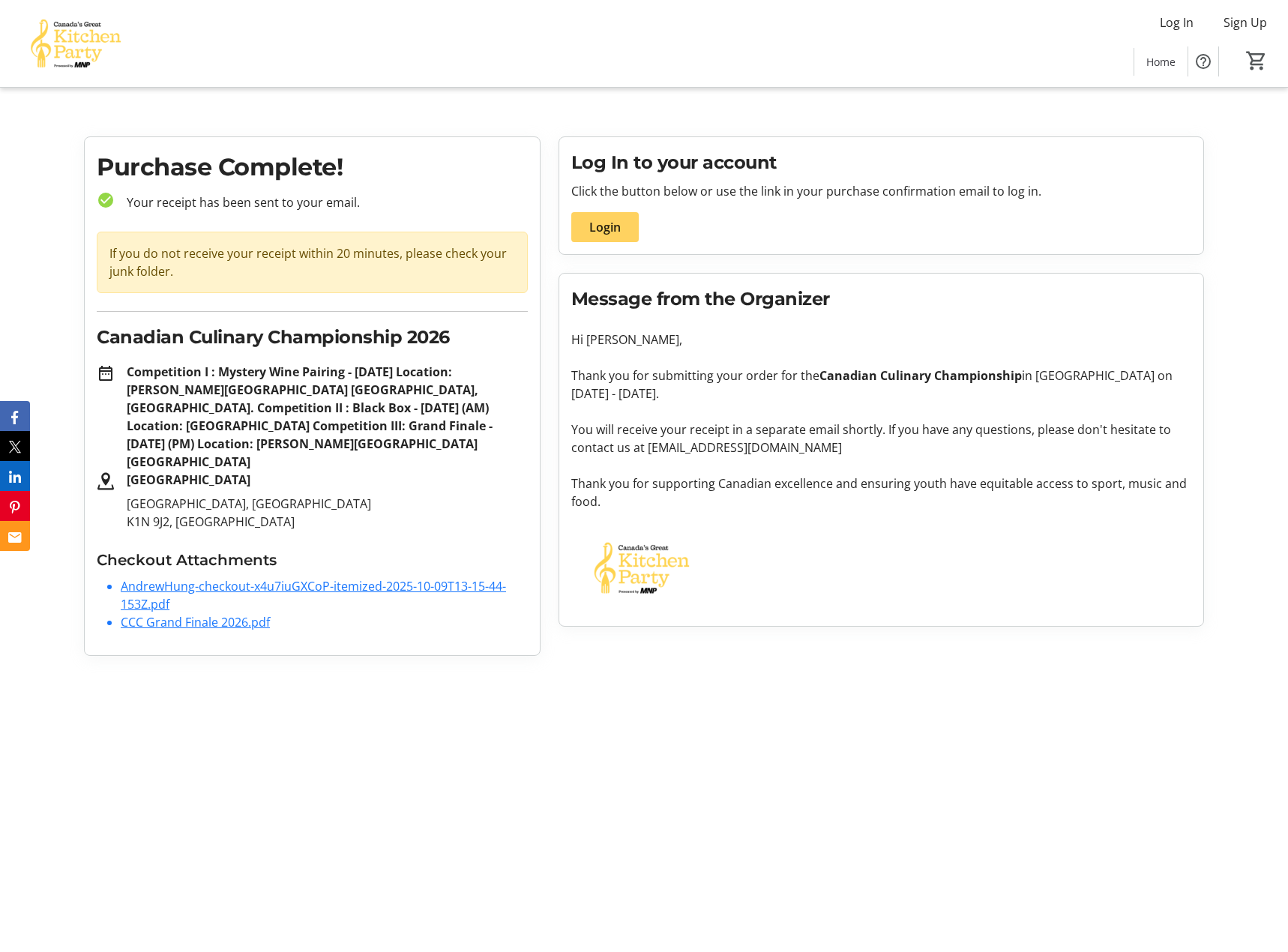
click at [852, 250] on div "Log In to your account Click the button below or use the link in your purchase …" at bounding box center [881, 196] width 644 height 117
click at [1061, 118] on tr-root "Log In Sign Up Home 0 Home Purchase Complete! check_circle Your receipt has bee…" at bounding box center [644, 334] width 1288 height 668
click at [219, 243] on div "If you do not receive your receipt within 20 minutes, please check your junk fo…" at bounding box center [312, 262] width 431 height 62
drag, startPoint x: 682, startPoint y: 185, endPoint x: 963, endPoint y: 172, distance: 281.3
click at [953, 173] on div "Log In to your account Click the button below or use the link in your purchase …" at bounding box center [881, 196] width 644 height 117
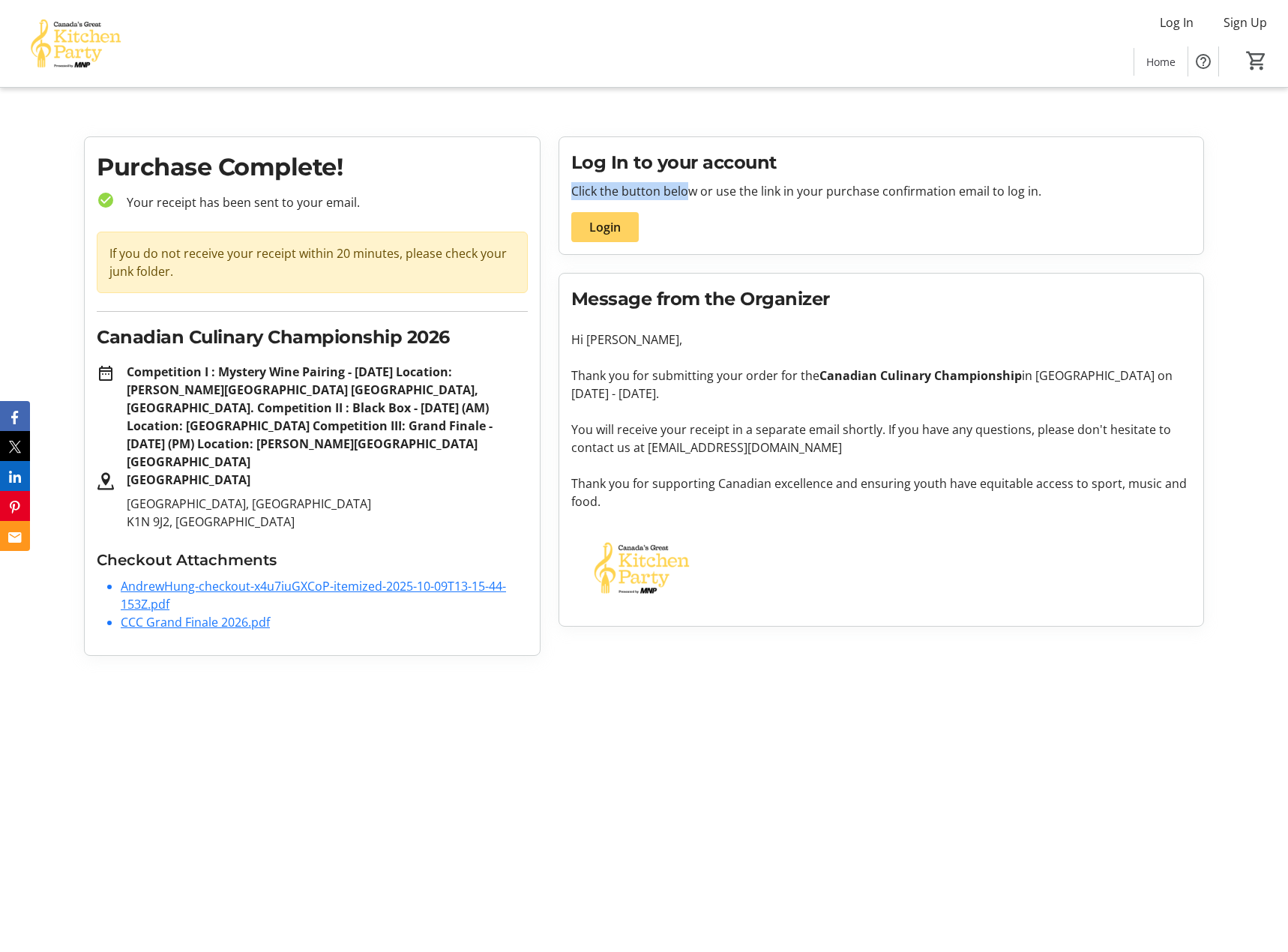
click at [963, 172] on h2 "Log In to your account" at bounding box center [881, 163] width 621 height 27
click at [780, 179] on div "Log In to your account Click the button below or use the link in your purchase …" at bounding box center [881, 196] width 644 height 117
click at [780, 180] on div "Log In to your account Click the button below or use the link in your purchase …" at bounding box center [881, 196] width 644 height 117
drag, startPoint x: 780, startPoint y: 180, endPoint x: 866, endPoint y: 202, distance: 88.8
click at [783, 181] on div "Log In to your account Click the button below or use the link in your purchase …" at bounding box center [881, 196] width 644 height 117
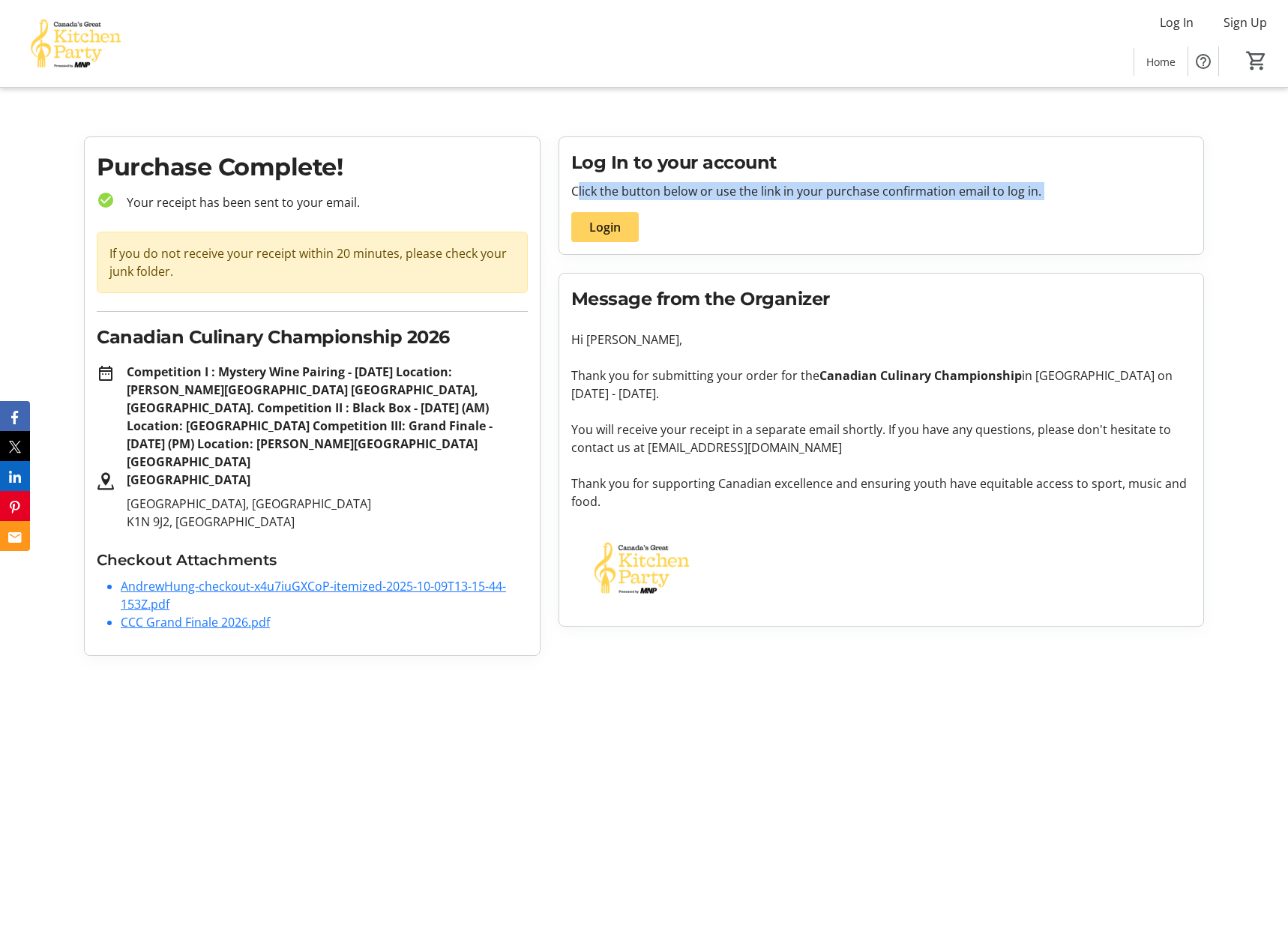
click at [866, 202] on div "Log In to your account Click the button below or use the link in your purchase …" at bounding box center [881, 196] width 644 height 117
click at [688, 375] on p "Thank you for submitting your order for the Canadian Culinary Championship in […" at bounding box center [881, 385] width 621 height 36
click at [616, 221] on span "Login" at bounding box center [605, 227] width 32 height 18
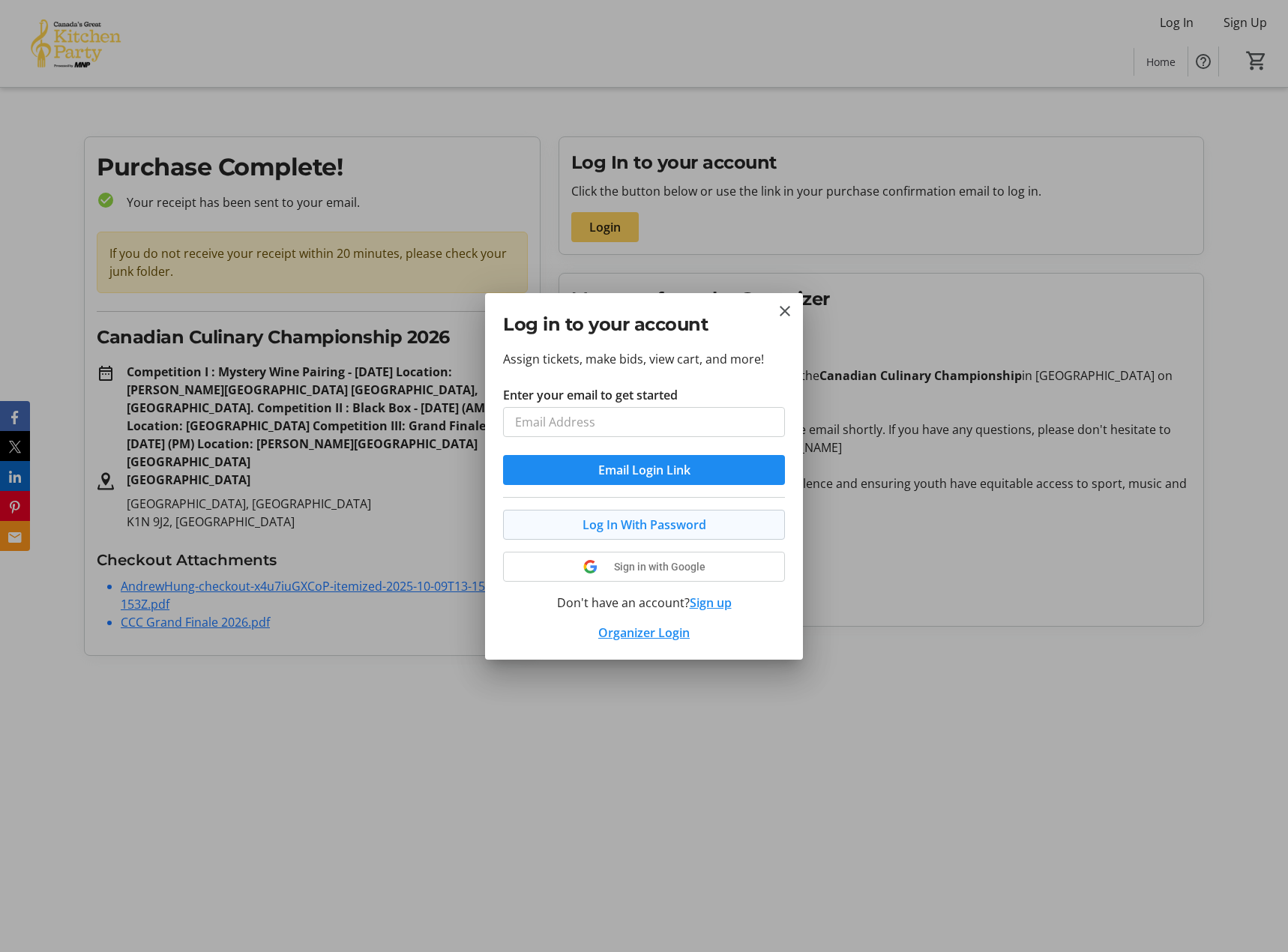
click at [660, 528] on span "Log In With Password" at bounding box center [644, 525] width 124 height 18
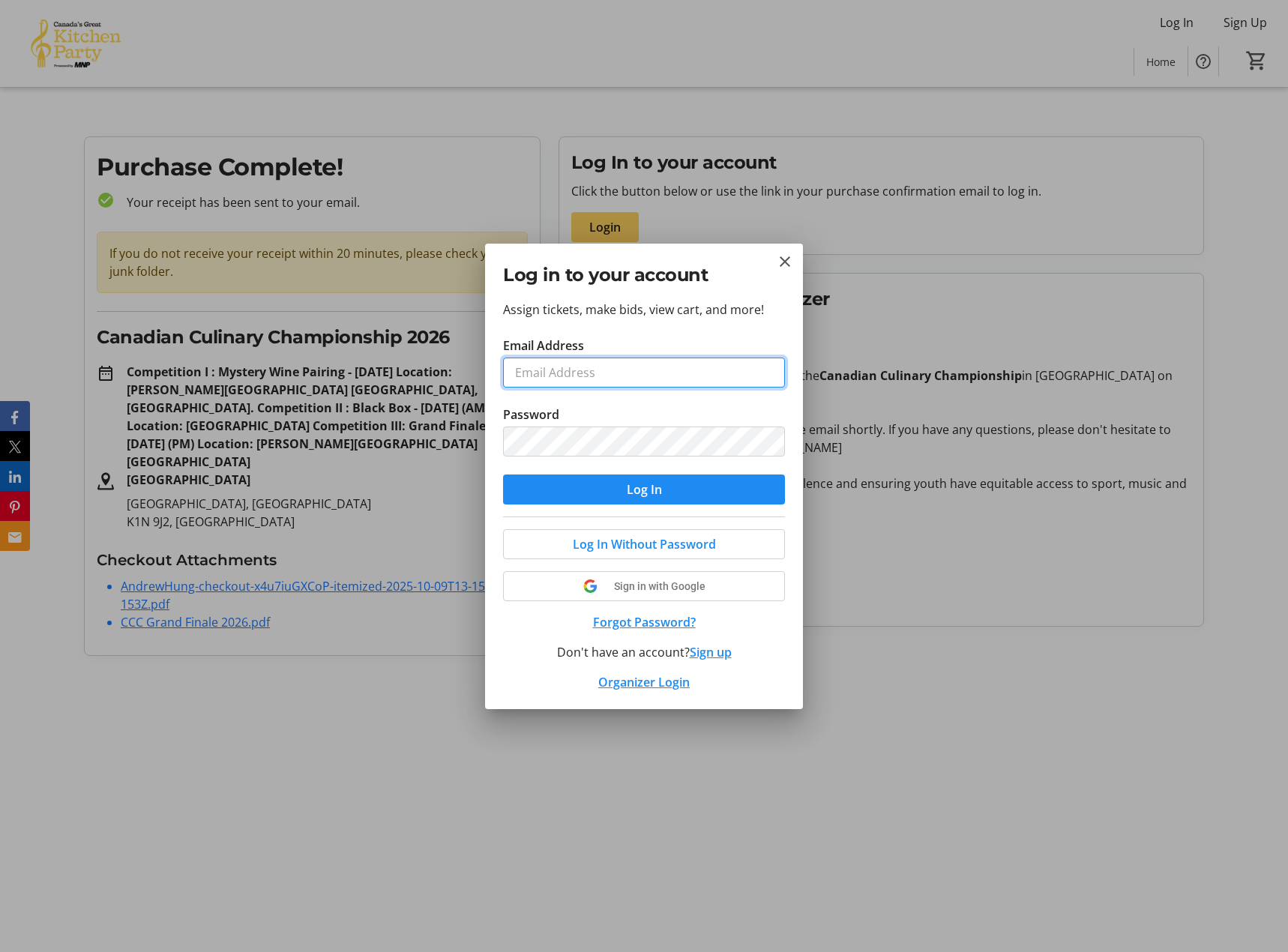
click at [591, 382] on input "Email Address" at bounding box center [644, 373] width 282 height 30
type input "[PERSON_NAME][EMAIL_ADDRESS][DOMAIN_NAME]"
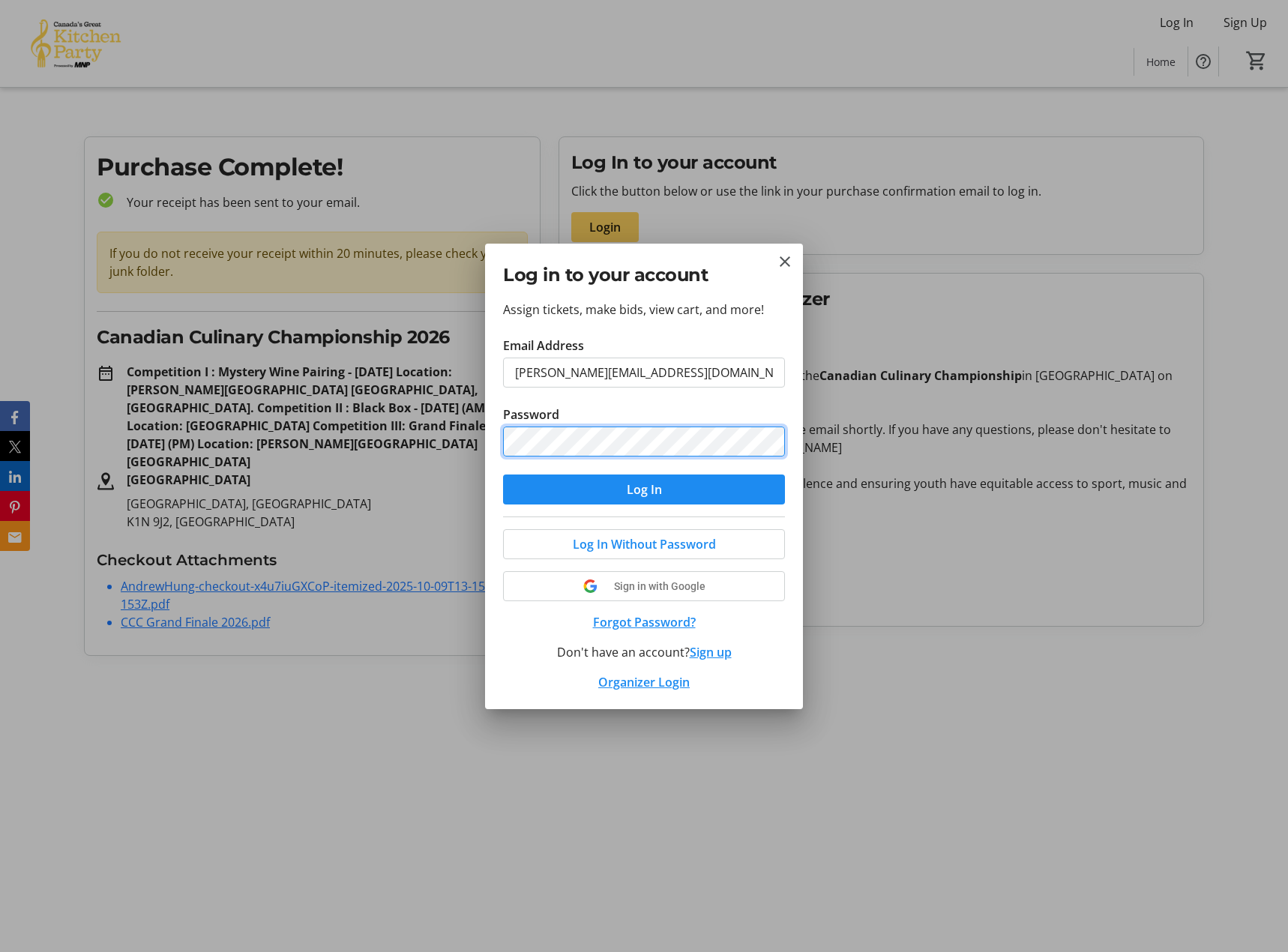
click at [503, 475] on button "Log In" at bounding box center [644, 490] width 282 height 30
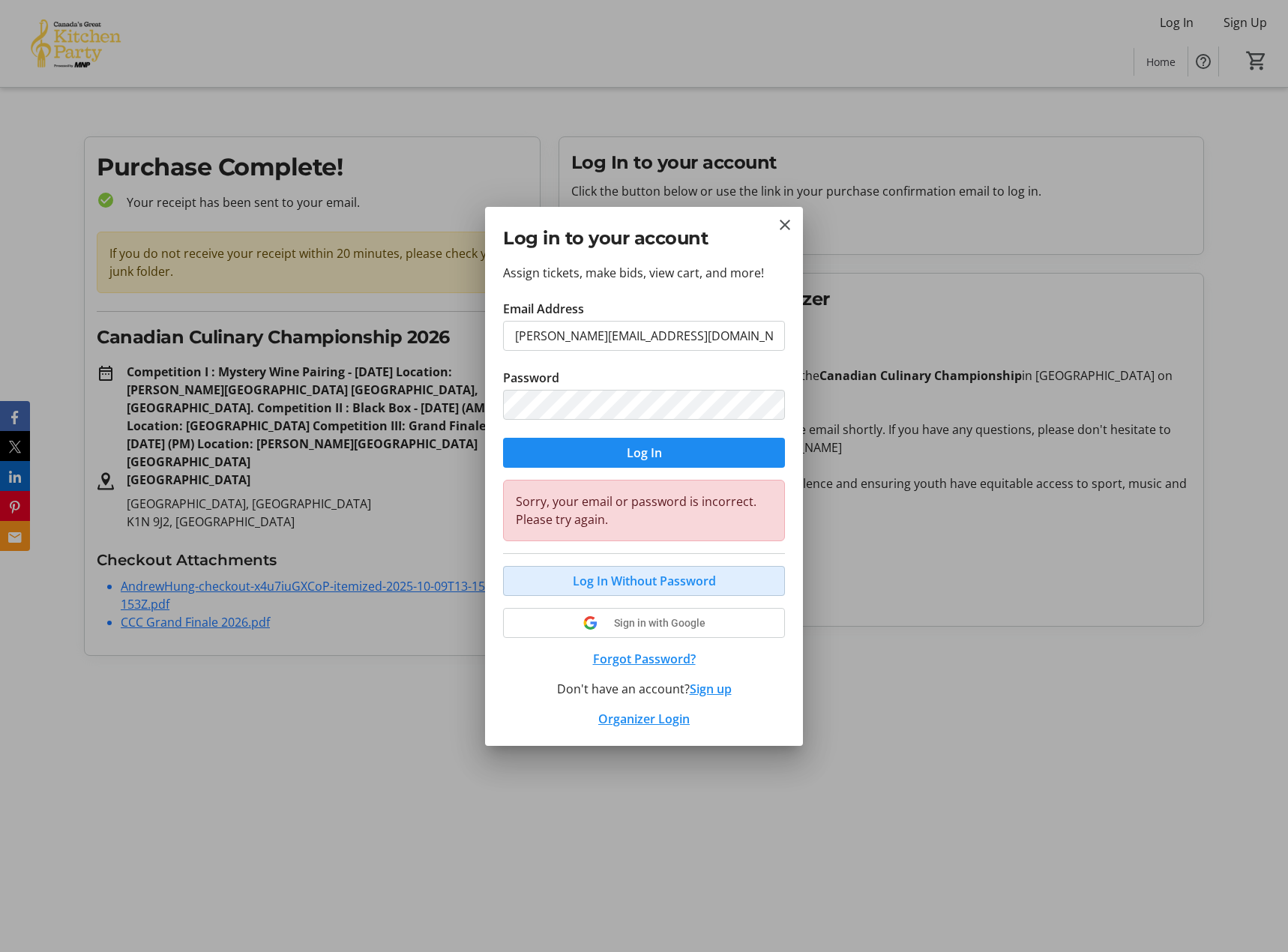
click at [679, 575] on span "Log In Without Password" at bounding box center [644, 581] width 143 height 18
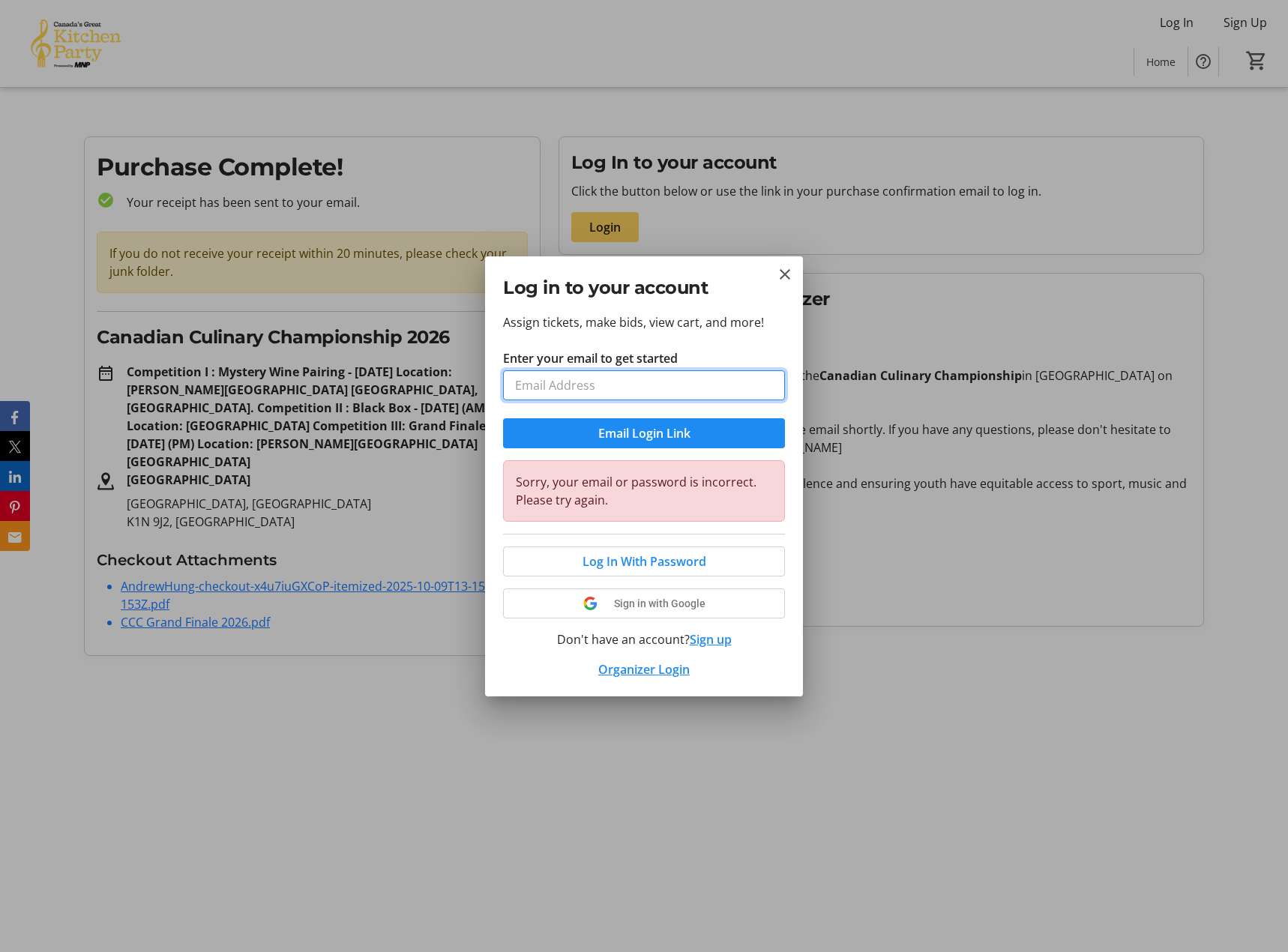
click at [614, 389] on input "Enter your email to get started" at bounding box center [644, 386] width 282 height 30
type input "and"
click at [790, 273] on mat-icon "Close" at bounding box center [784, 274] width 18 height 18
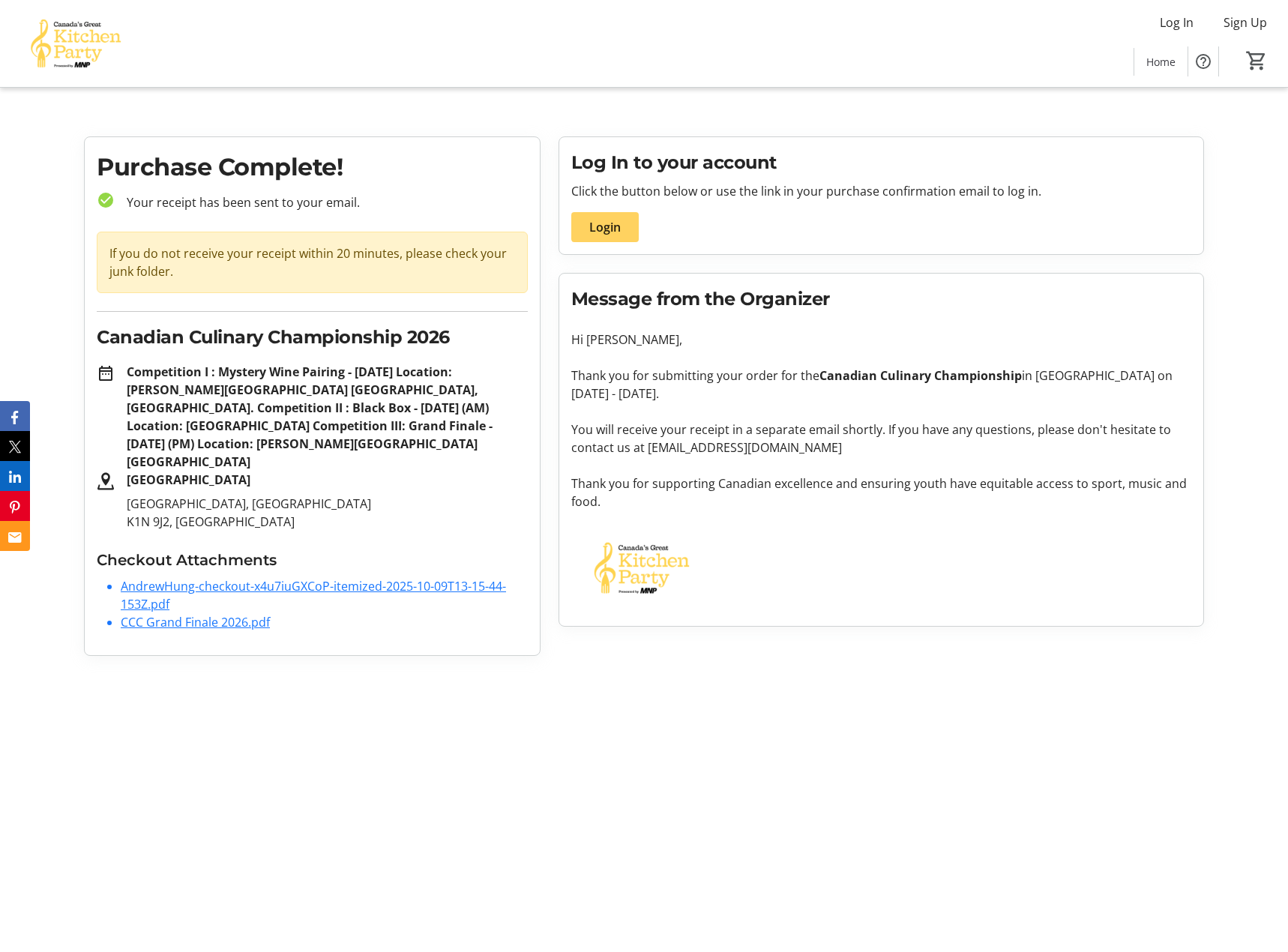
click at [793, 216] on div "Log In to your account Click the button below or use the link in your purchase …" at bounding box center [881, 196] width 644 height 117
click at [1171, 64] on span "Home" at bounding box center [1160, 62] width 29 height 16
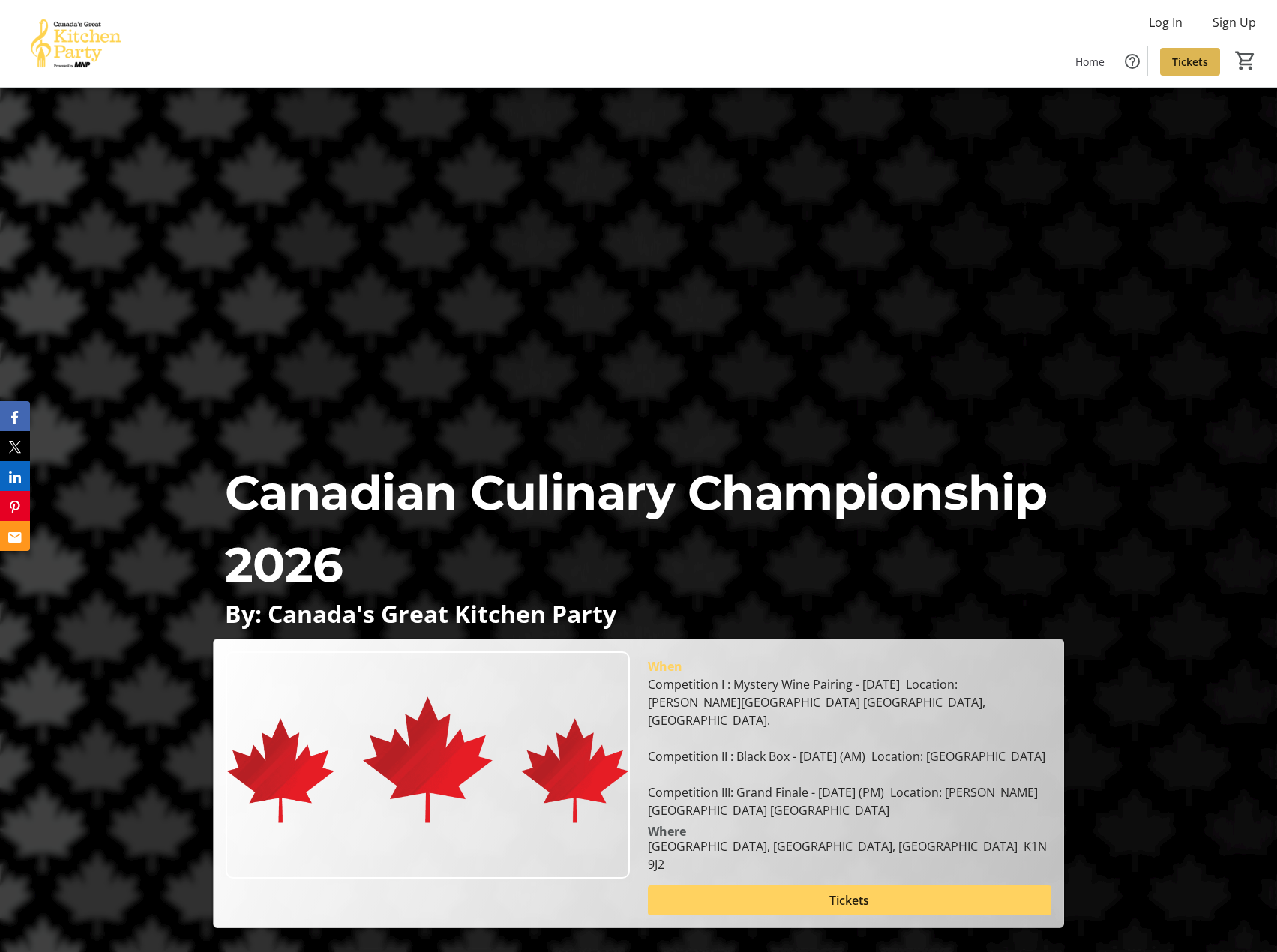
click at [1195, 62] on span "Tickets" at bounding box center [1190, 62] width 36 height 16
